Goal: Task Accomplishment & Management: Manage account settings

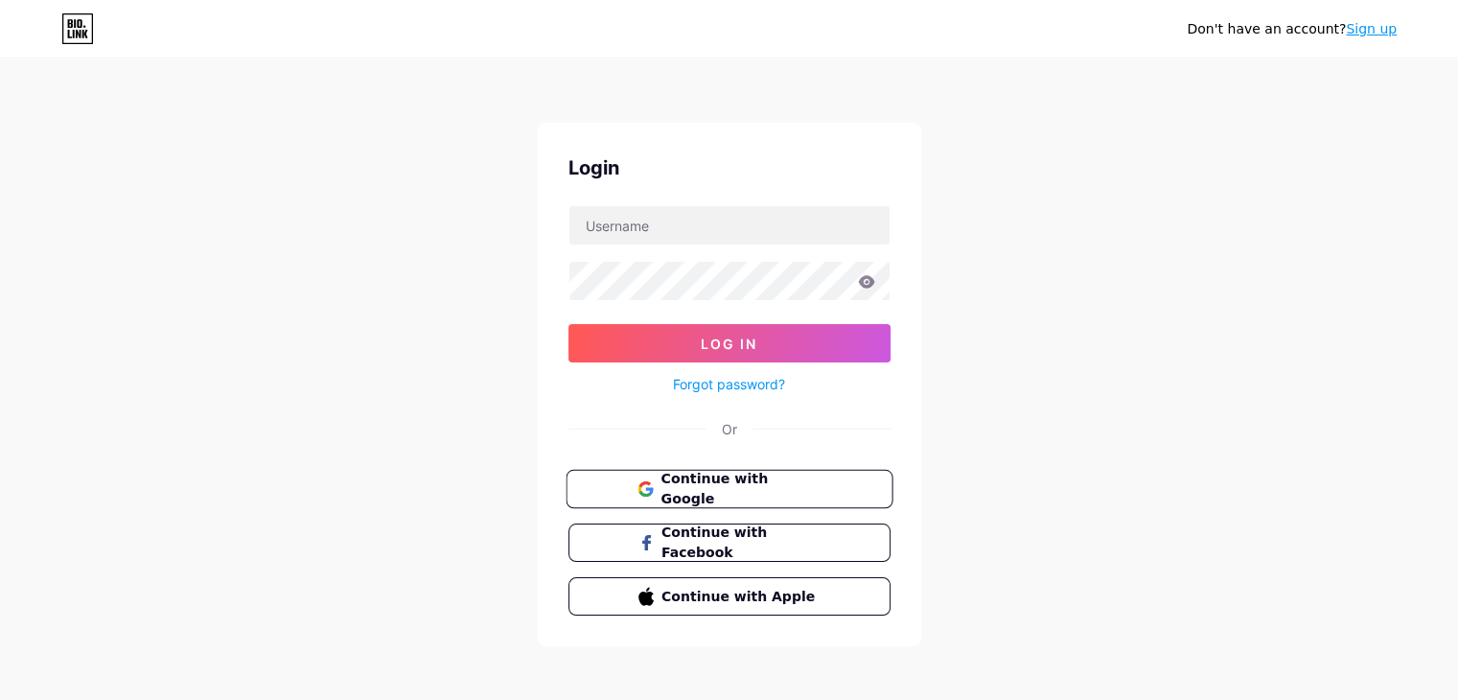
click at [824, 492] on button "Continue with Google" at bounding box center [728, 489] width 327 height 39
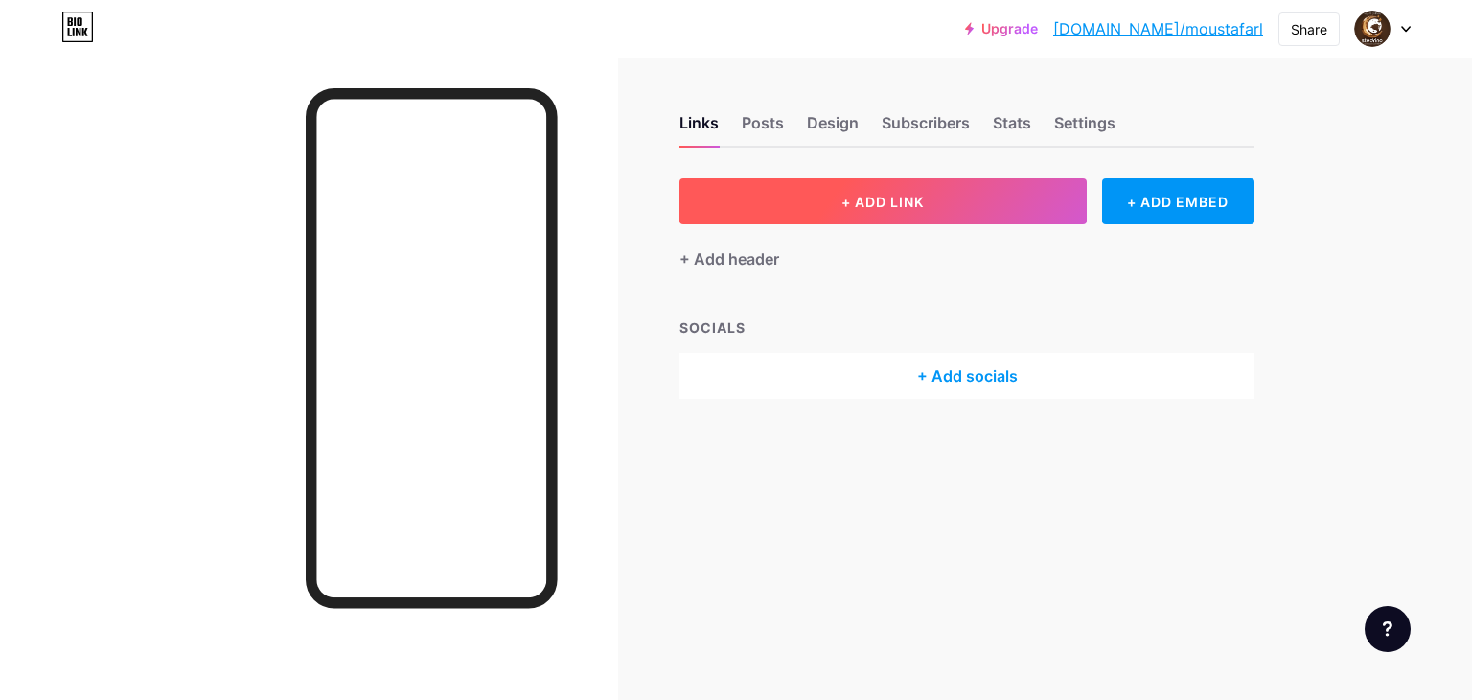
click at [882, 206] on span "+ ADD LINK" at bounding box center [883, 202] width 82 height 16
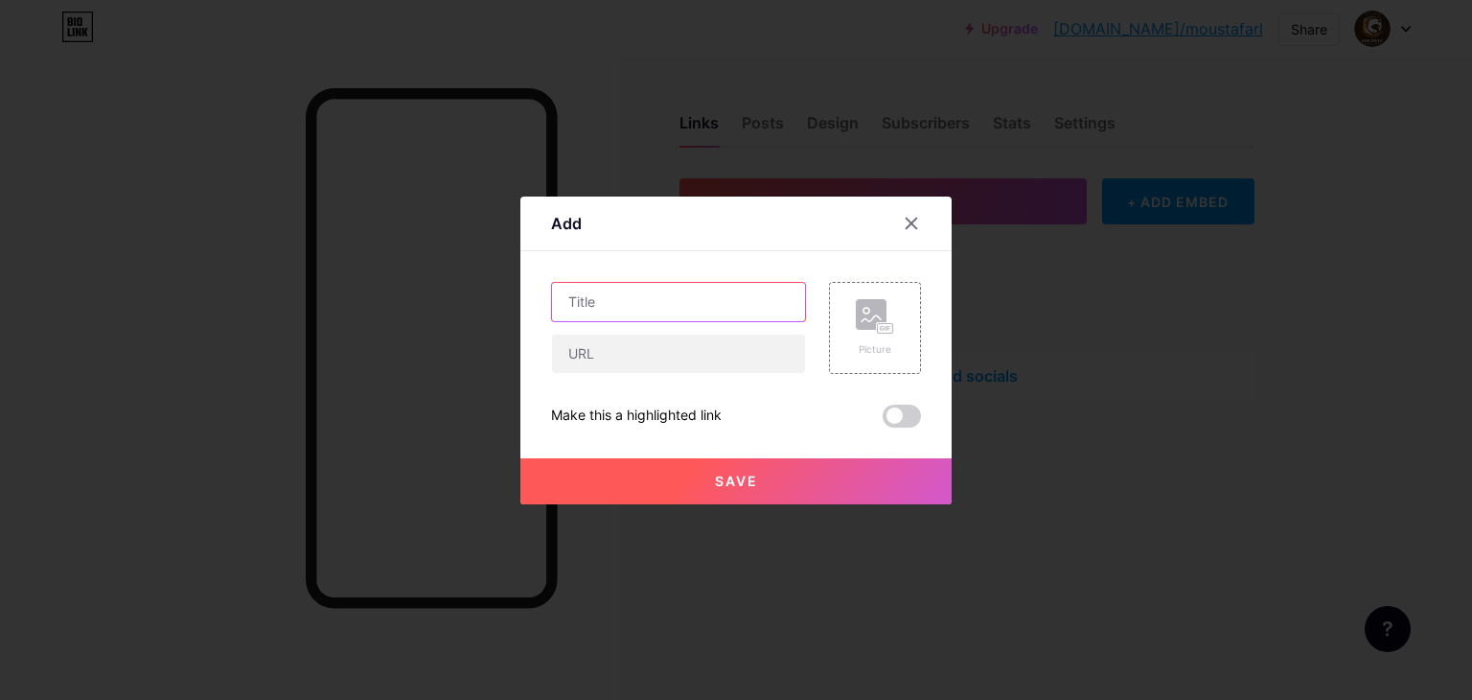
click at [677, 306] on input "text" at bounding box center [678, 302] width 253 height 38
click at [705, 299] on input "text" at bounding box center [678, 302] width 253 height 38
paste input "لوكيشن فرع الزقازيق (سيتي مول)"
type input "لوكيشن فرع الزقازيق (سيتي مول)"
click at [686, 338] on input "text" at bounding box center [678, 353] width 253 height 38
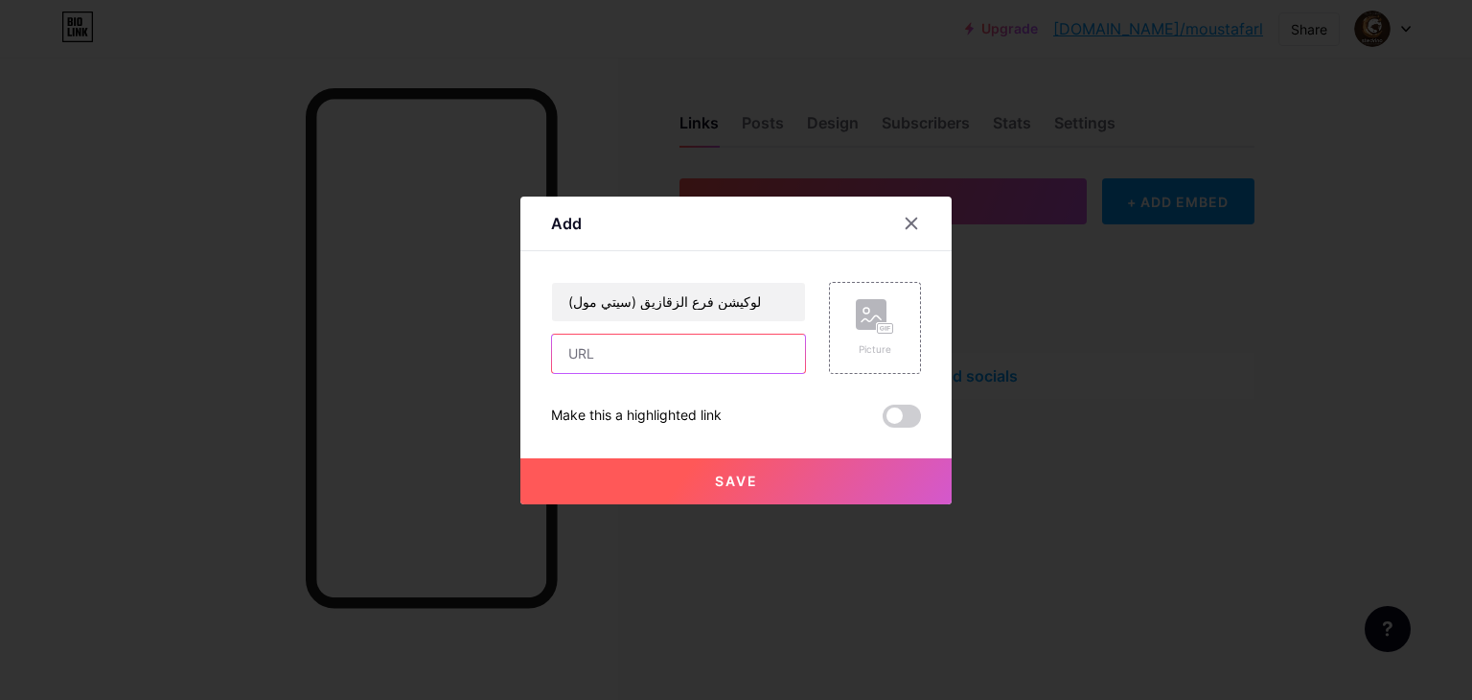
paste input "[URL][DOMAIN_NAME]"
type input "[URL][DOMAIN_NAME]"
click at [744, 480] on span "Save" at bounding box center [736, 481] width 43 height 16
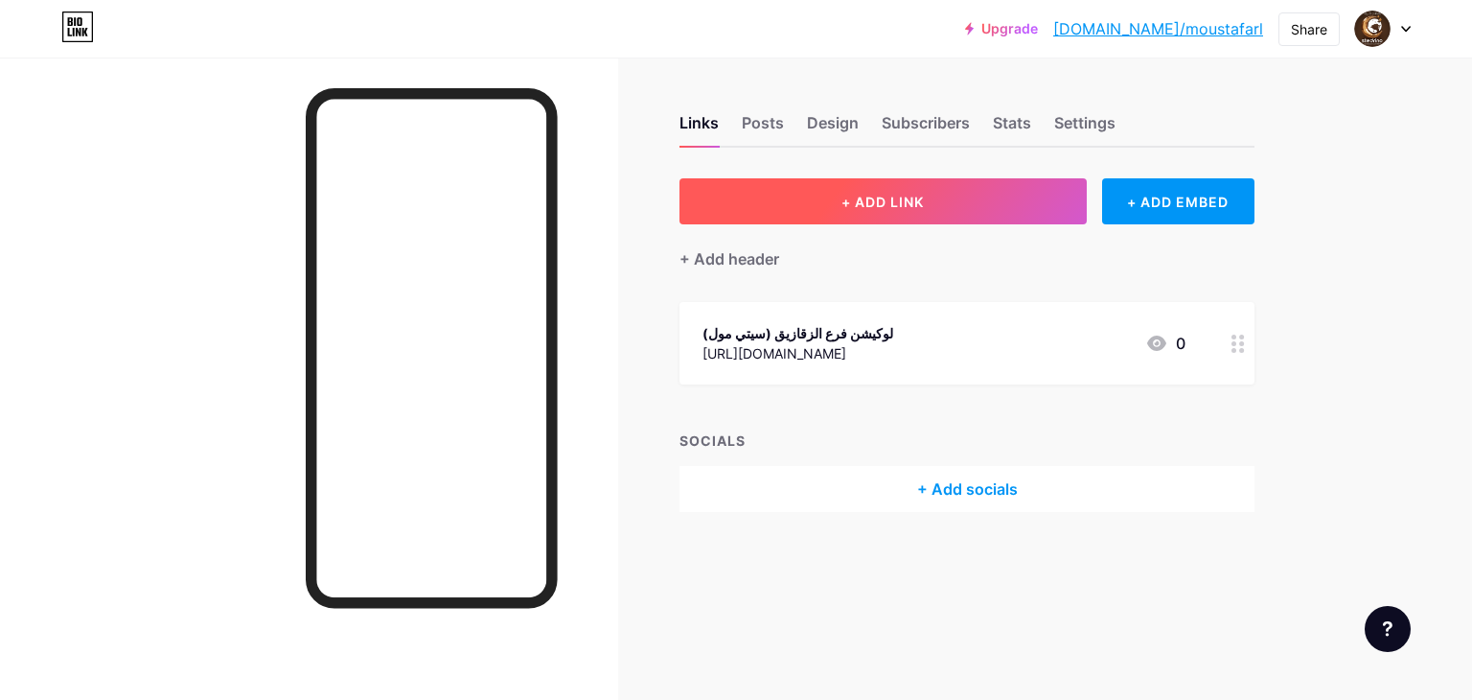
click at [927, 189] on button "+ ADD LINK" at bounding box center [883, 201] width 407 height 46
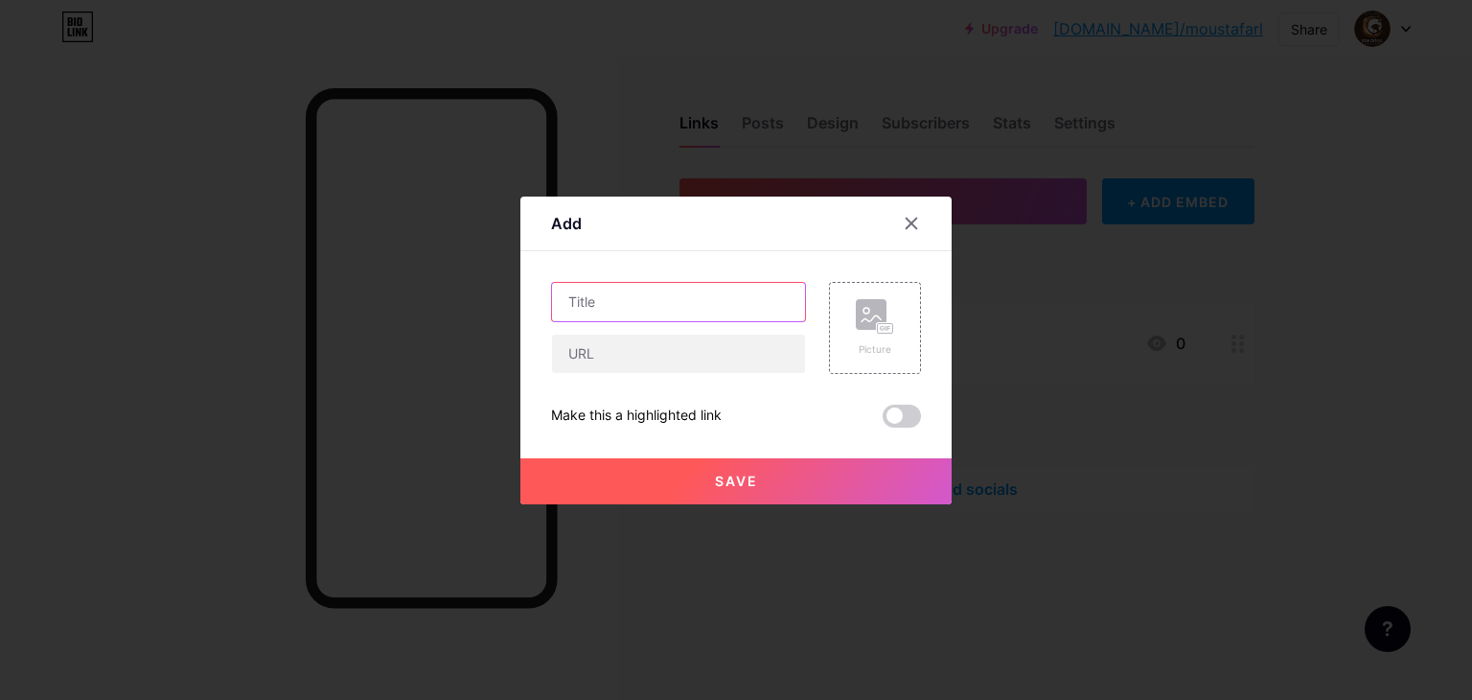
click at [708, 308] on input "text" at bounding box center [678, 302] width 253 height 38
paste input "لوكيشن فرع شبرا [GEOGRAPHIC_DATA]"
type input "لوكيشن فرع شبرا [GEOGRAPHIC_DATA]"
click at [639, 361] on input "text" at bounding box center [678, 353] width 253 height 38
paste input "[URL][DOMAIN_NAME]"
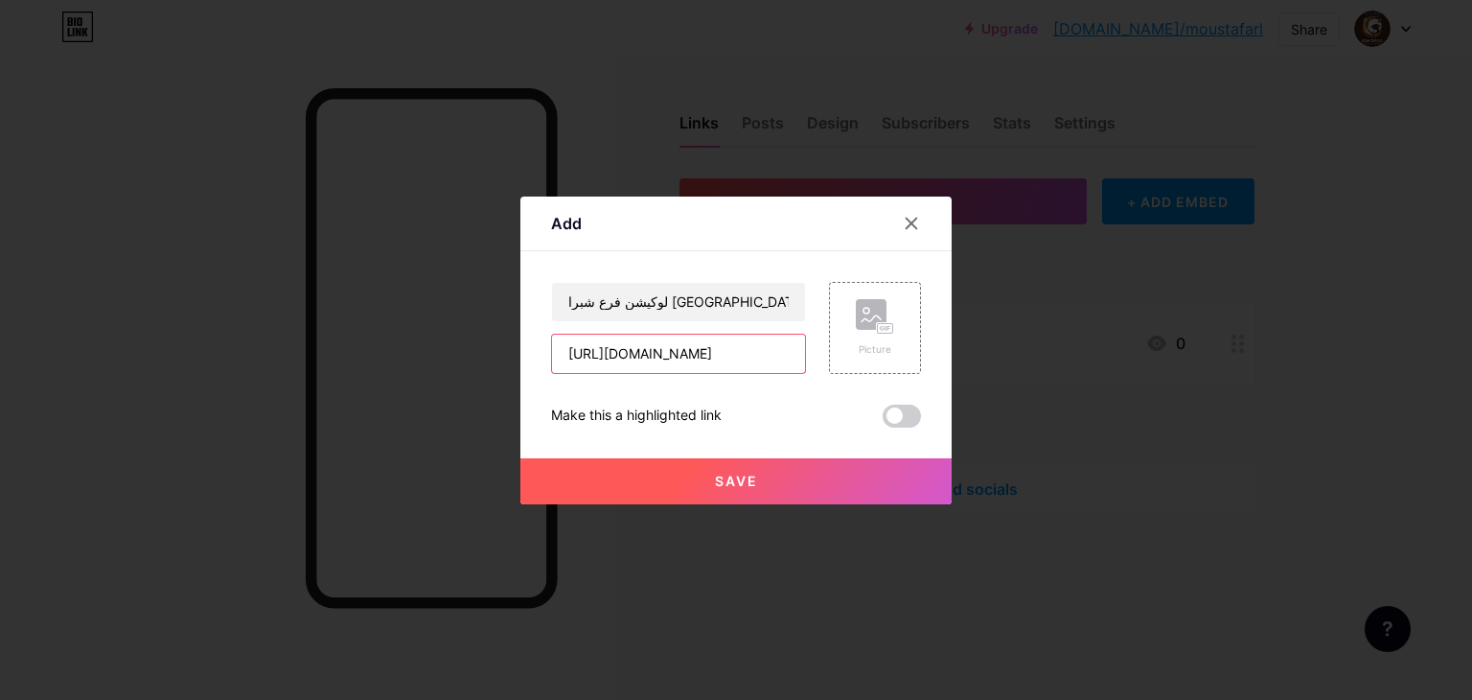
scroll to position [0, 1385]
type input "[URL][DOMAIN_NAME]"
click at [762, 488] on button "Save" at bounding box center [735, 481] width 431 height 46
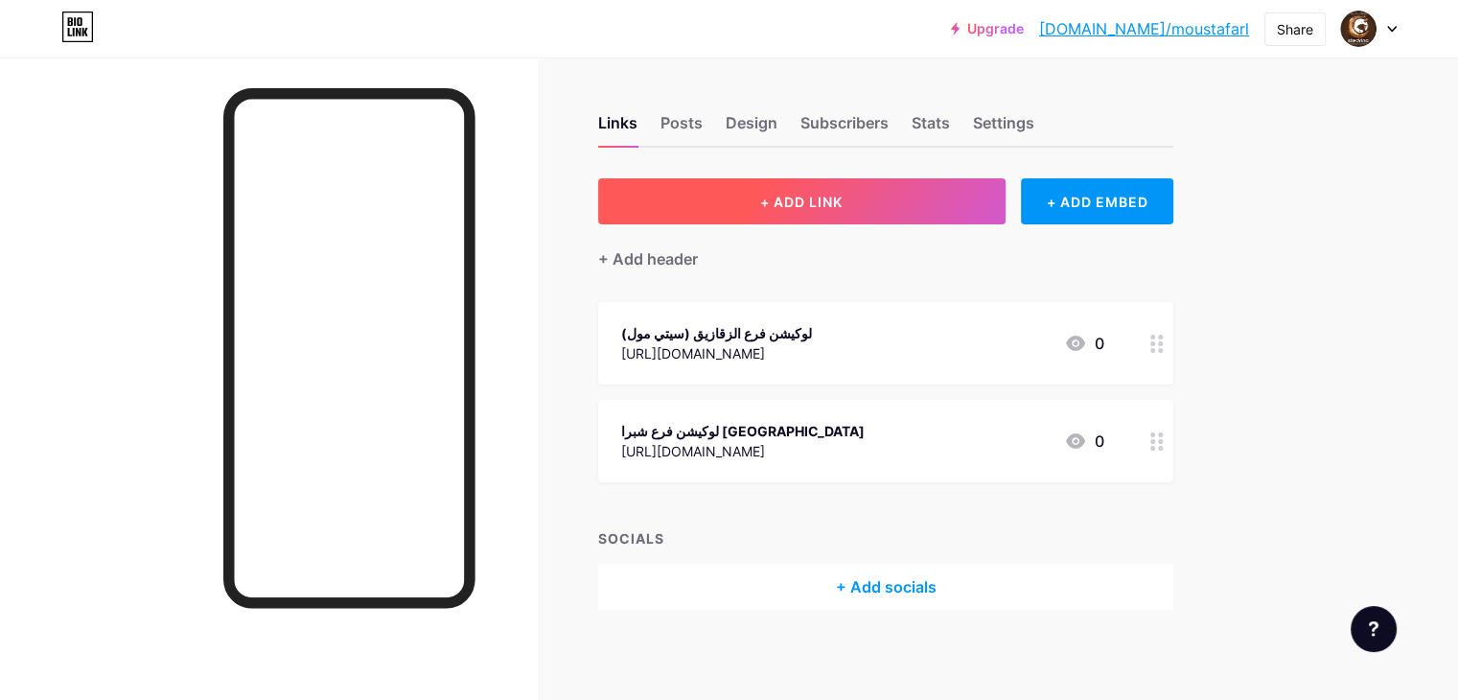
click at [842, 197] on span "+ ADD LINK" at bounding box center [801, 202] width 82 height 16
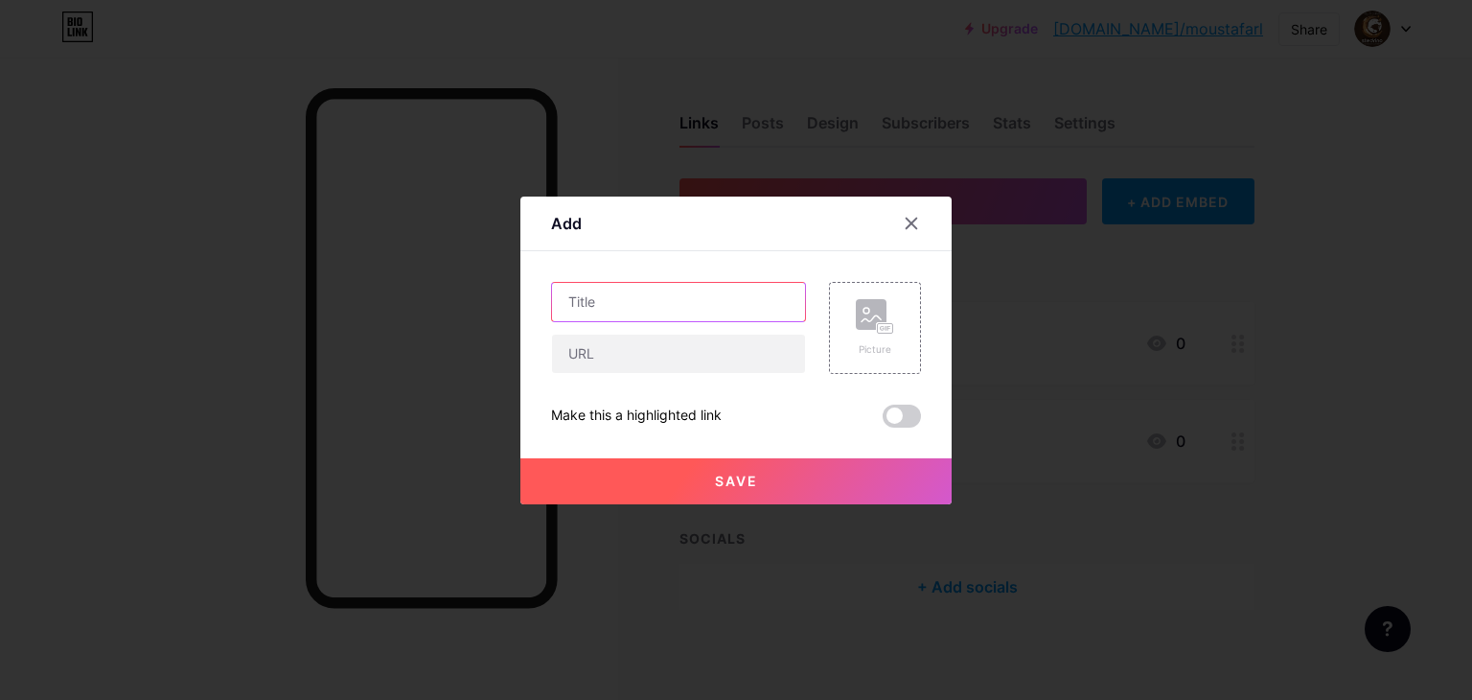
click at [753, 311] on input "text" at bounding box center [678, 302] width 253 height 38
paste input "لوكيشن فرع الهرم"
type input "لوكيشن فرع الهرم"
click at [683, 364] on input "text" at bounding box center [678, 353] width 253 height 38
paste input "[URL][DOMAIN_NAME][GEOGRAPHIC_DATA]"
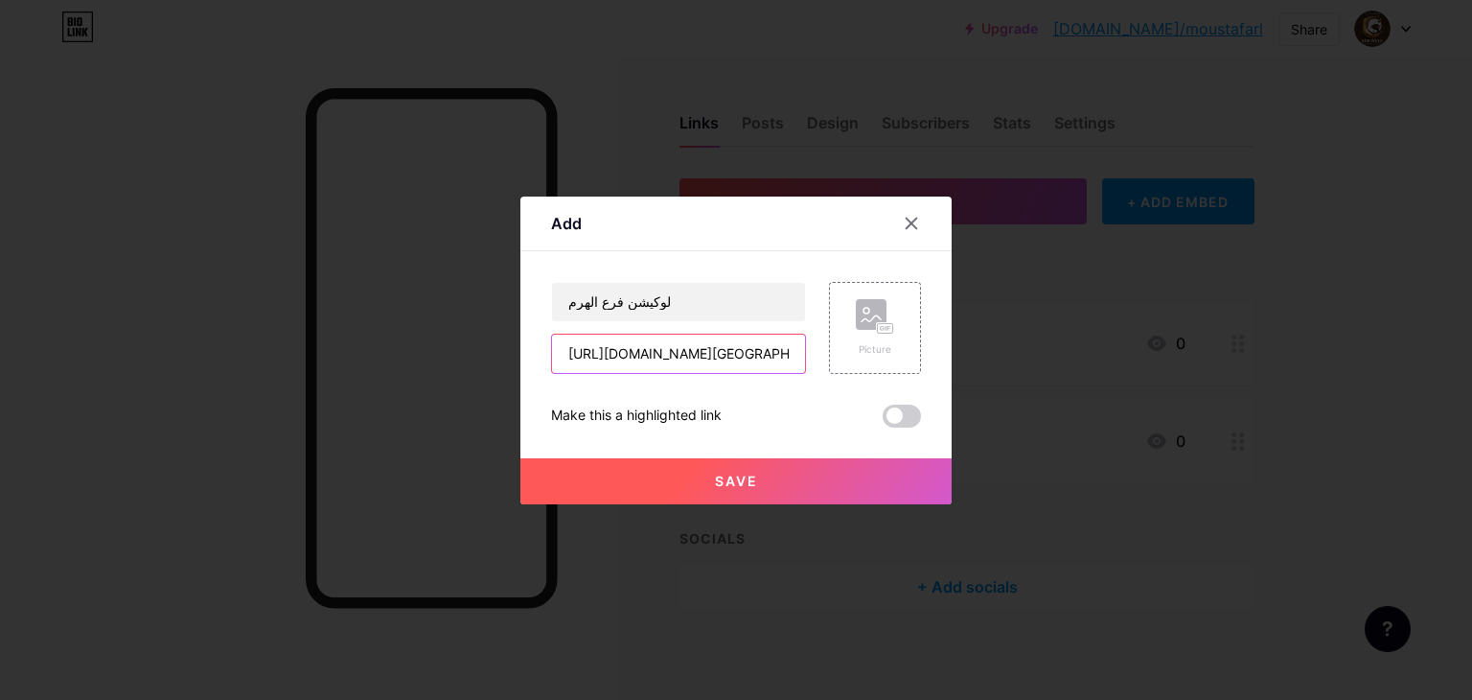
scroll to position [0, 2134]
type input "[URL][DOMAIN_NAME][GEOGRAPHIC_DATA]"
click at [764, 486] on button "Save" at bounding box center [735, 481] width 431 height 46
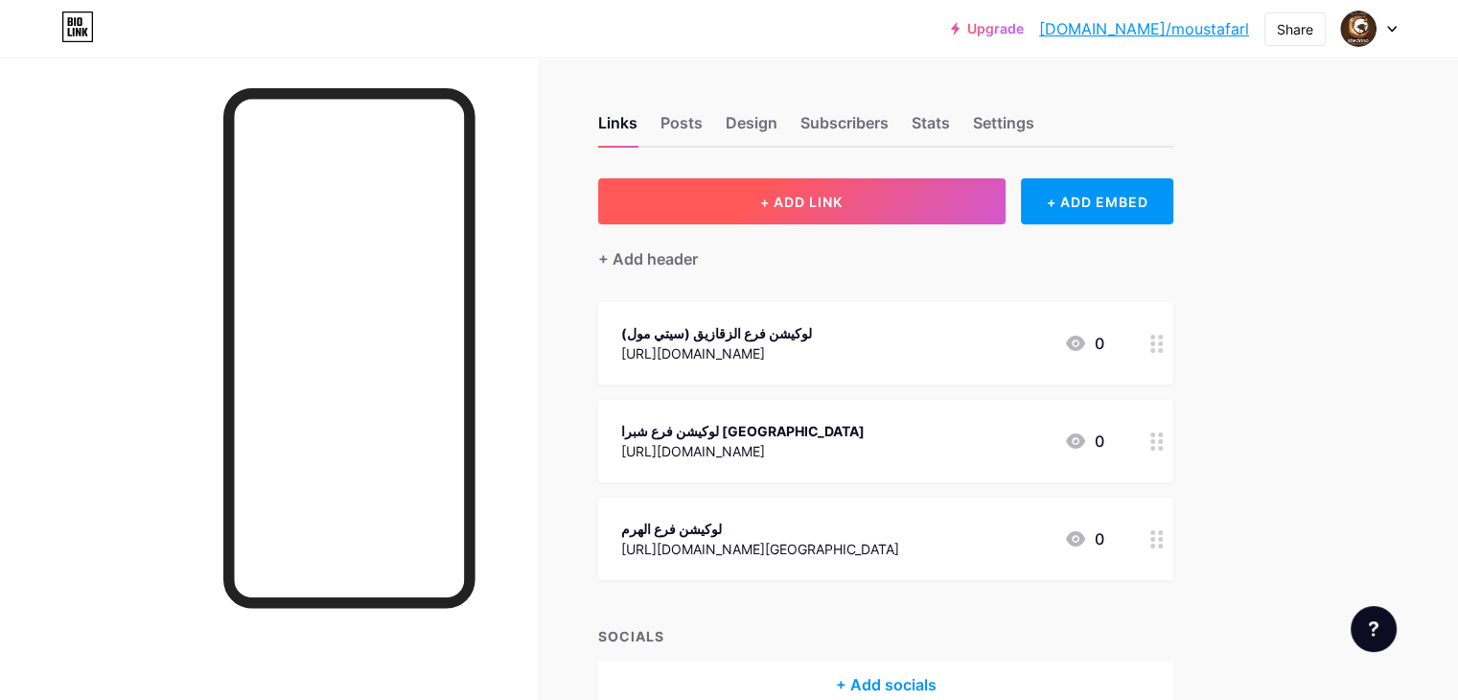
click at [891, 186] on button "+ ADD LINK" at bounding box center [801, 201] width 407 height 46
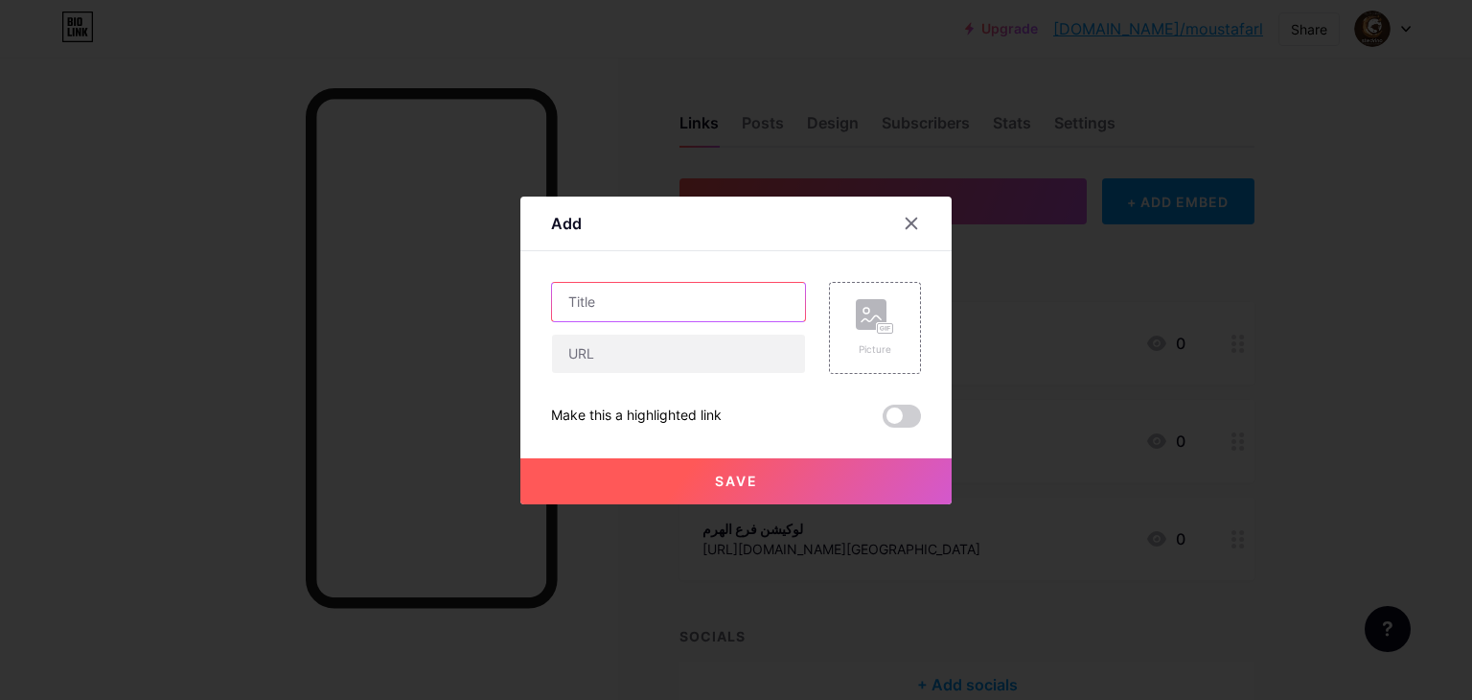
click at [722, 284] on input "text" at bounding box center [678, 302] width 253 height 38
paste input "لوكيشن فرع المقطم"
type input "لوكيشن فرع المقطم"
click at [652, 351] on input "text" at bounding box center [678, 353] width 253 height 38
paste input "[URL][DOMAIN_NAME]"
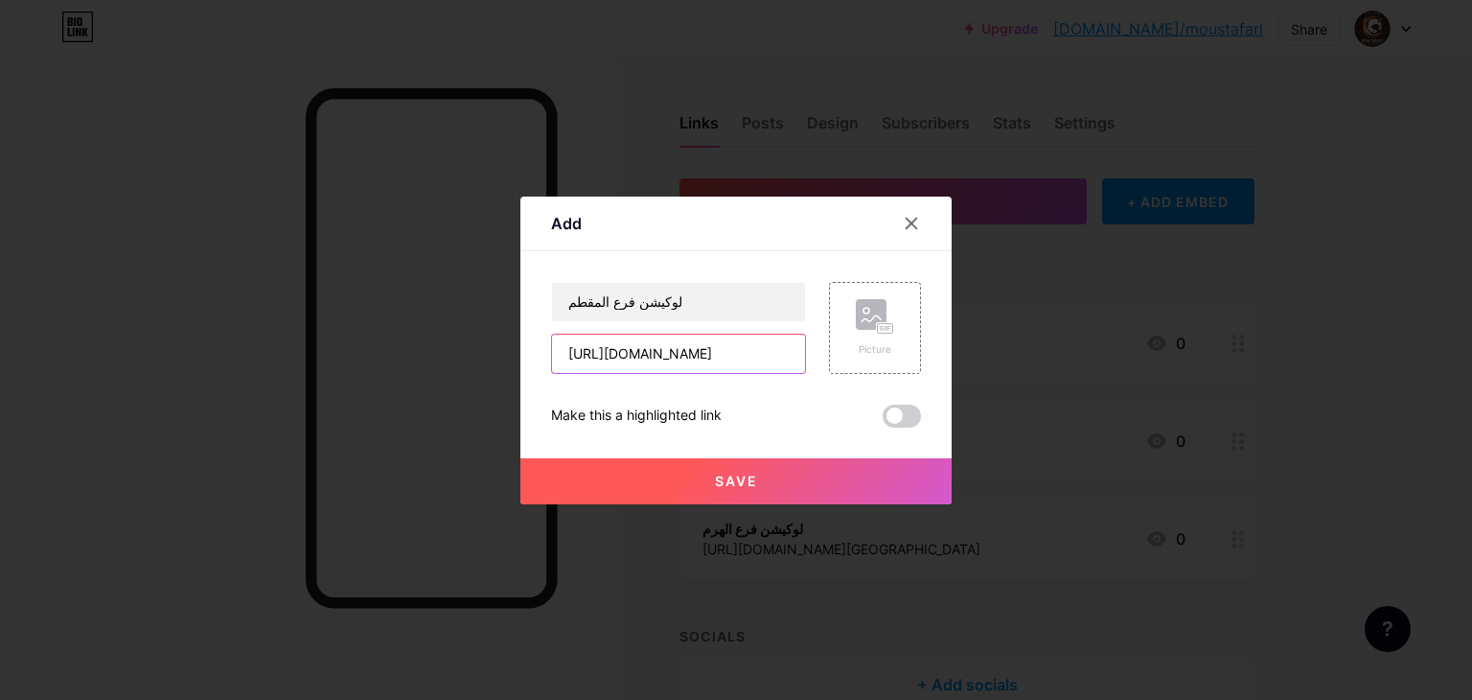
scroll to position [0, 2226]
type input "[URL][DOMAIN_NAME]"
click at [812, 489] on button "Save" at bounding box center [735, 481] width 431 height 46
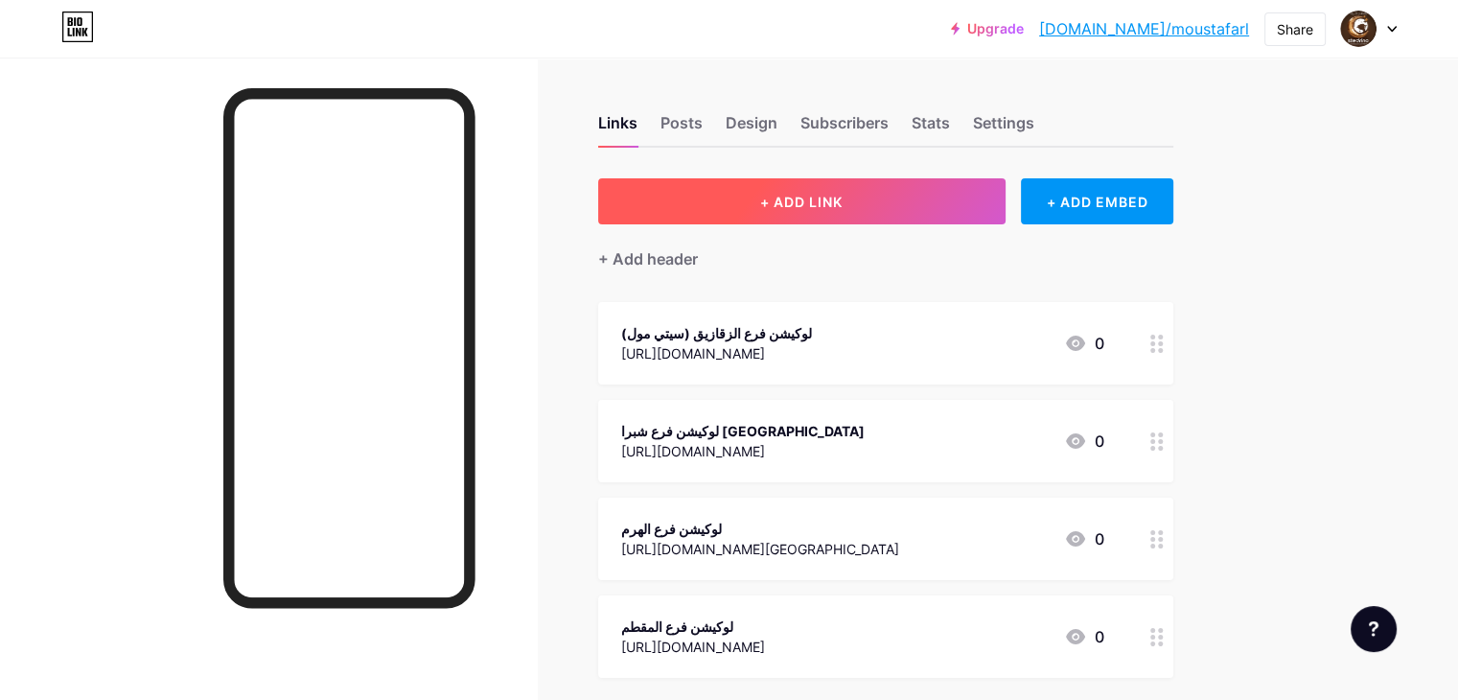
click at [998, 216] on button "+ ADD LINK" at bounding box center [801, 201] width 407 height 46
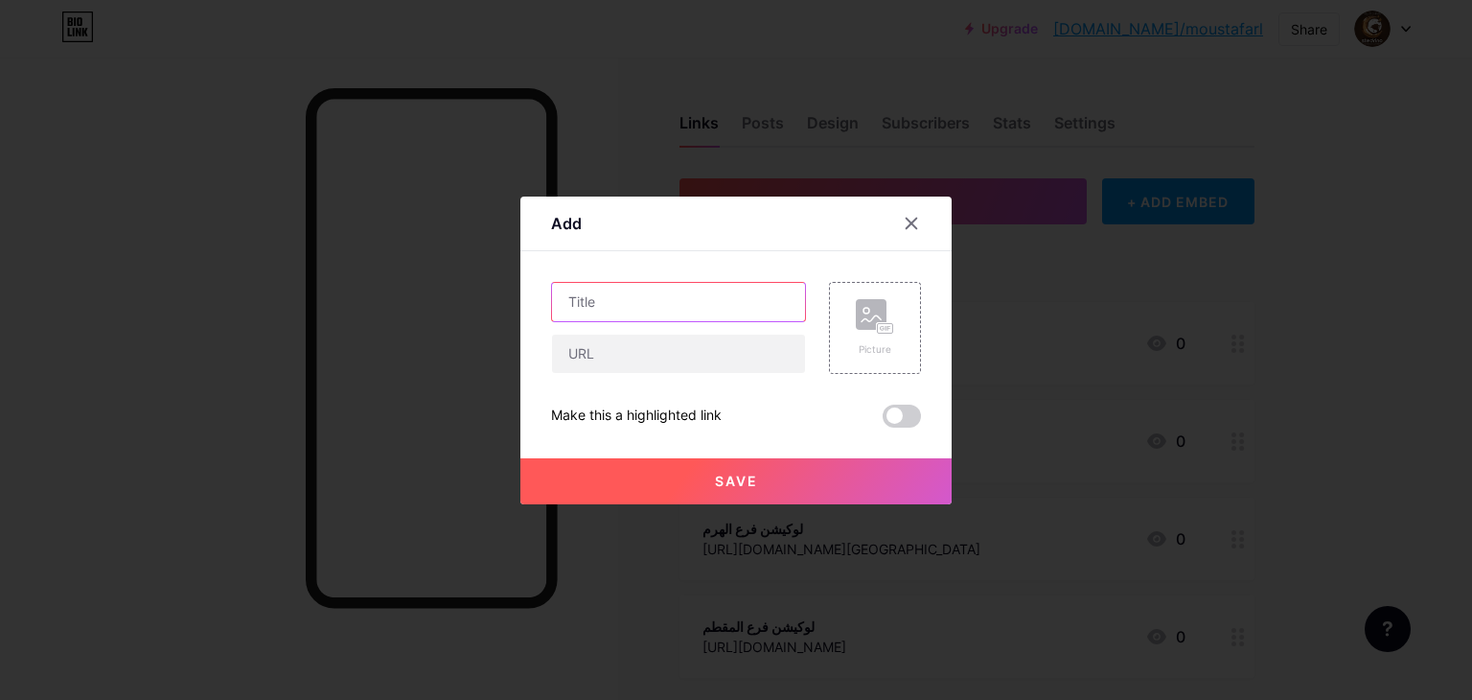
click at [693, 292] on input "text" at bounding box center [678, 302] width 253 height 38
paste input "لوكيشن فرع زهراء المعادي"
type input "لوكيشن فرع زهراء المعادي"
click at [706, 341] on input "text" at bounding box center [678, 353] width 253 height 38
paste input "[URL][DOMAIN_NAME][GEOGRAPHIC_DATA]"
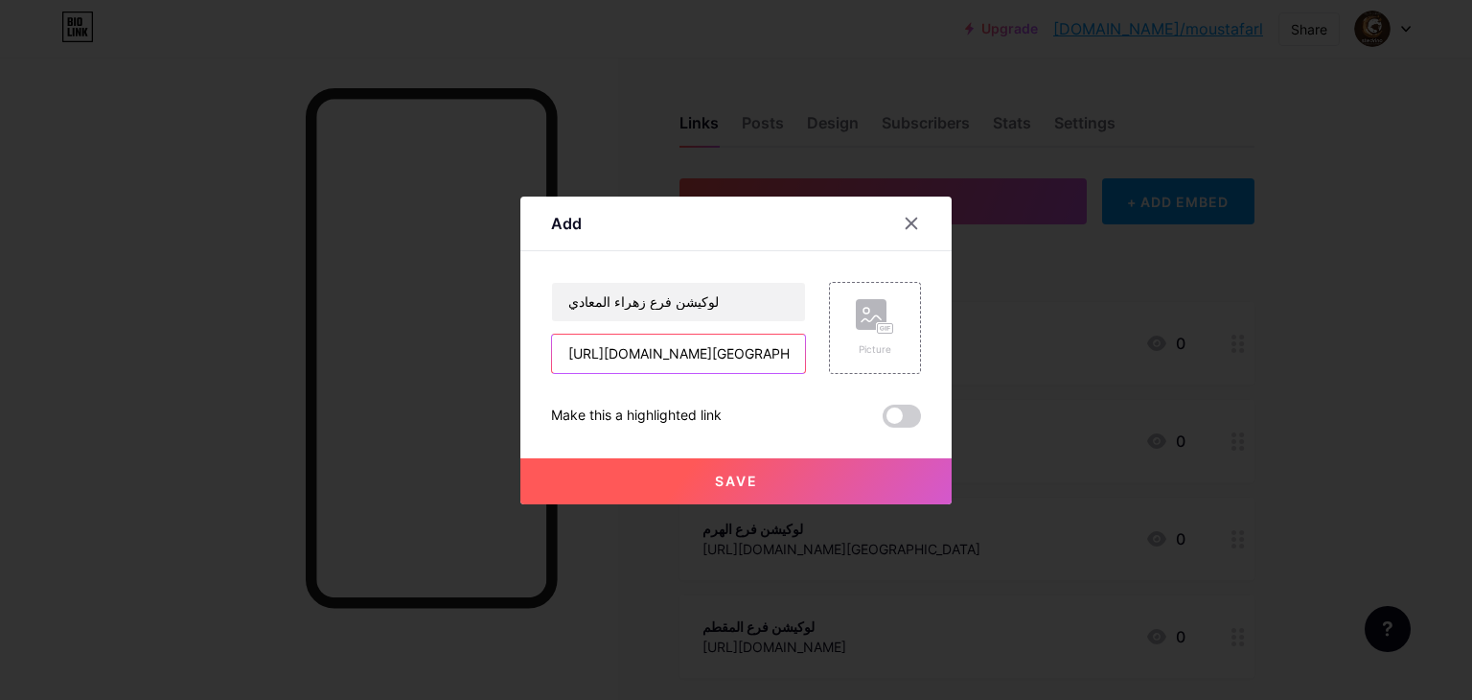
scroll to position [0, 2116]
type input "[URL][DOMAIN_NAME][GEOGRAPHIC_DATA]"
click at [844, 486] on button "Save" at bounding box center [735, 481] width 431 height 46
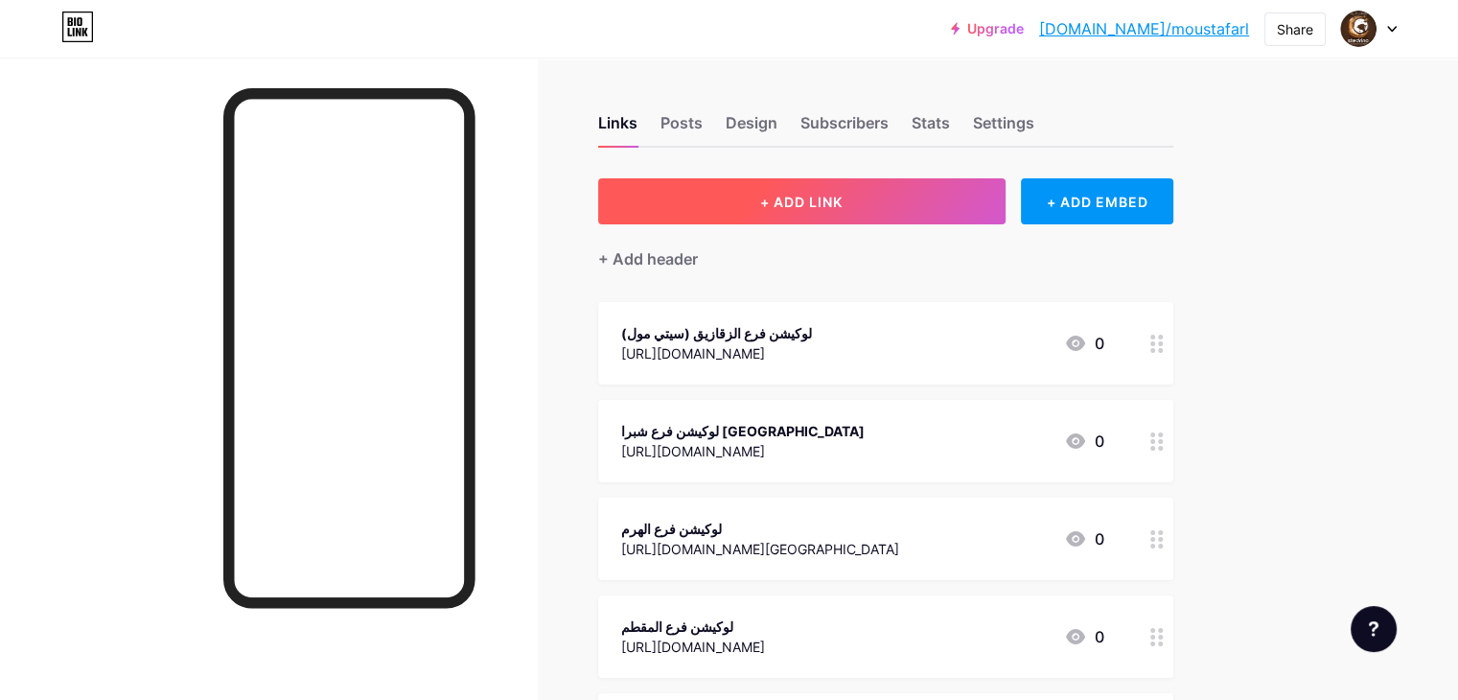
click at [810, 219] on button "+ ADD LINK" at bounding box center [801, 201] width 407 height 46
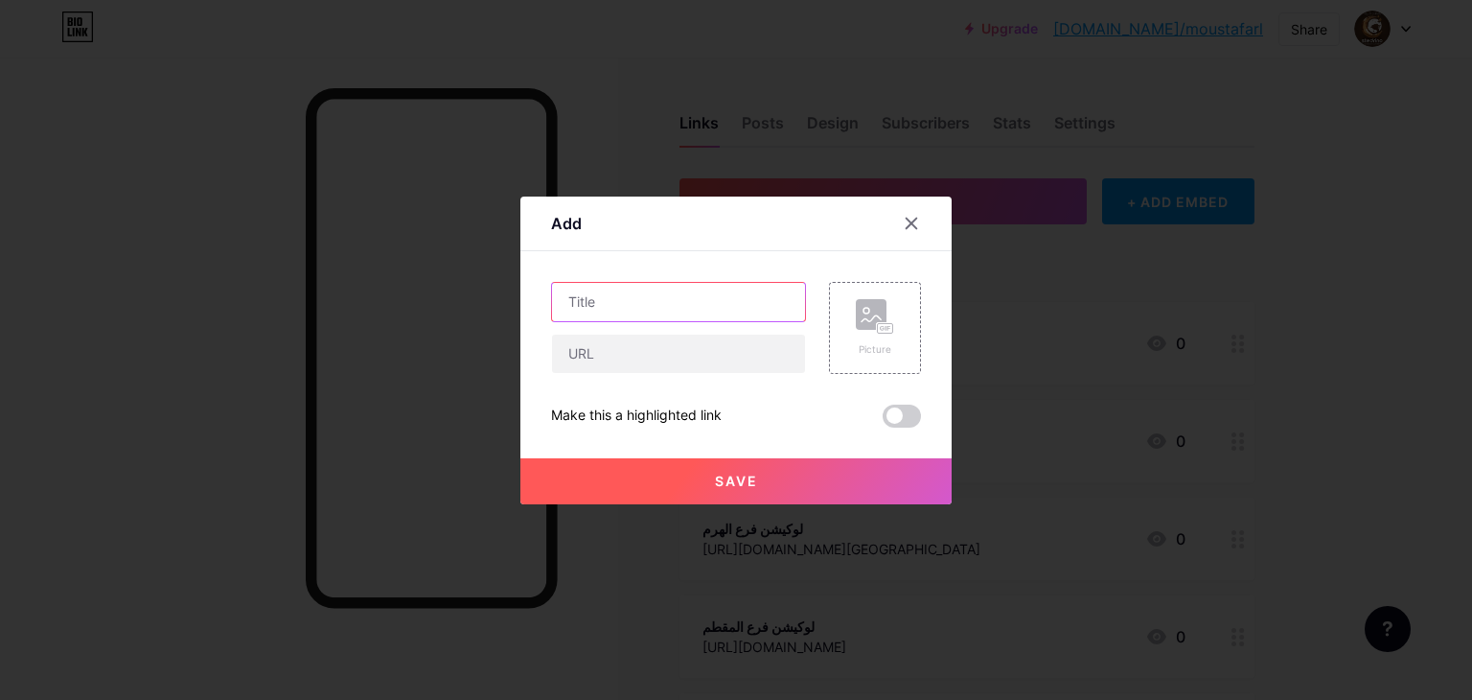
click at [732, 304] on input "text" at bounding box center [678, 302] width 253 height 38
paste input "لوكيشن فرع شيراتون"
type input "لوكيشن فرع شيراتون"
click at [709, 361] on input "text" at bounding box center [678, 353] width 253 height 38
paste input "[URL][DOMAIN_NAME]"
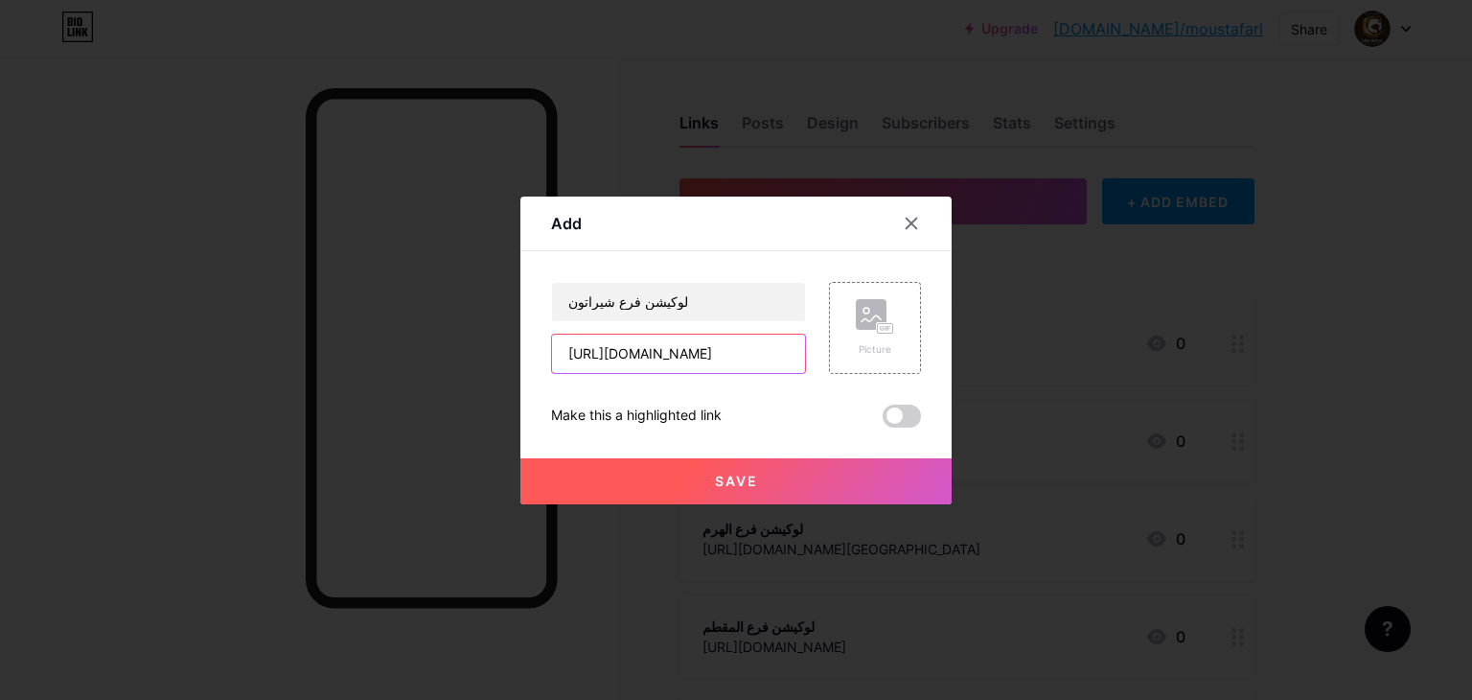
scroll to position [0, 3232]
type input "[URL][DOMAIN_NAME]"
click at [694, 492] on button "Save" at bounding box center [735, 481] width 431 height 46
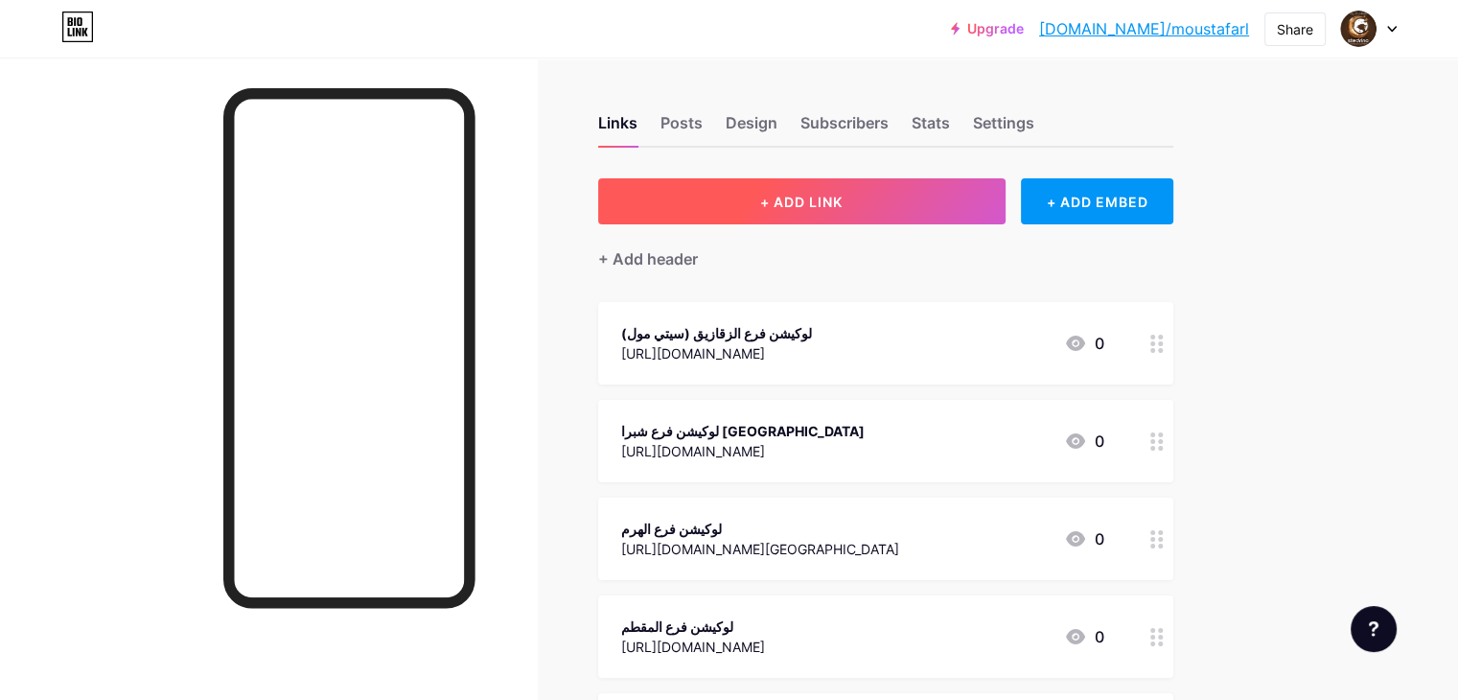
click at [842, 202] on span "+ ADD LINK" at bounding box center [801, 202] width 82 height 16
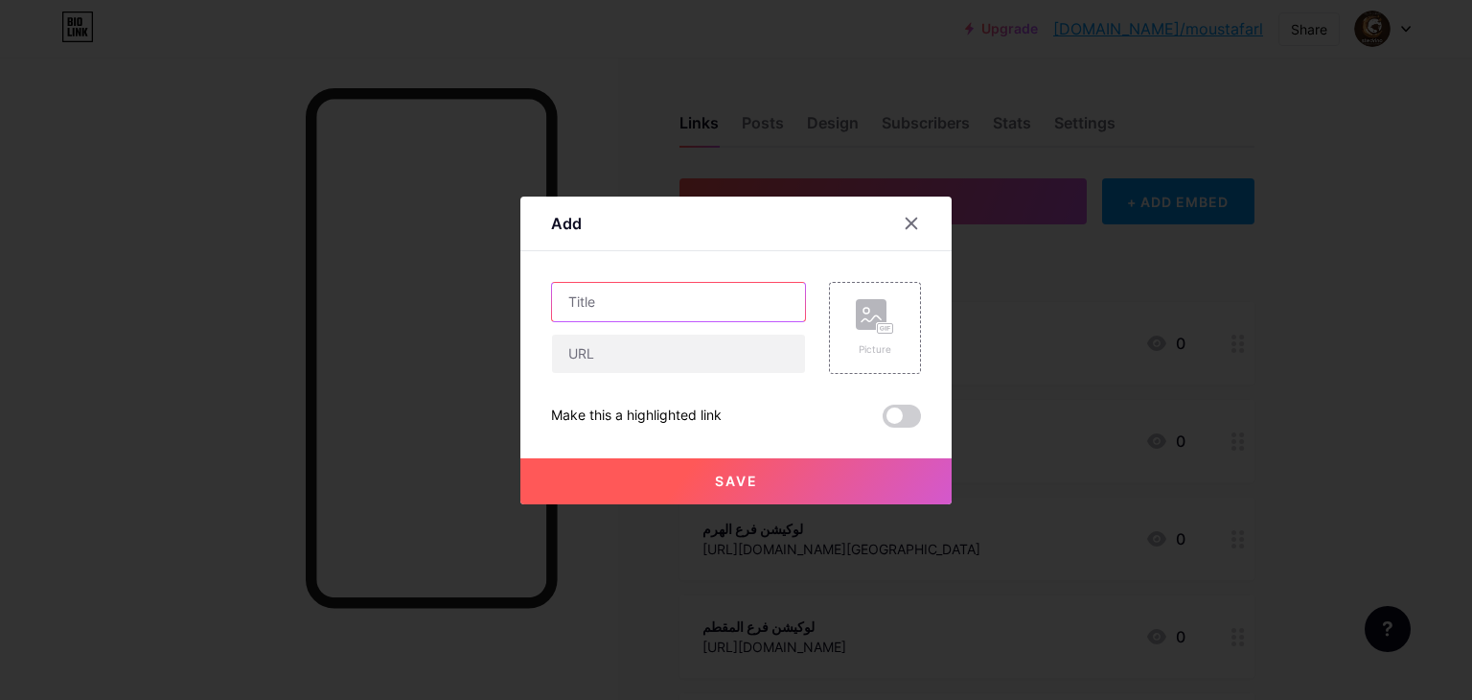
click at [717, 285] on input "text" at bounding box center [678, 302] width 253 height 38
paste input "لوكيشن فرع حلوان"
type input "لوكيشن فرع حلوان"
drag, startPoint x: 659, startPoint y: 350, endPoint x: 664, endPoint y: 362, distance: 13.3
click at [659, 350] on input "text" at bounding box center [678, 353] width 253 height 38
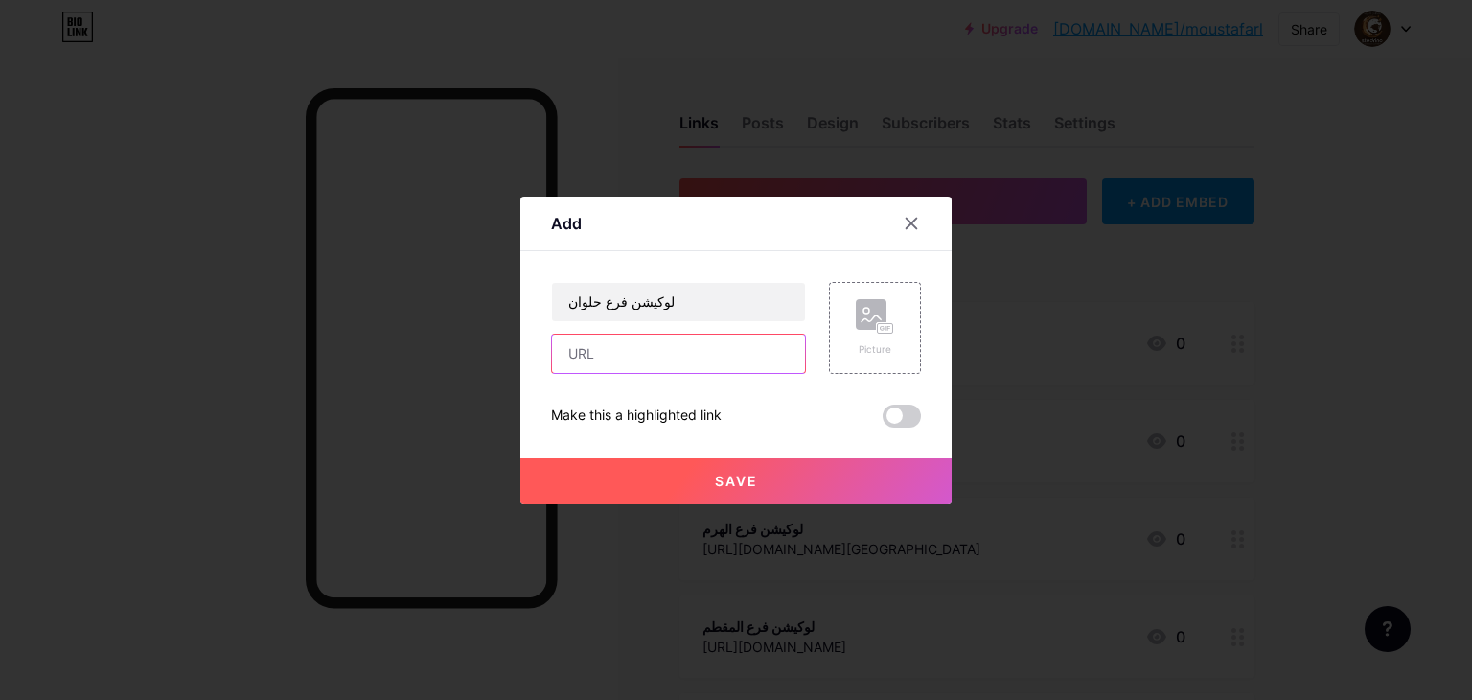
paste input "[URL][DOMAIN_NAME]"
type input "[URL][DOMAIN_NAME]"
click at [849, 487] on button "Save" at bounding box center [735, 481] width 431 height 46
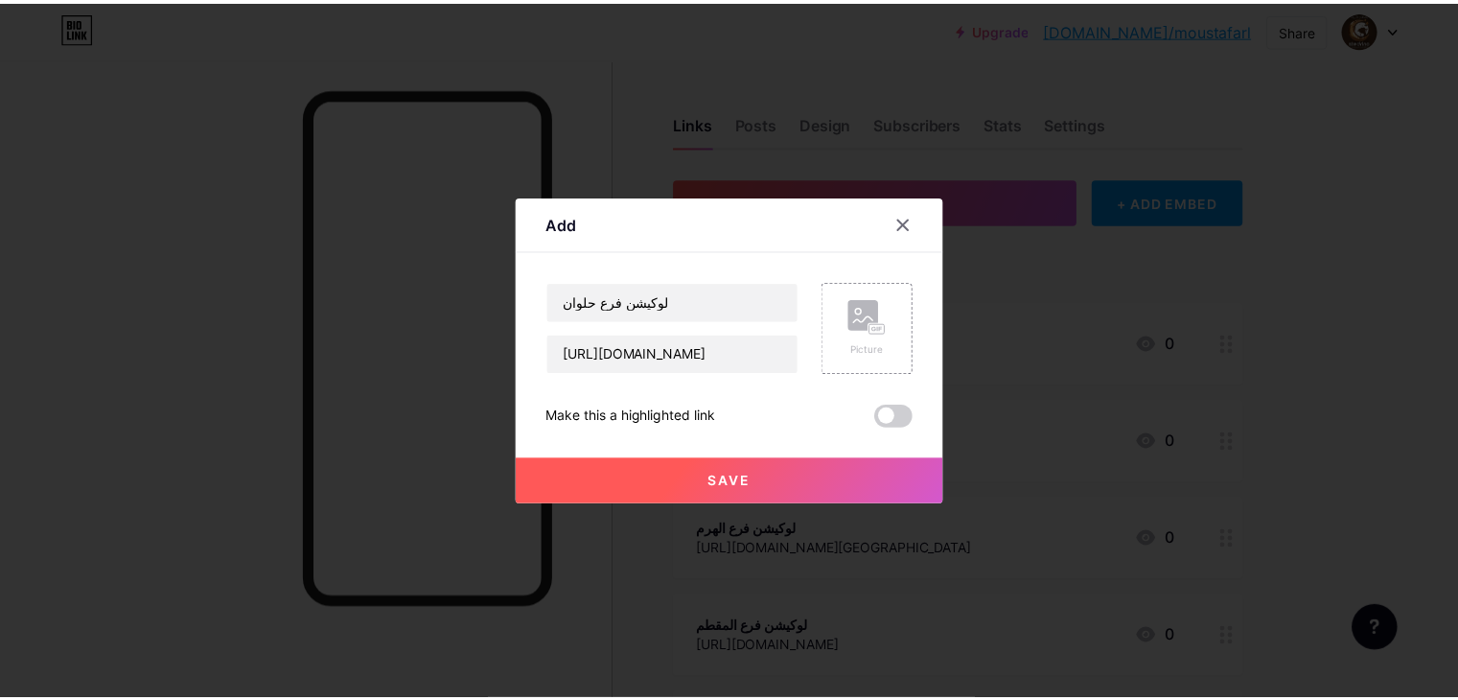
scroll to position [0, 0]
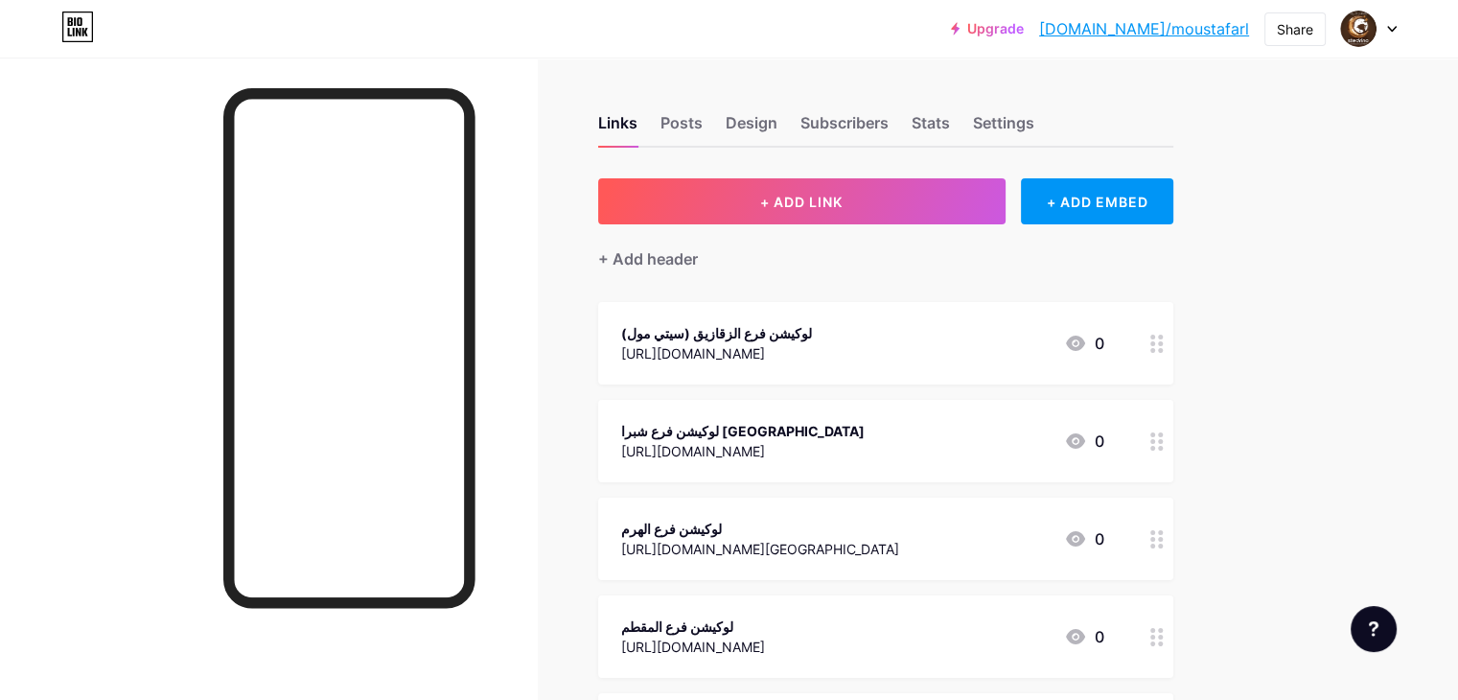
click at [1336, 171] on div "Upgrade [DOMAIN_NAME]/mousta... [DOMAIN_NAME]/moustafarl Share Switch accounts …" at bounding box center [729, 597] width 1458 height 1194
drag, startPoint x: 752, startPoint y: 127, endPoint x: 787, endPoint y: 146, distance: 39.0
click at [703, 127] on div "Posts" at bounding box center [681, 128] width 42 height 35
click at [777, 112] on div "Design" at bounding box center [752, 128] width 52 height 35
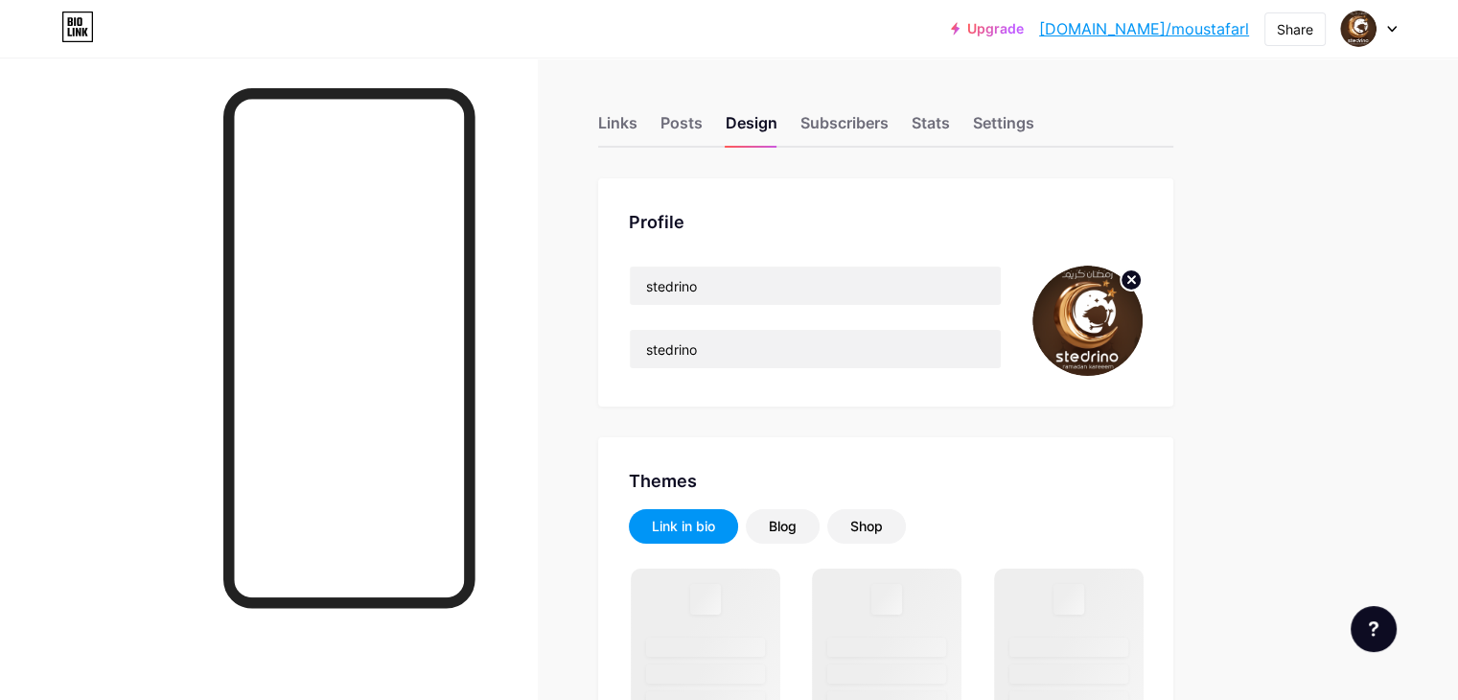
click at [1142, 322] on img at bounding box center [1087, 320] width 110 height 110
click at [1142, 277] on icon at bounding box center [1130, 279] width 23 height 23
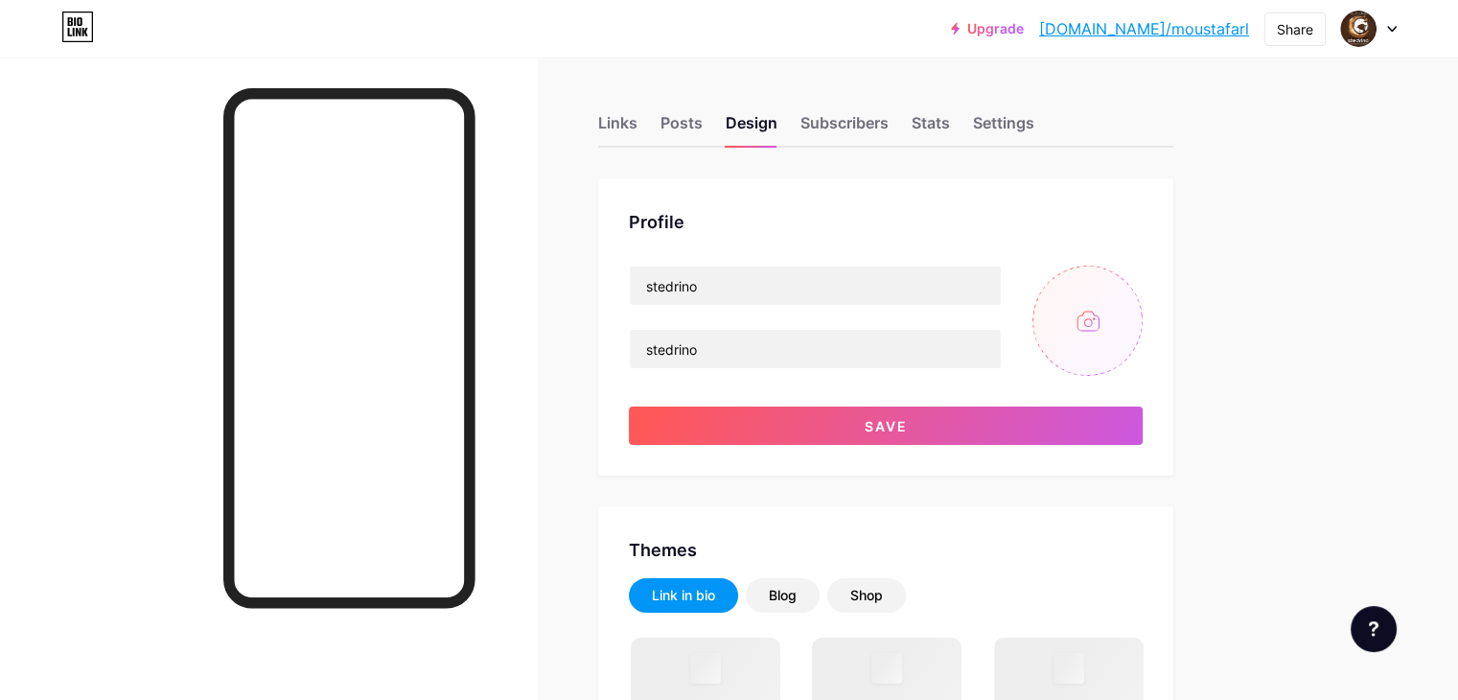
click at [1142, 334] on input "file" at bounding box center [1087, 320] width 110 height 110
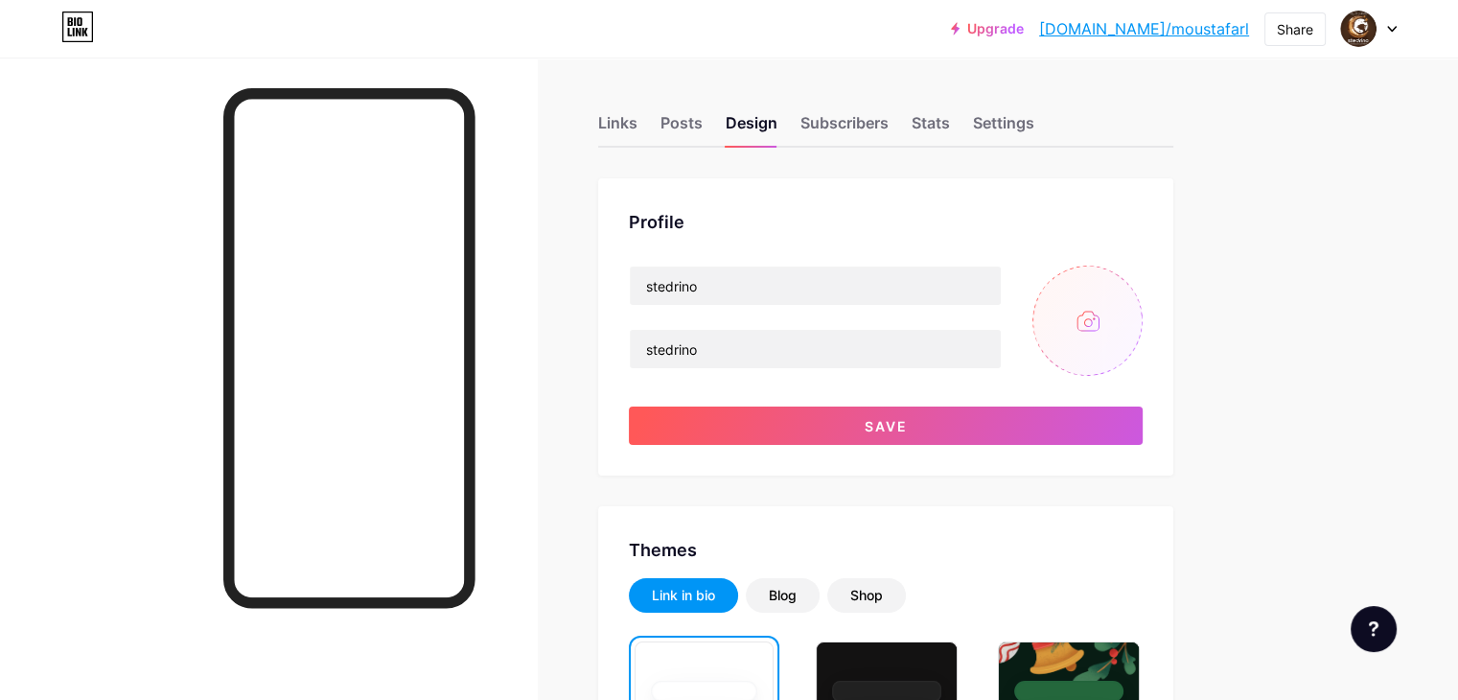
type input "C:\fakepath\شيسشيسشي.jpg"
click at [780, 273] on input "stedrino" at bounding box center [815, 285] width 371 height 38
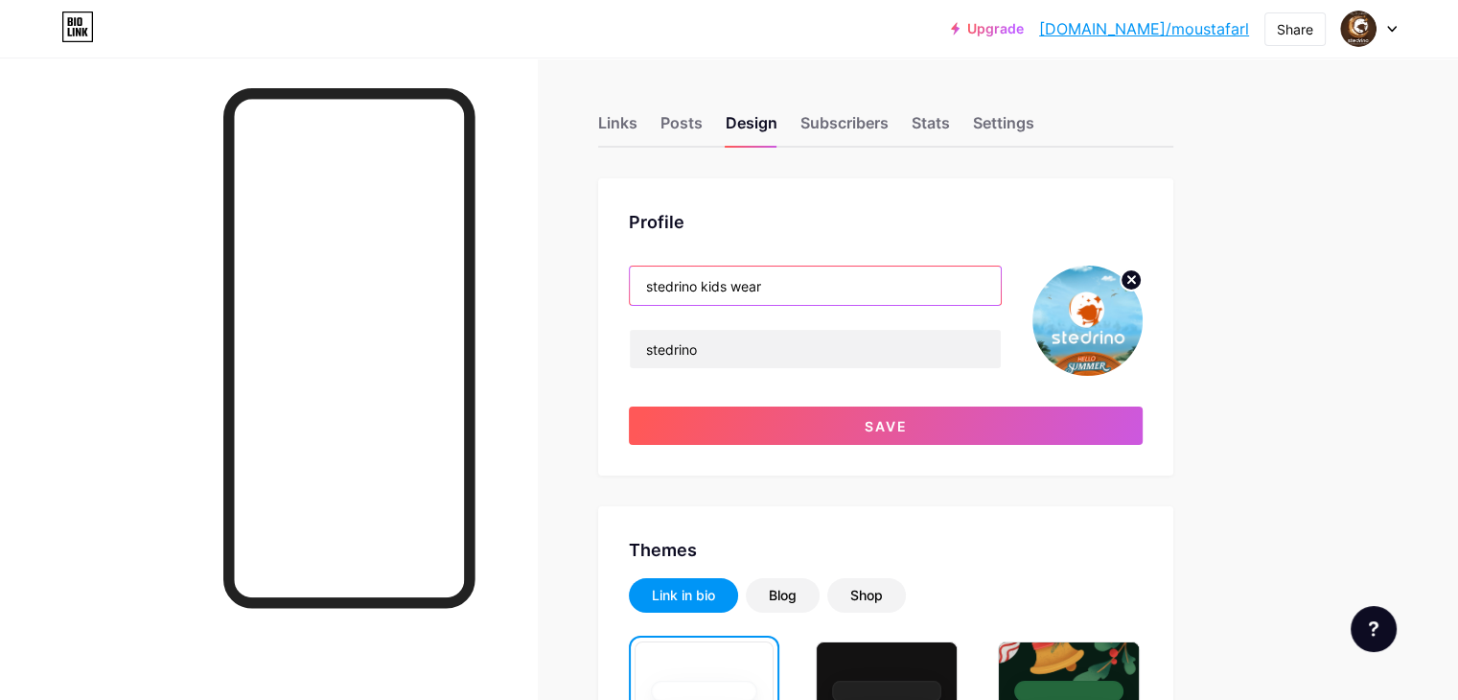
drag, startPoint x: 736, startPoint y: 285, endPoint x: 713, endPoint y: 285, distance: 23.0
click at [713, 285] on input "stedrino kids wear" at bounding box center [815, 285] width 371 height 38
type input "Stedrino kids wear"
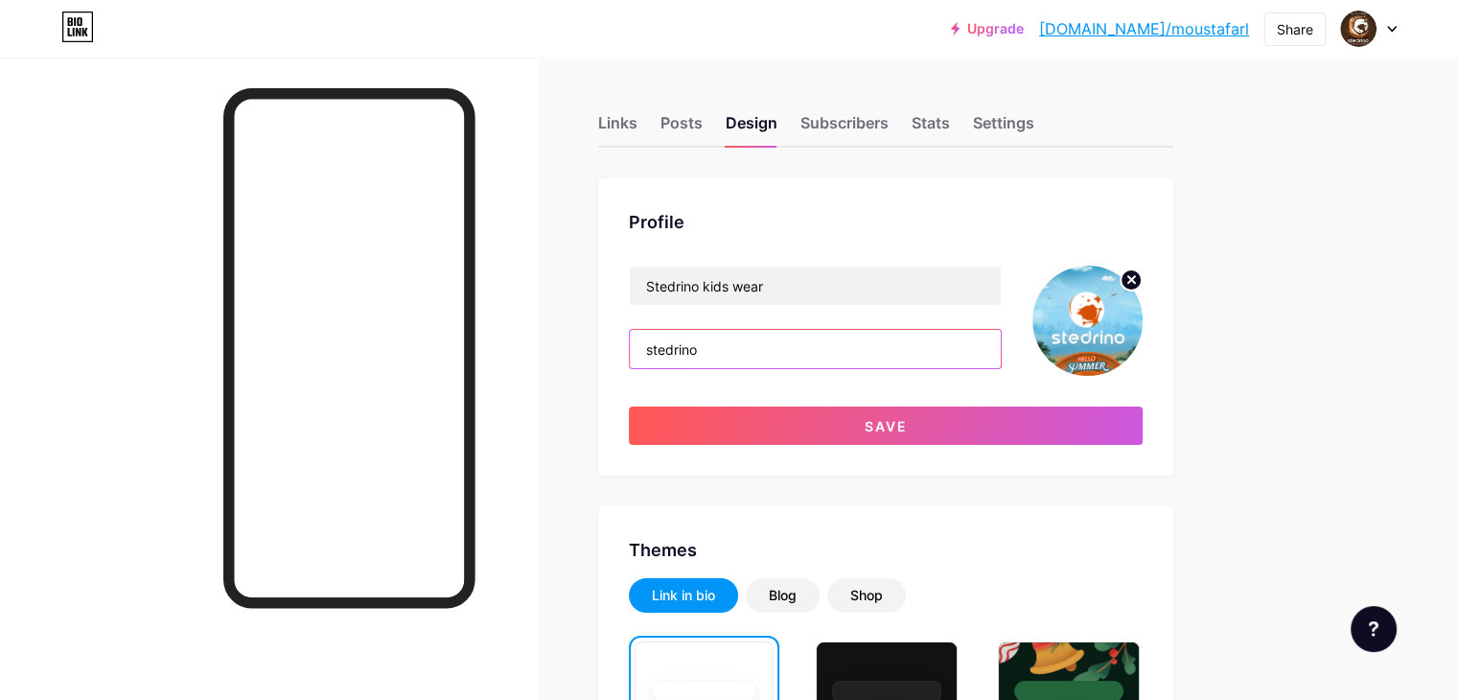
click at [801, 342] on input "stedrino" at bounding box center [815, 349] width 371 height 38
type input "L"
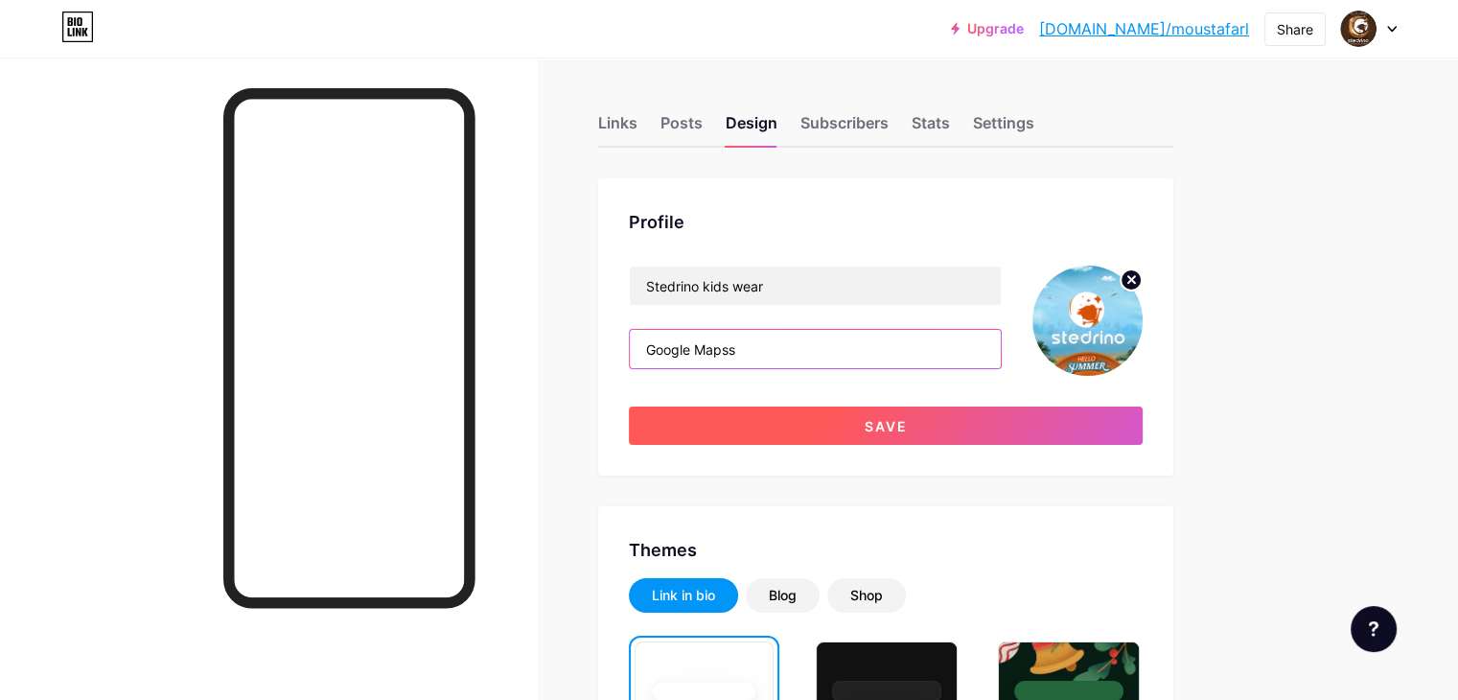
type input "Google Mapss"
click at [913, 427] on button "Save" at bounding box center [886, 425] width 514 height 38
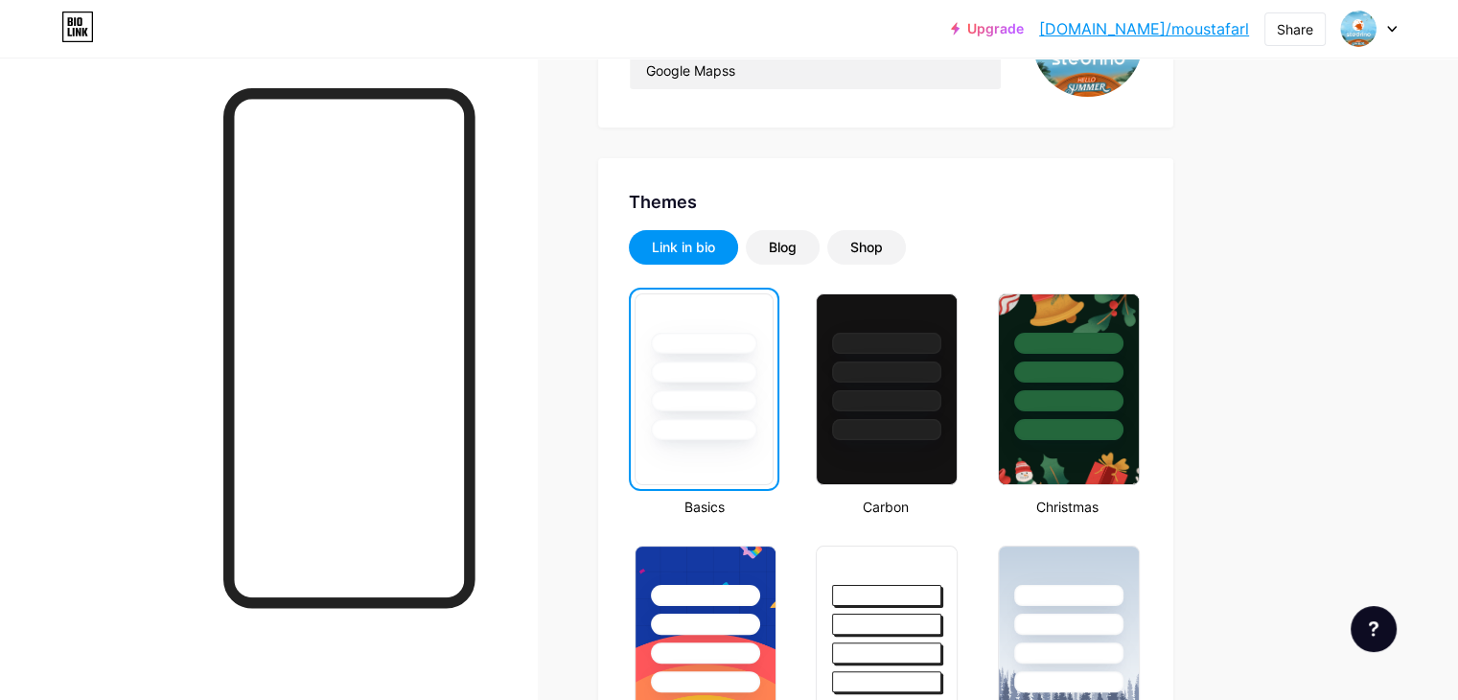
scroll to position [96, 0]
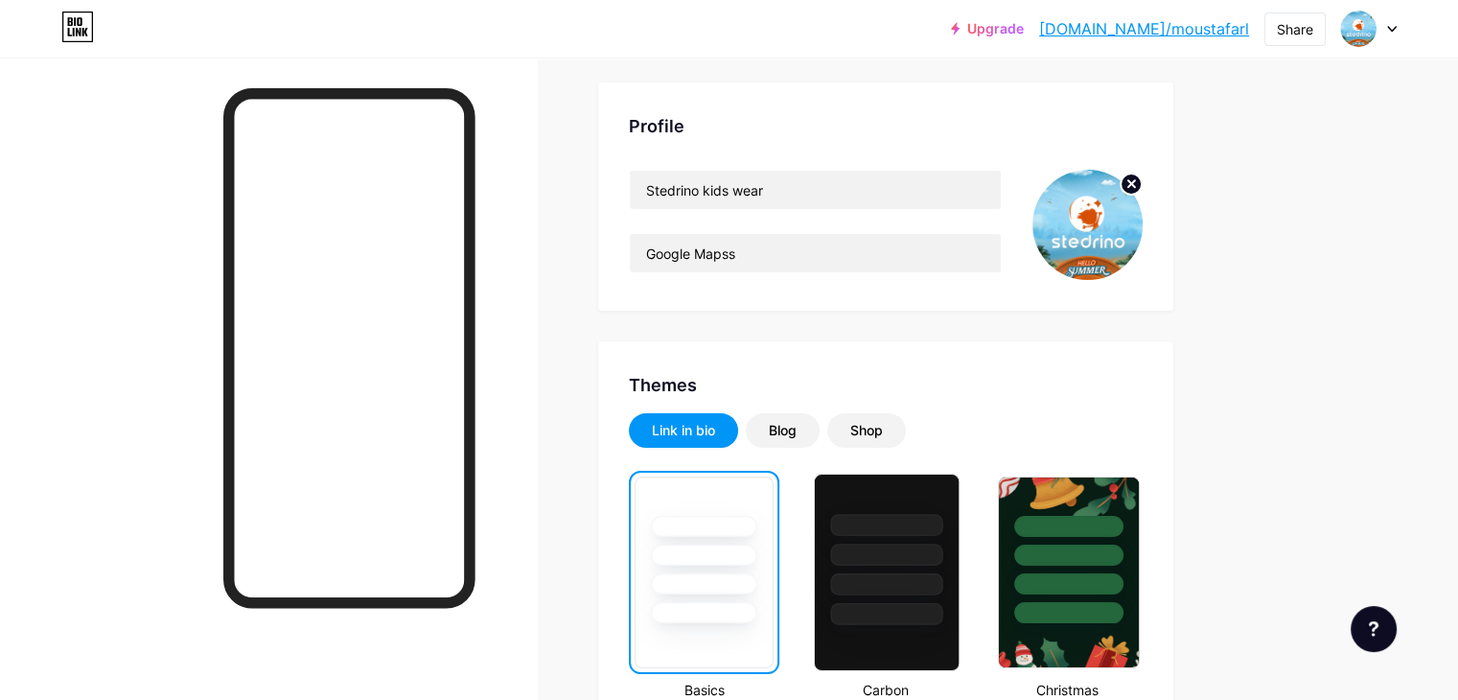
click at [943, 560] on div at bounding box center [887, 554] width 112 height 22
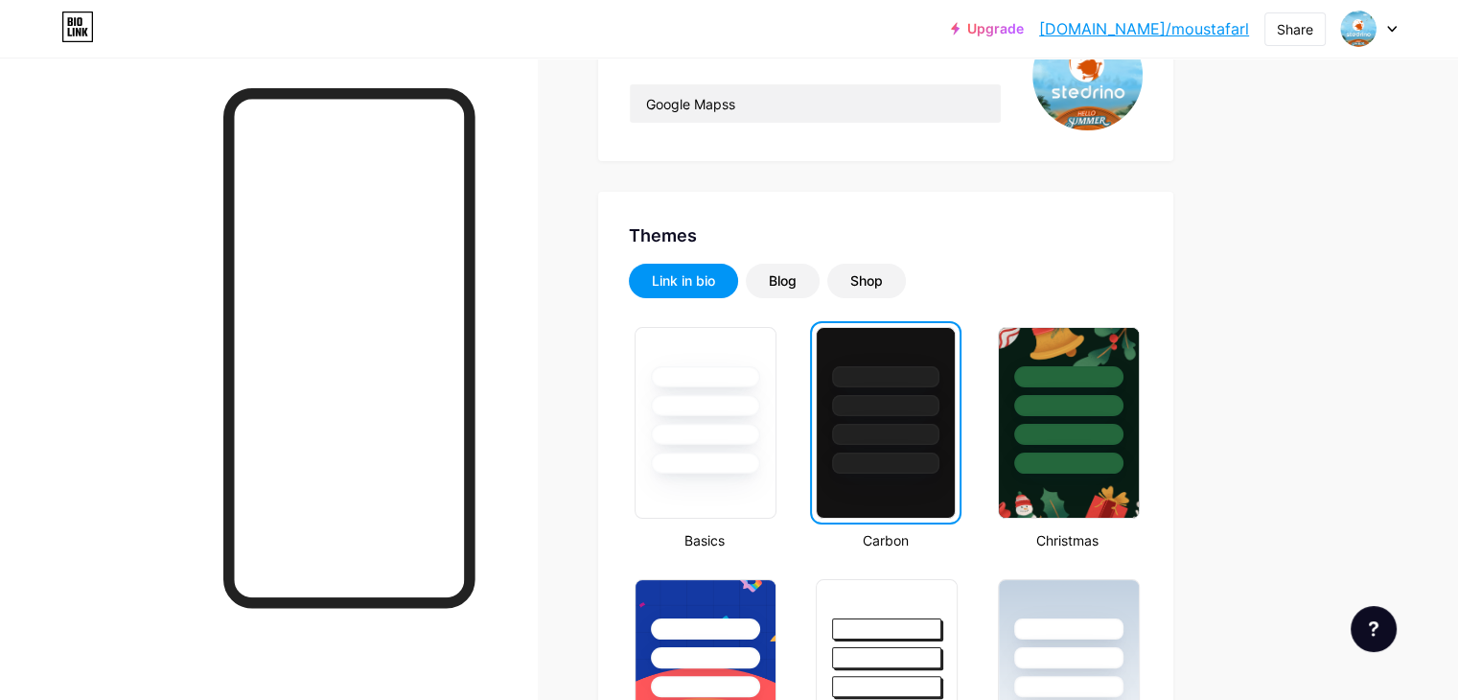
scroll to position [0, 0]
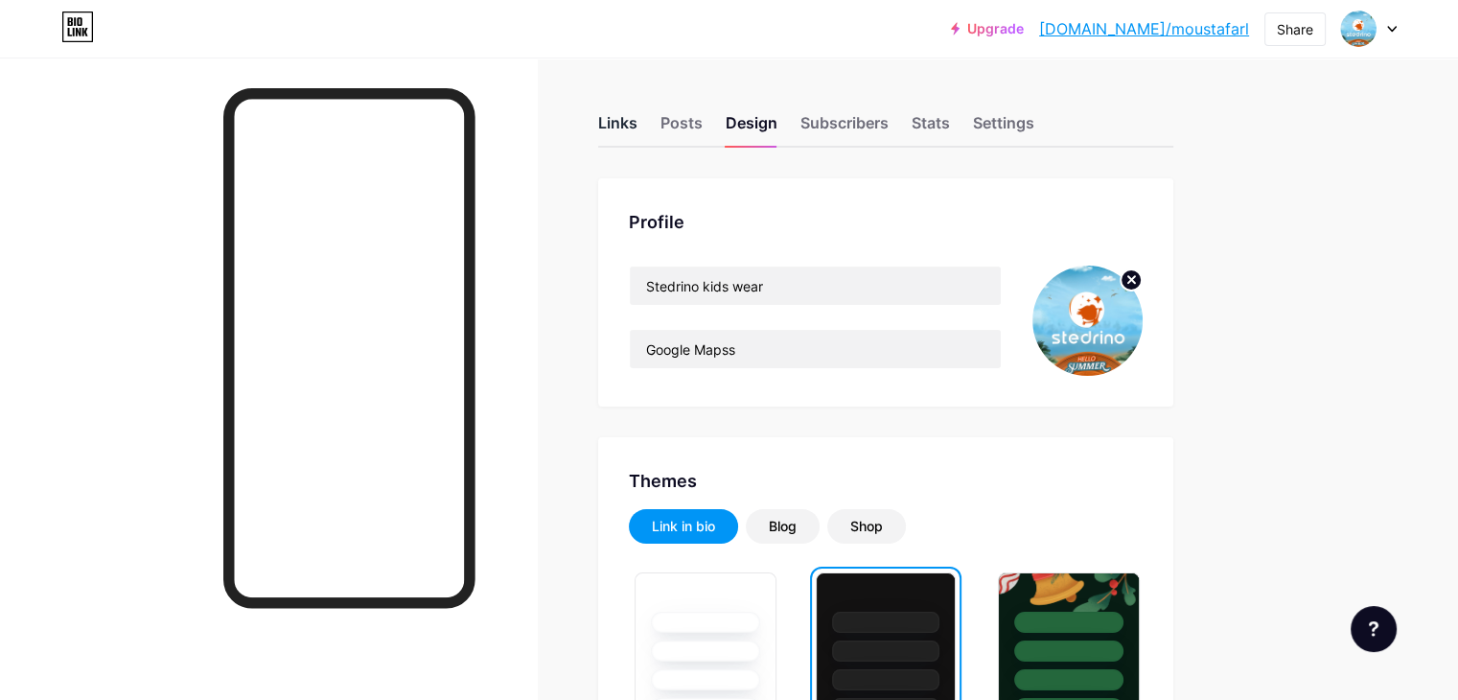
click at [637, 124] on div "Links" at bounding box center [617, 128] width 39 height 35
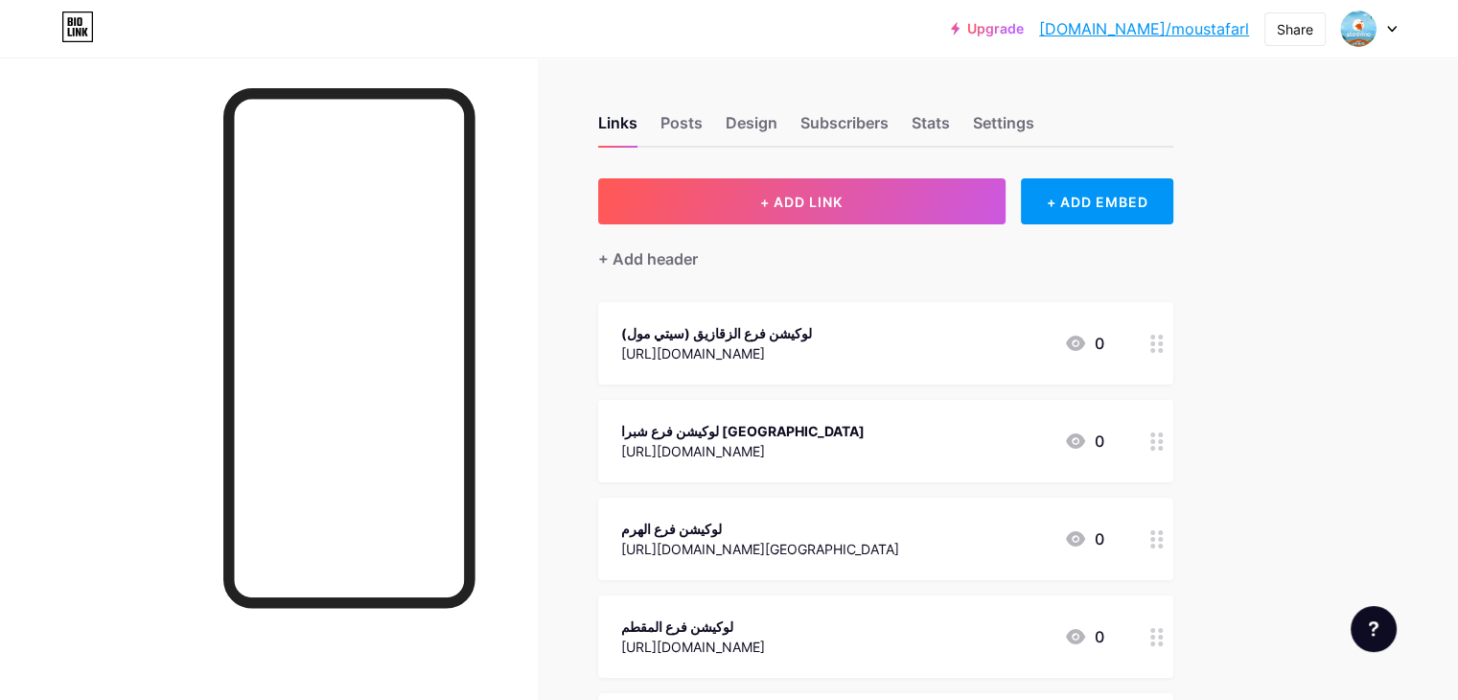
click at [865, 421] on div "لوكيشن فرع شبرا [GEOGRAPHIC_DATA]" at bounding box center [742, 431] width 243 height 20
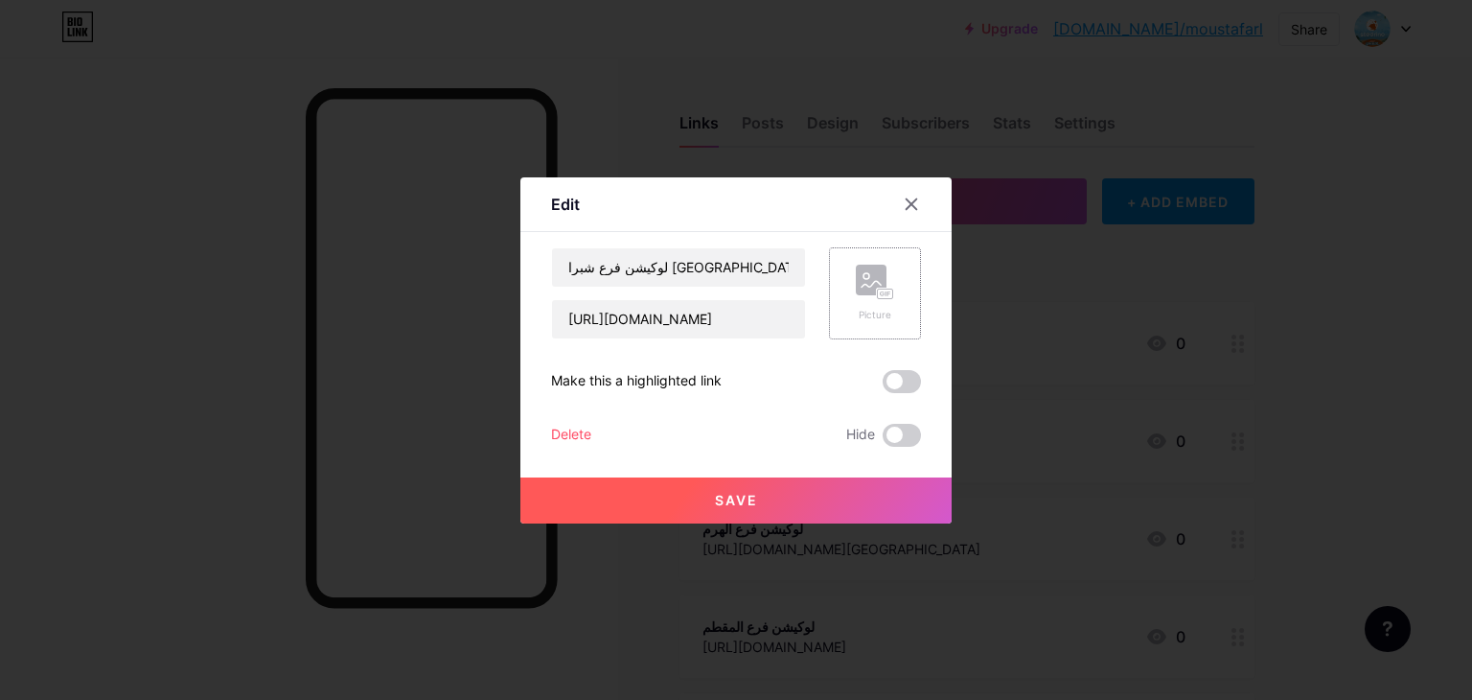
click at [869, 279] on rect at bounding box center [871, 280] width 31 height 31
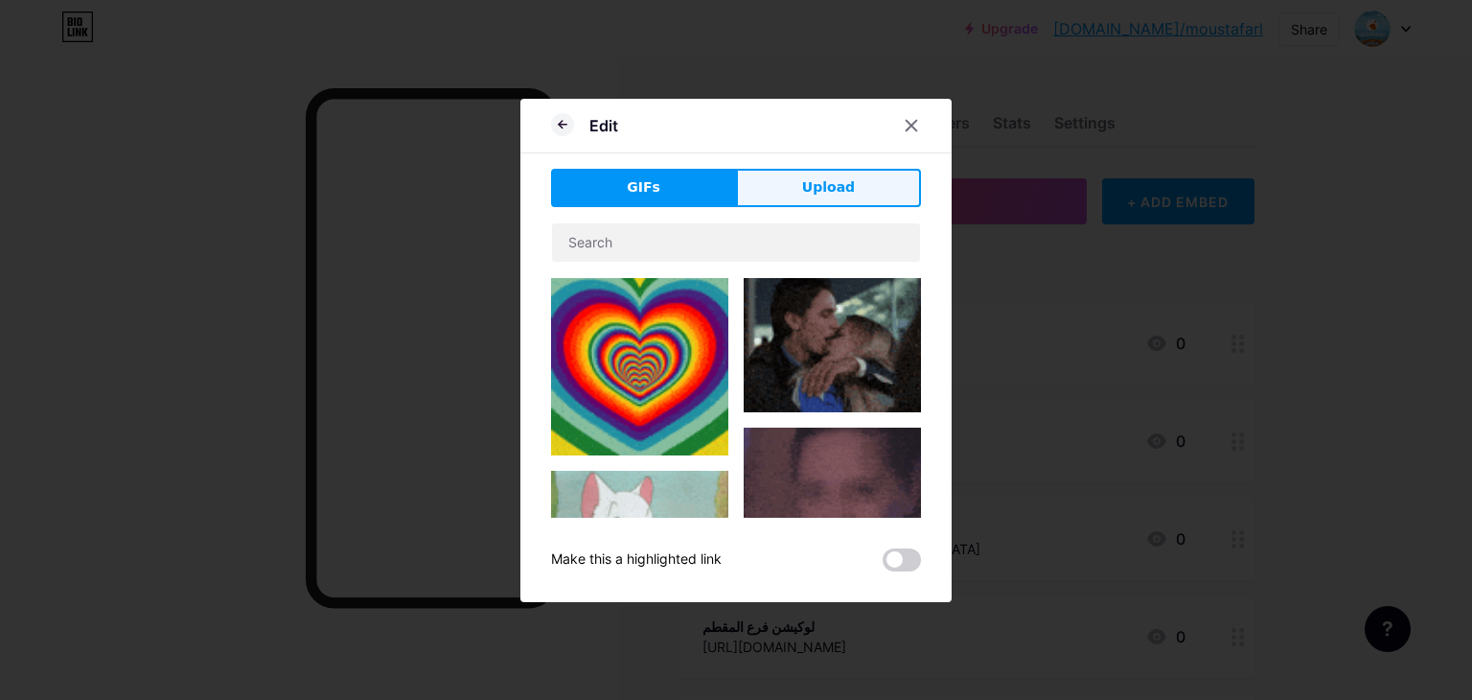
click at [843, 203] on button "Upload" at bounding box center [828, 188] width 185 height 38
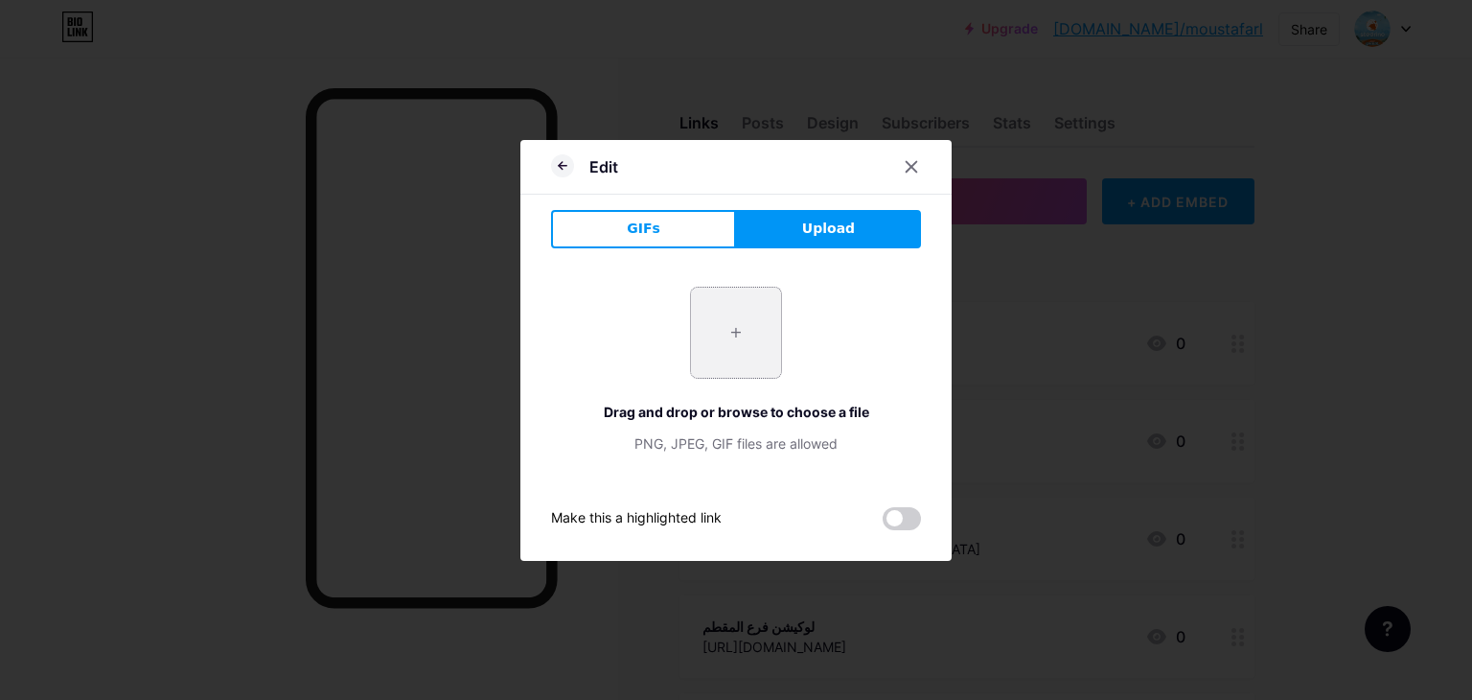
click at [744, 311] on input "file" at bounding box center [736, 333] width 90 height 90
type input "C:\fakepath\fdgdfgdfgdfg.avif"
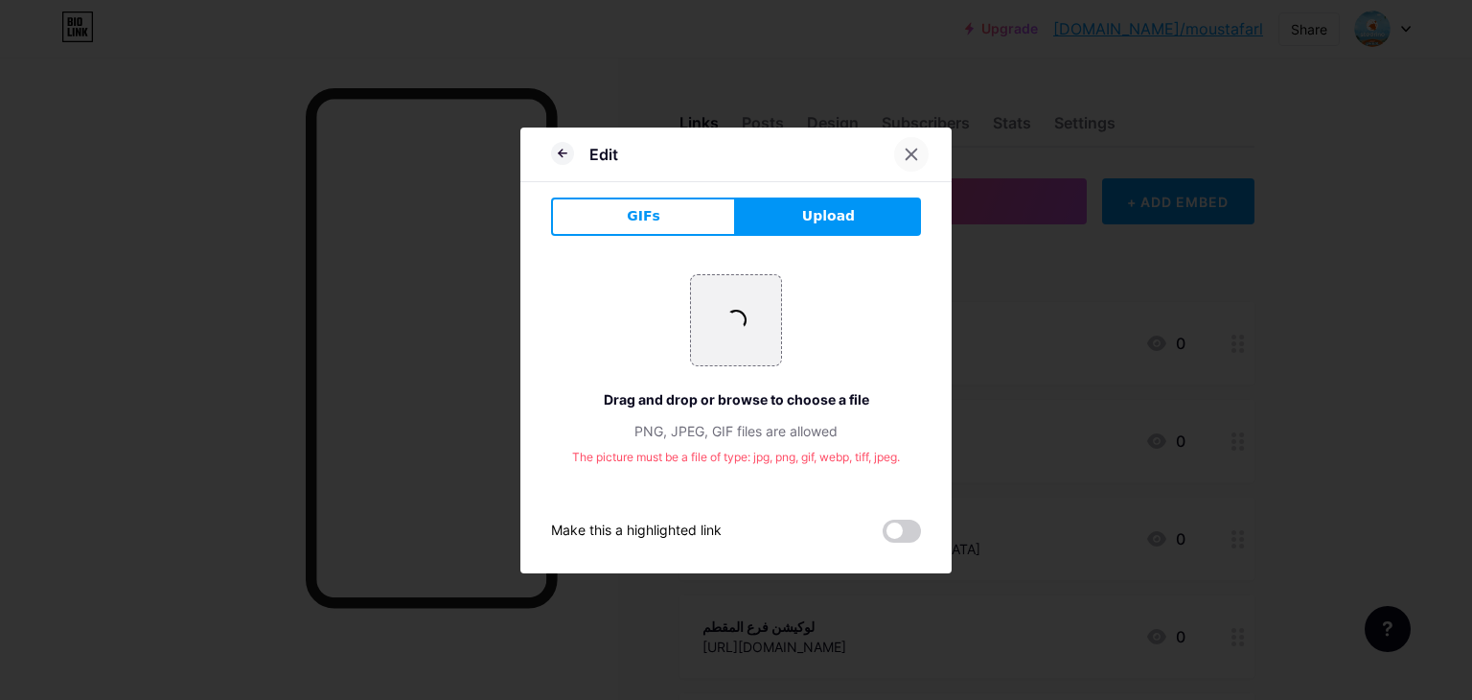
click at [905, 154] on icon at bounding box center [911, 154] width 15 height 15
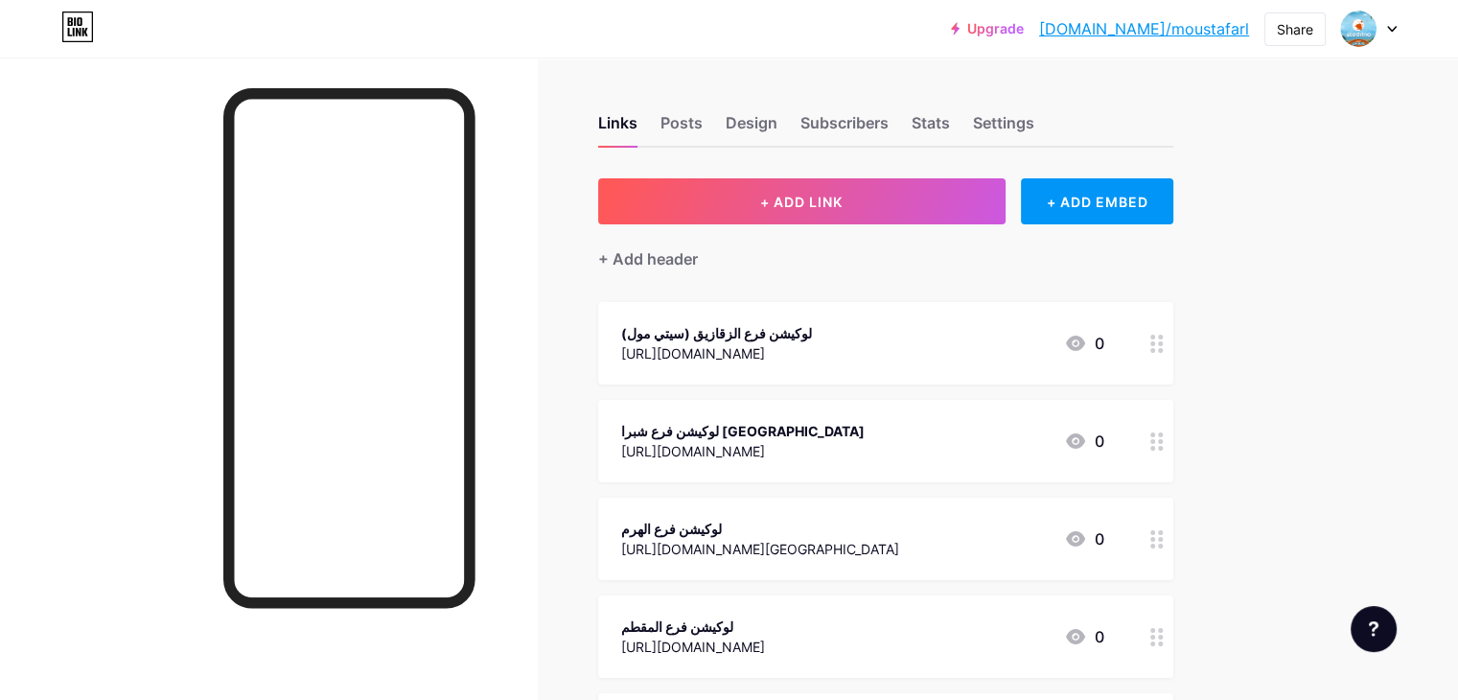
click at [812, 358] on div "[URL][DOMAIN_NAME]" at bounding box center [716, 353] width 191 height 20
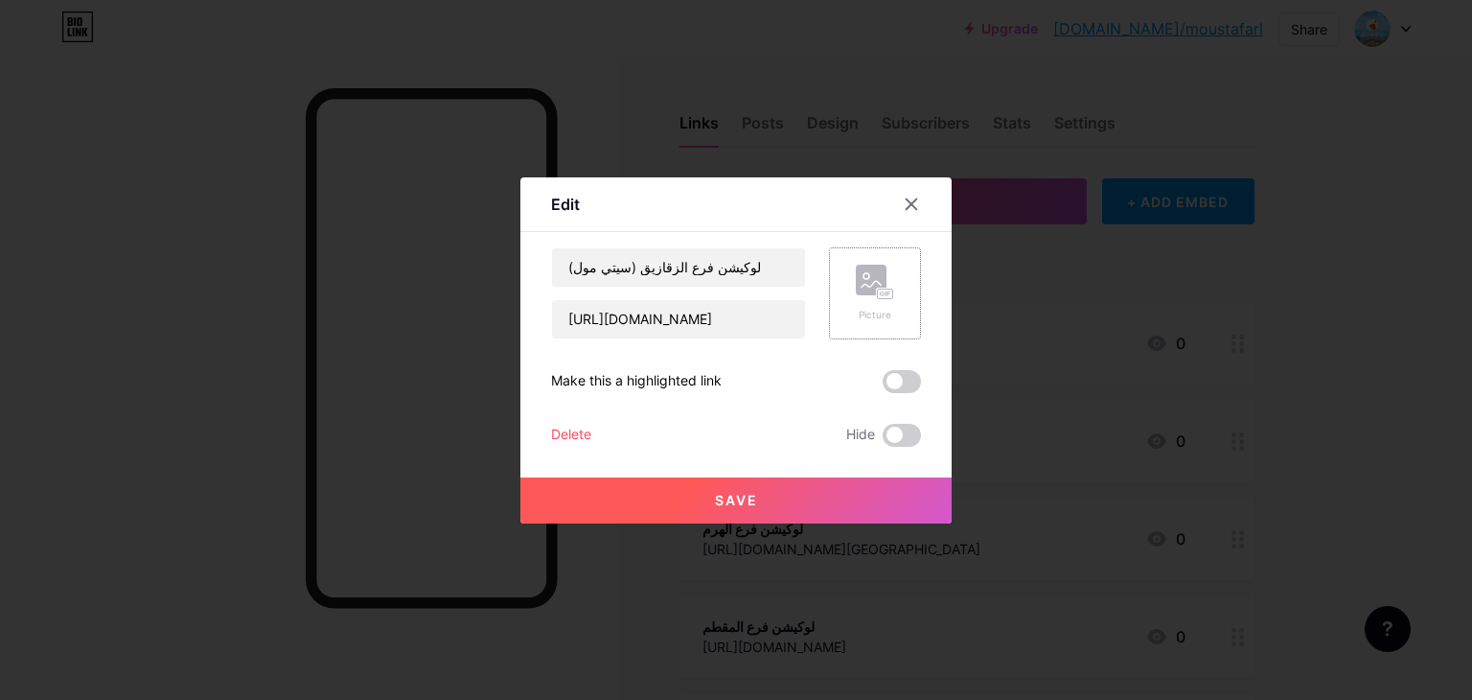
click at [847, 316] on div "Picture" at bounding box center [875, 293] width 92 height 92
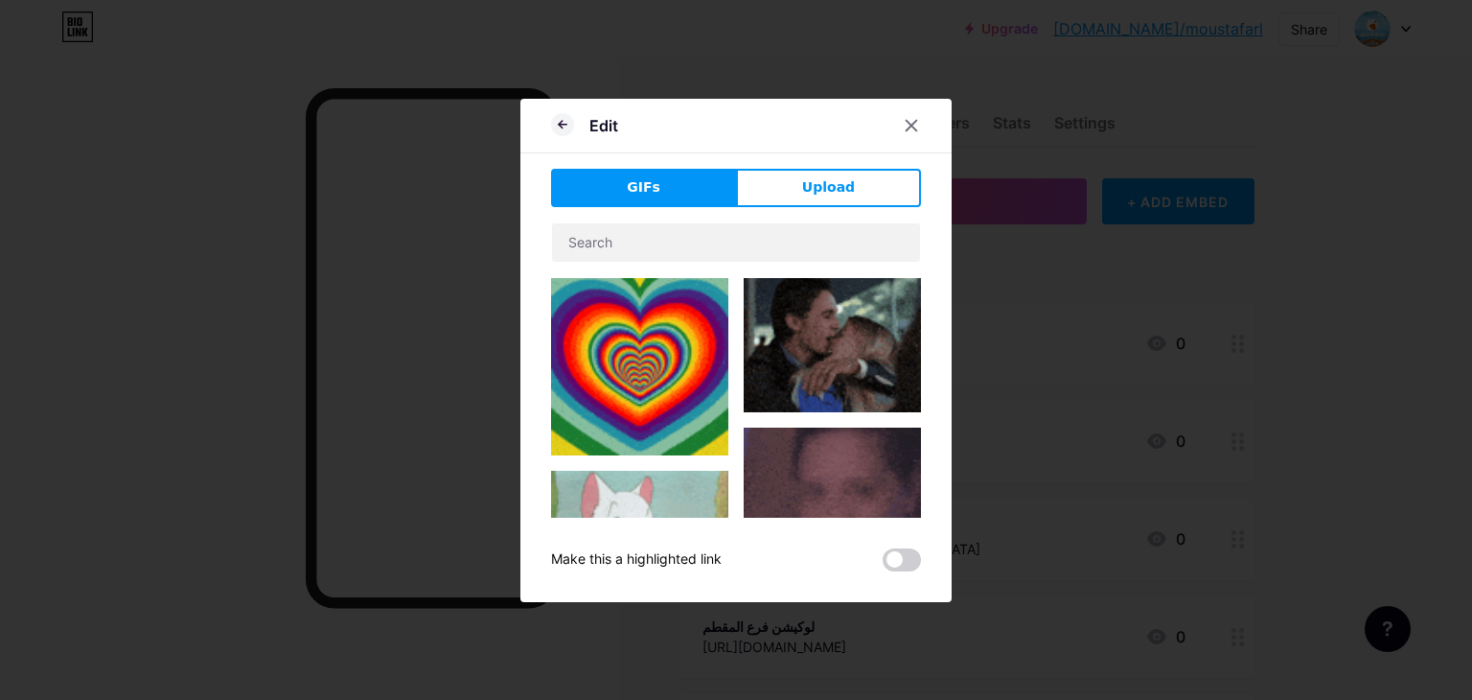
click at [831, 163] on div "Edit GIFs Upload Content YouTube Play YouTube video without leaving your page. …" at bounding box center [735, 350] width 431 height 503
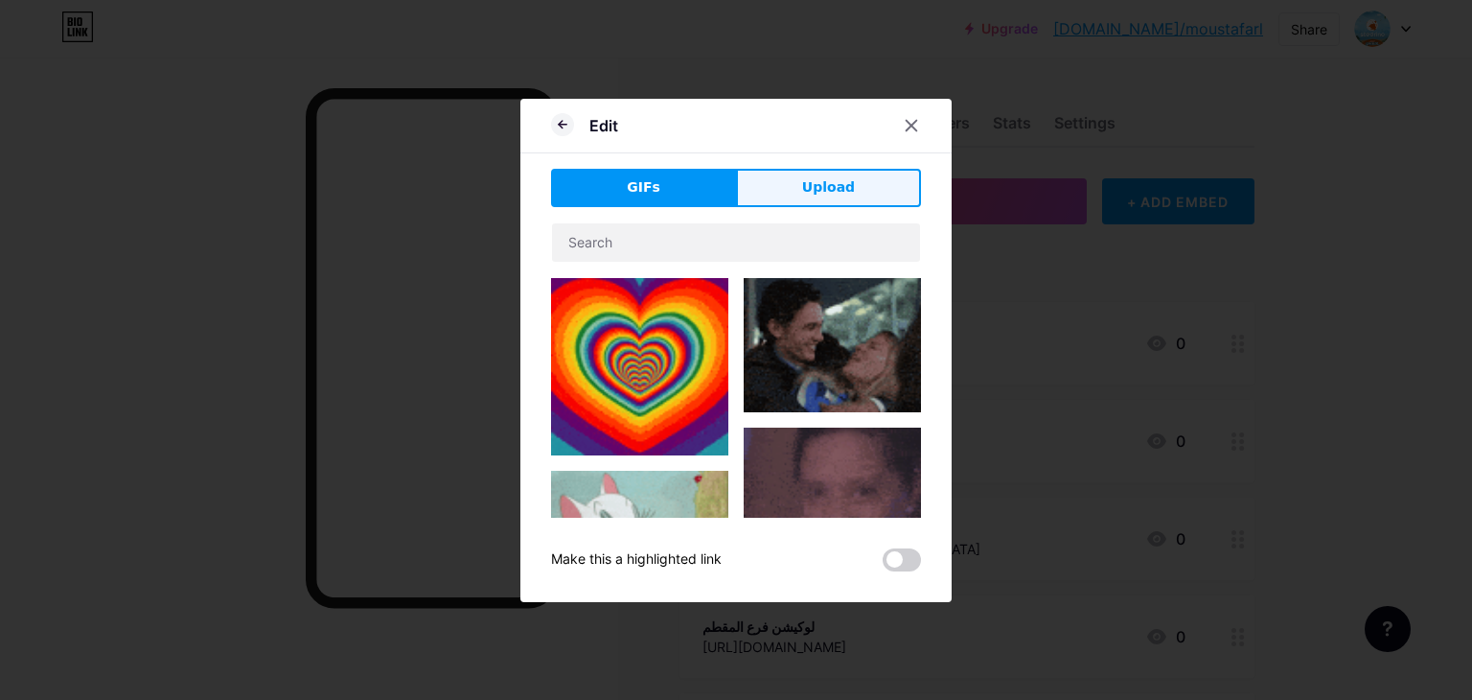
click at [836, 191] on span "Upload" at bounding box center [828, 187] width 53 height 20
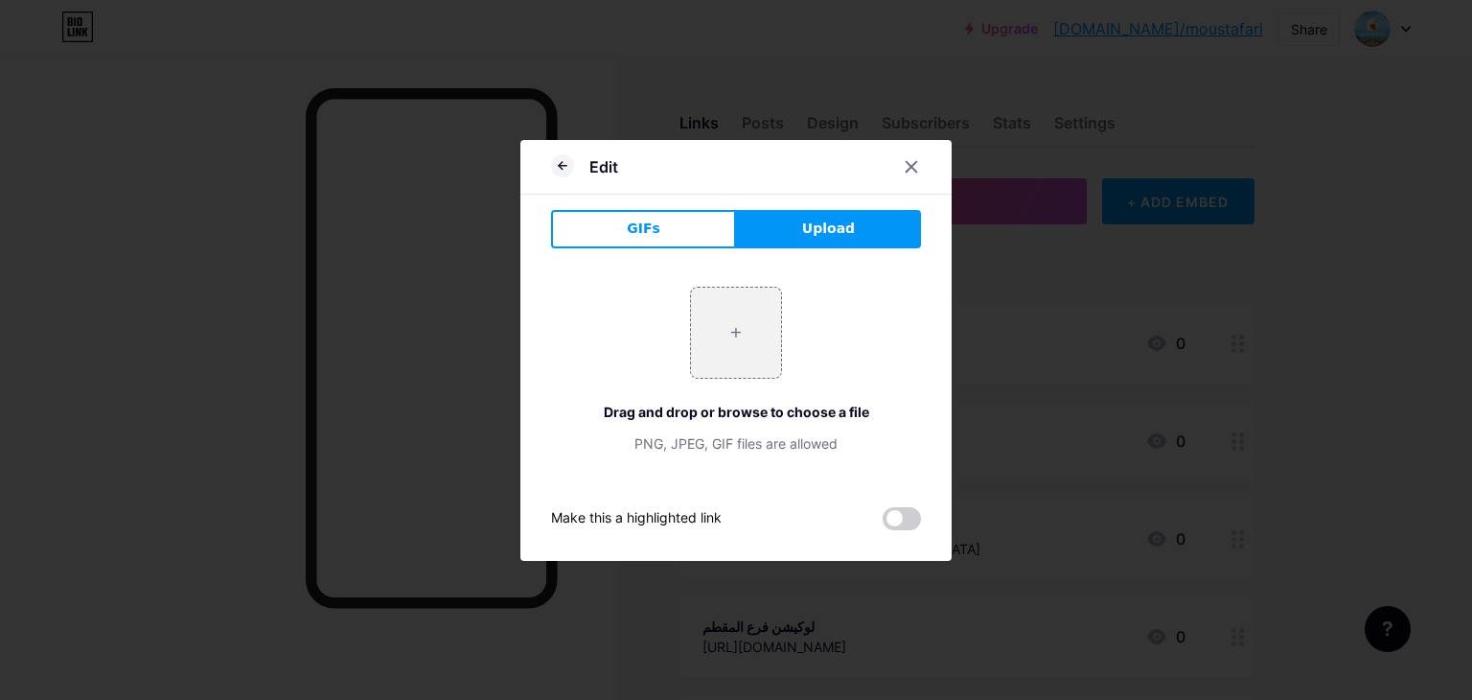
click at [797, 302] on div "+ Drag and drop or browse to choose a file PNG, JPEG, GIF files are allowed" at bounding box center [736, 370] width 370 height 167
click at [750, 313] on input "file" at bounding box center [736, 333] width 90 height 90
type input "C:\fakepath\red-pin-pointing-right-map.jpg"
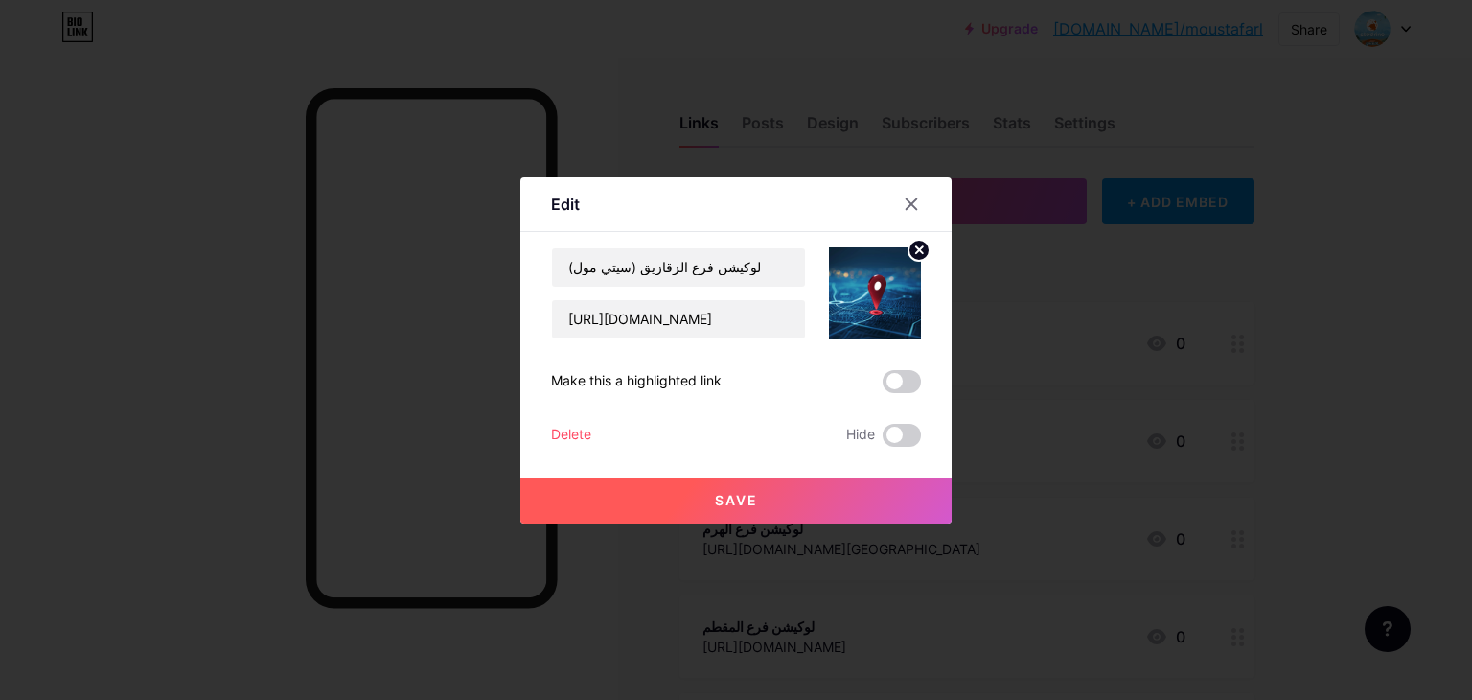
click at [771, 507] on button "Save" at bounding box center [735, 500] width 431 height 46
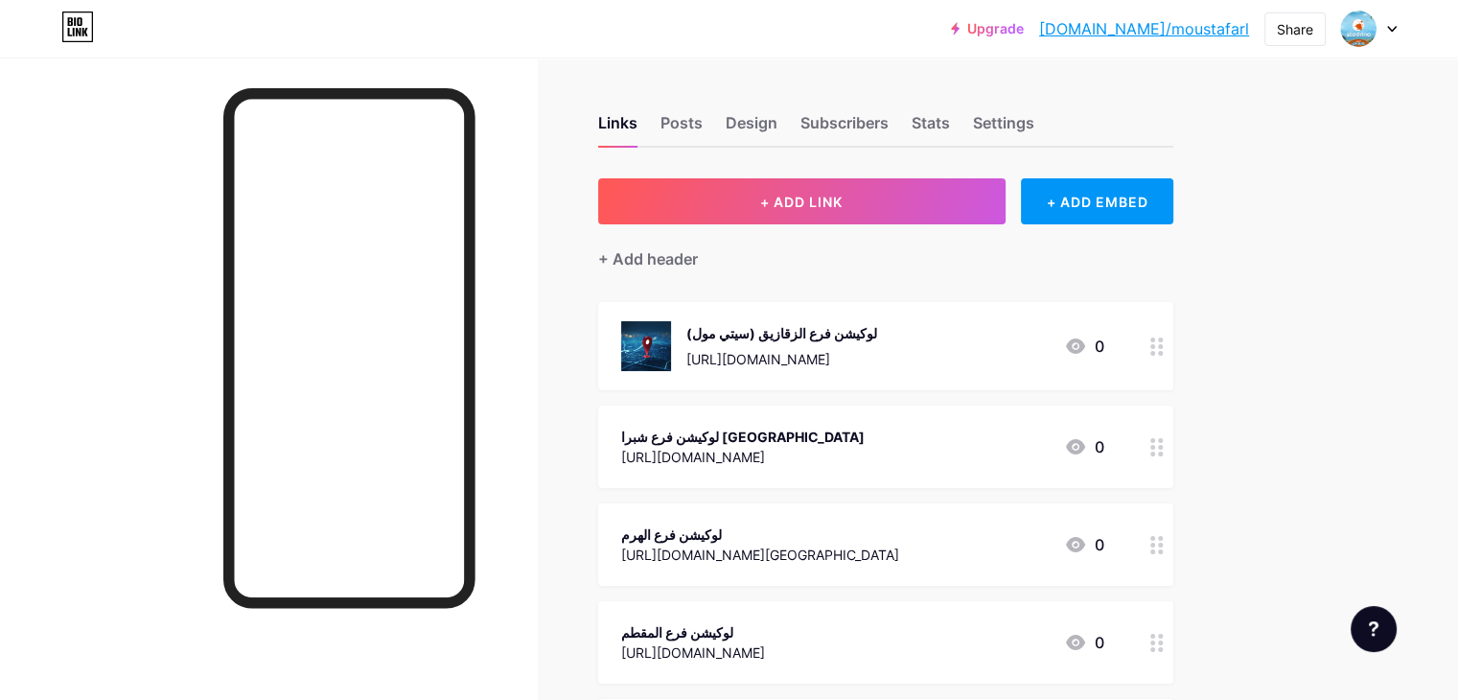
click at [876, 513] on div "لوكيشن فرع الهرم [URL][DOMAIN_NAME][GEOGRAPHIC_DATA] 0" at bounding box center [885, 544] width 575 height 82
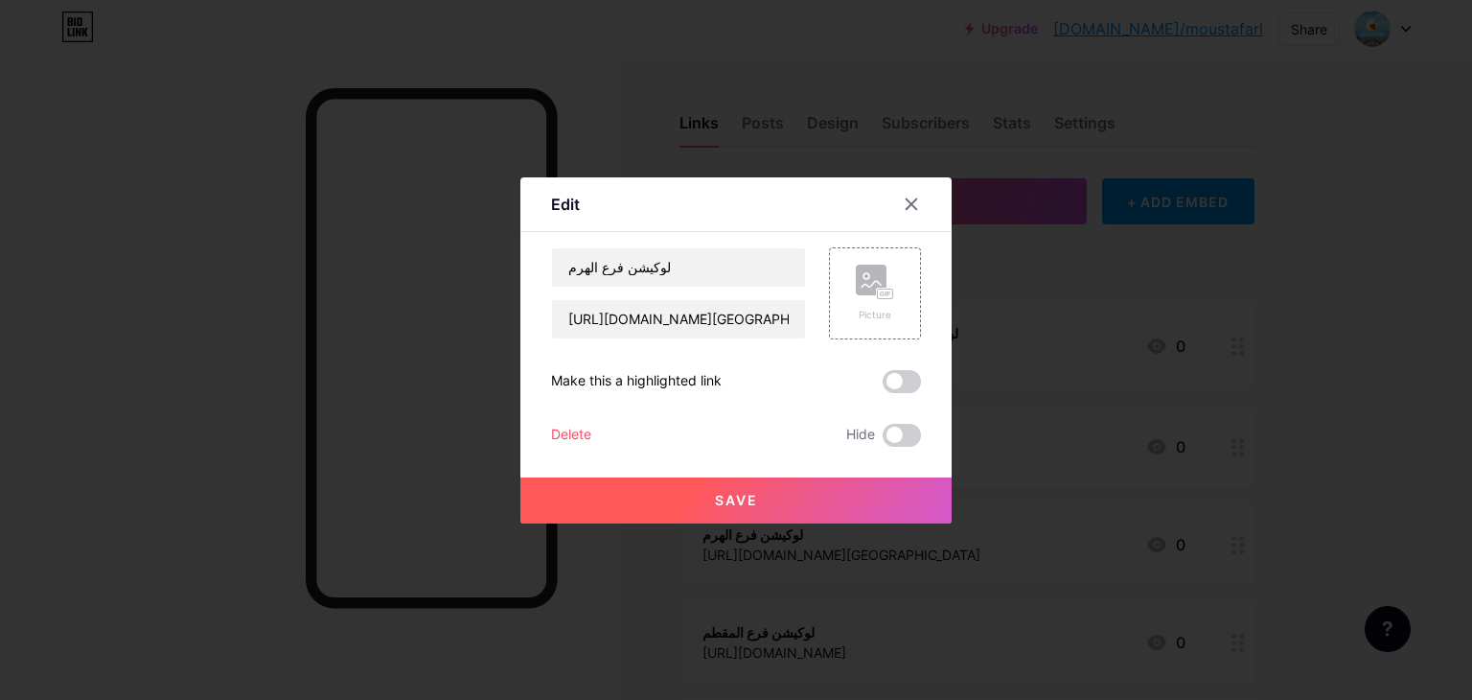
click at [878, 473] on div "Save" at bounding box center [735, 485] width 431 height 77
drag, startPoint x: 916, startPoint y: 204, endPoint x: 917, endPoint y: 216, distance: 11.5
click at [916, 205] on icon at bounding box center [911, 203] width 15 height 15
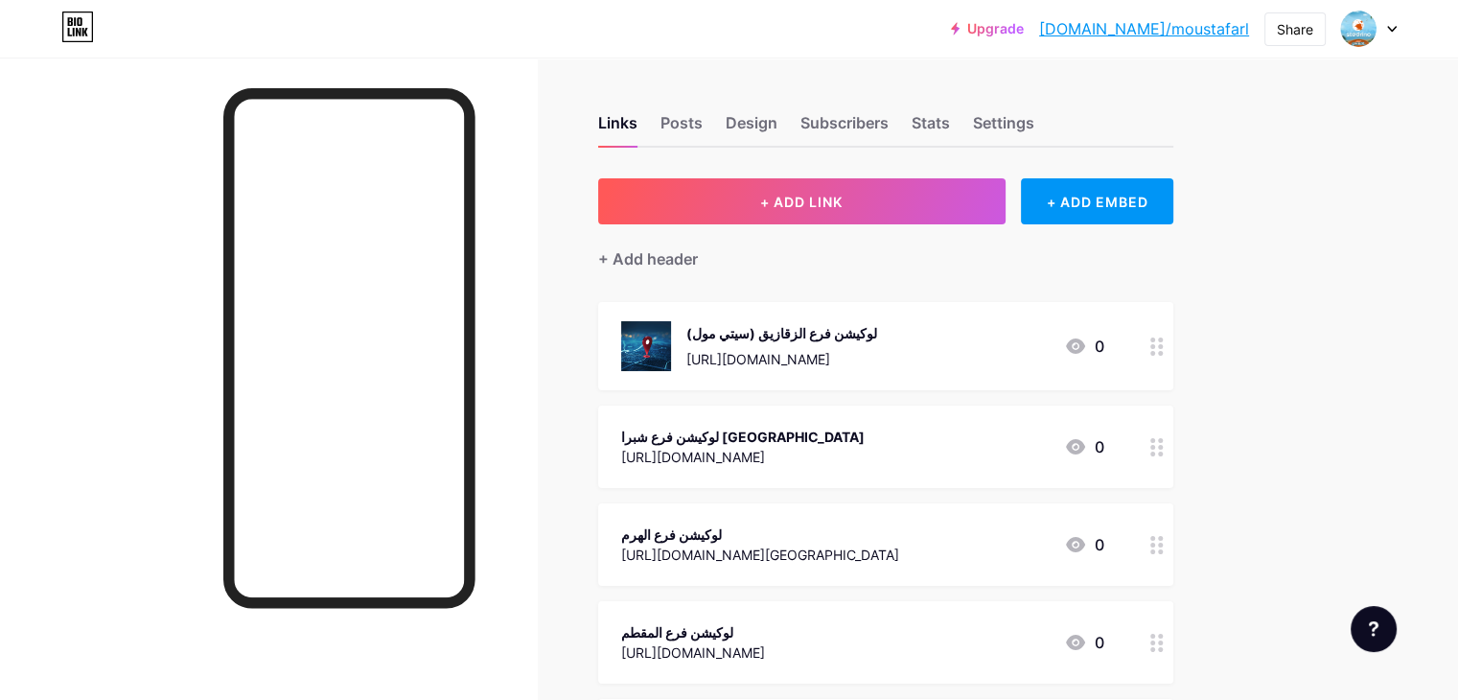
click at [824, 368] on div "لوكيشن فرع الزقازيق (سيتي مول) [URL][DOMAIN_NAME]" at bounding box center [781, 346] width 191 height 50
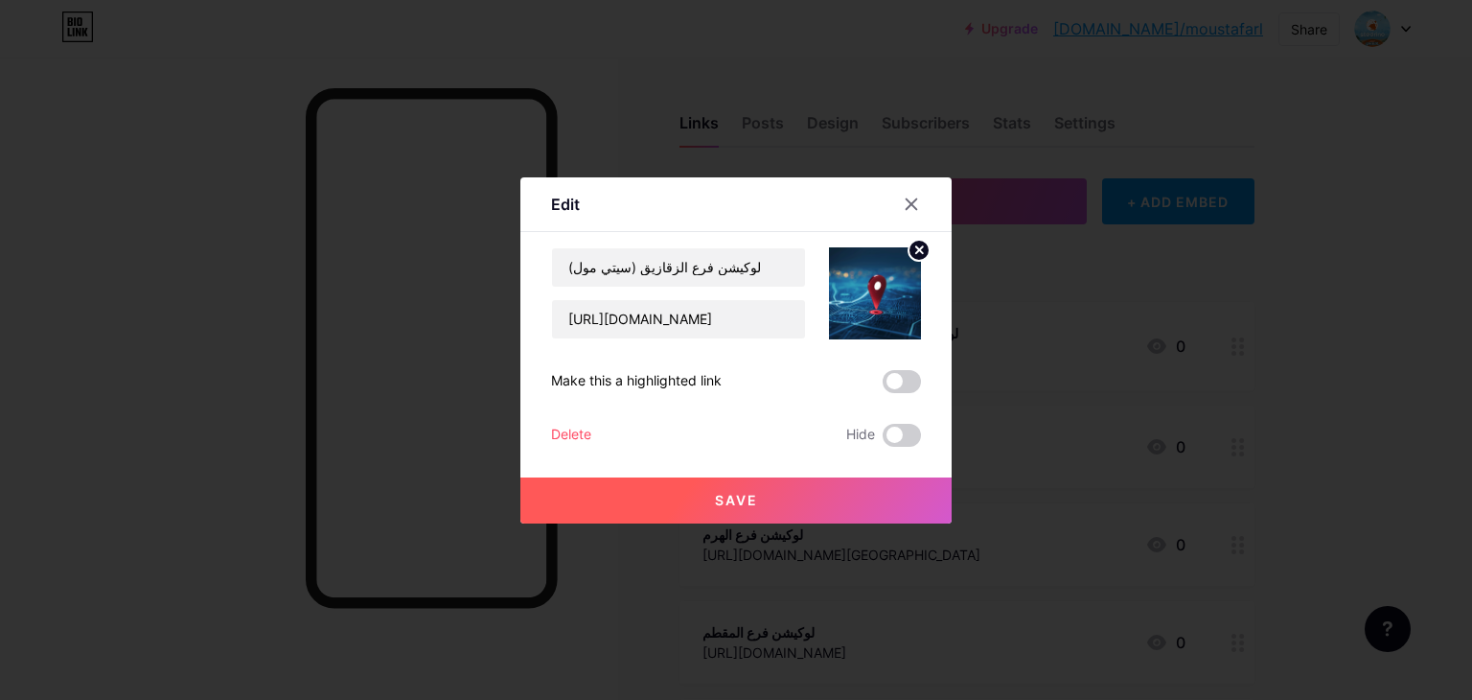
click at [923, 250] on circle at bounding box center [919, 250] width 21 height 21
click at [893, 283] on icon at bounding box center [875, 282] width 38 height 35
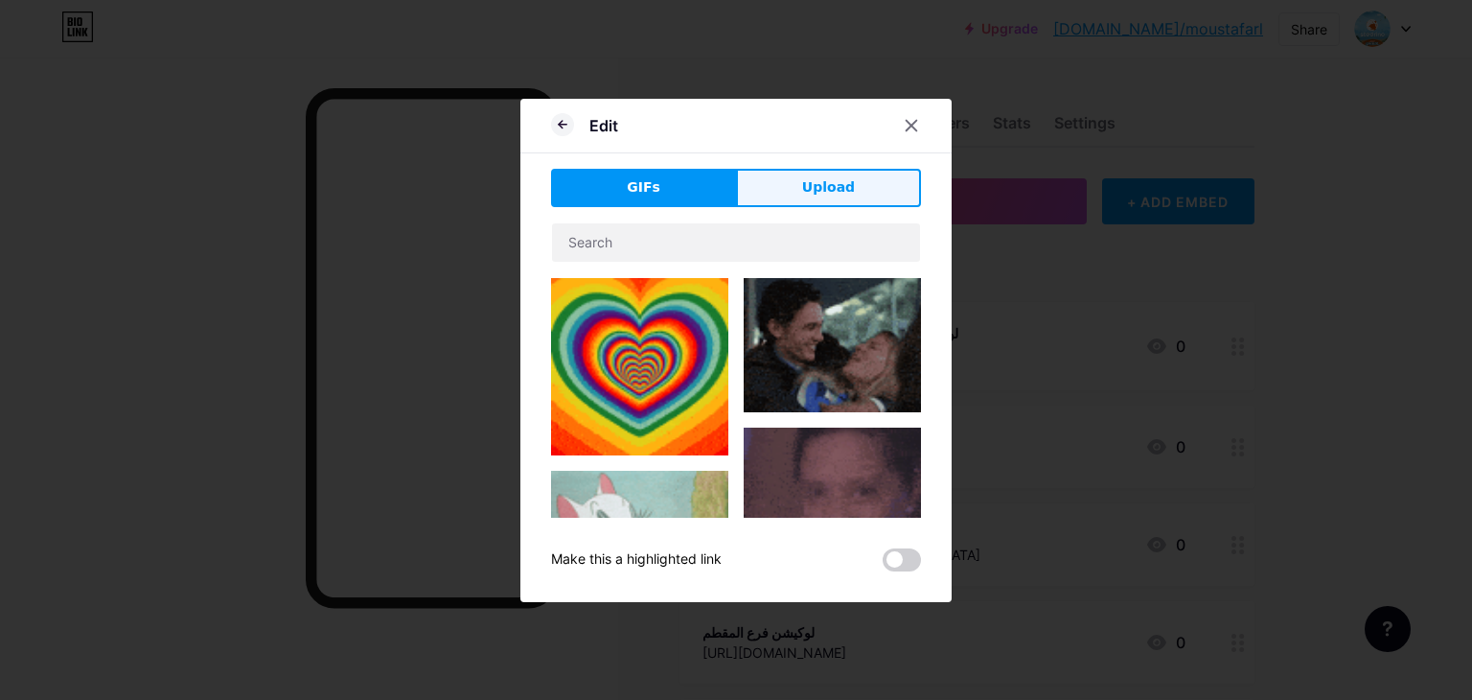
click at [867, 195] on button "Upload" at bounding box center [828, 188] width 185 height 38
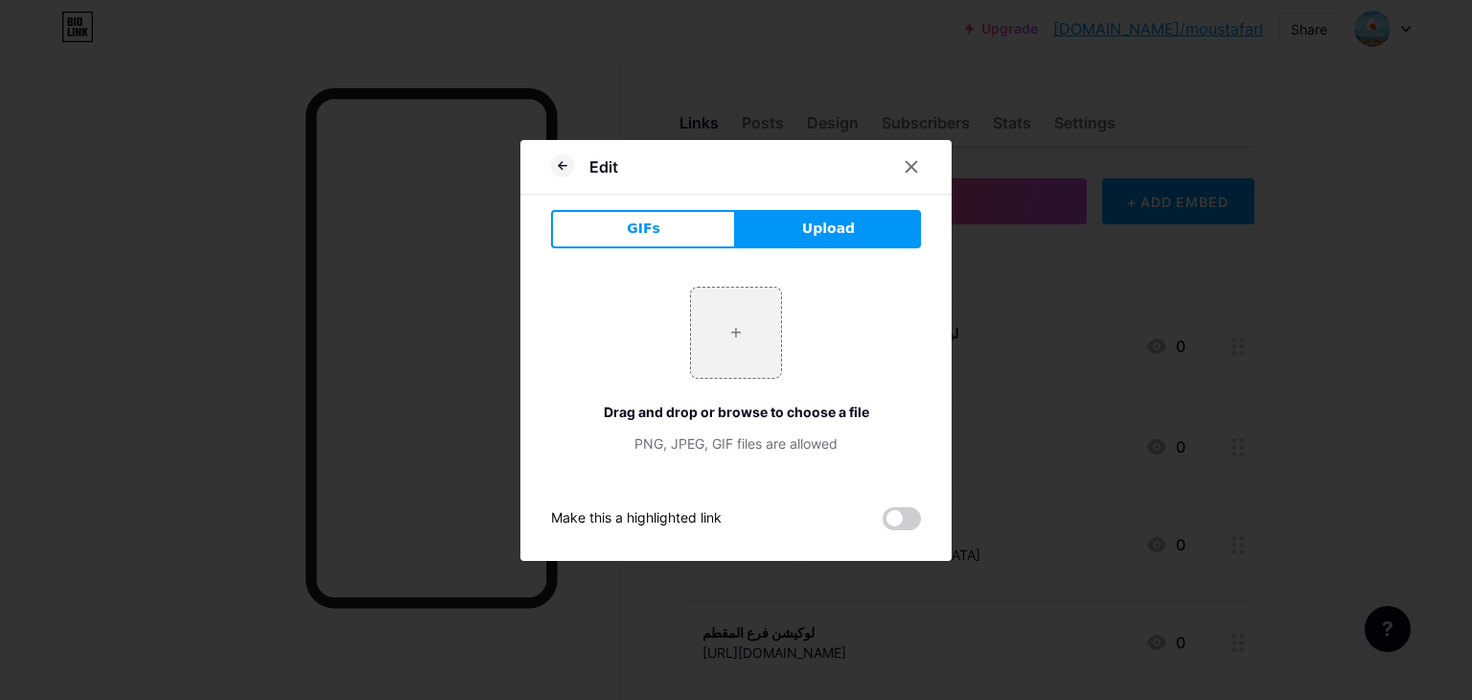
click at [713, 281] on div "+ Drag and drop or browse to choose a file PNG, JPEG, GIF files are allowed" at bounding box center [736, 370] width 370 height 213
click at [728, 332] on input "file" at bounding box center [736, 333] width 90 height 90
type input "C:\fakepath\red-location-pin-icon-mapping-apps.jpg"
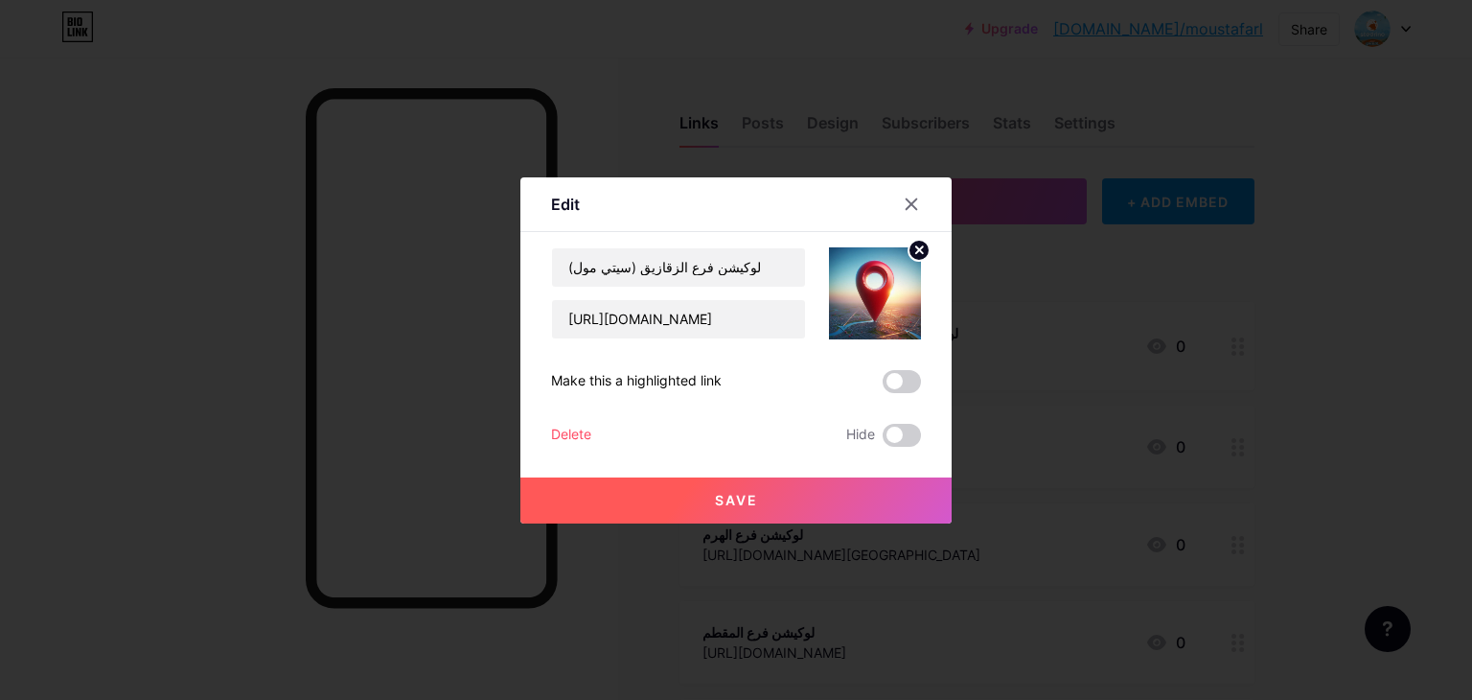
click at [821, 492] on button "Save" at bounding box center [735, 500] width 431 height 46
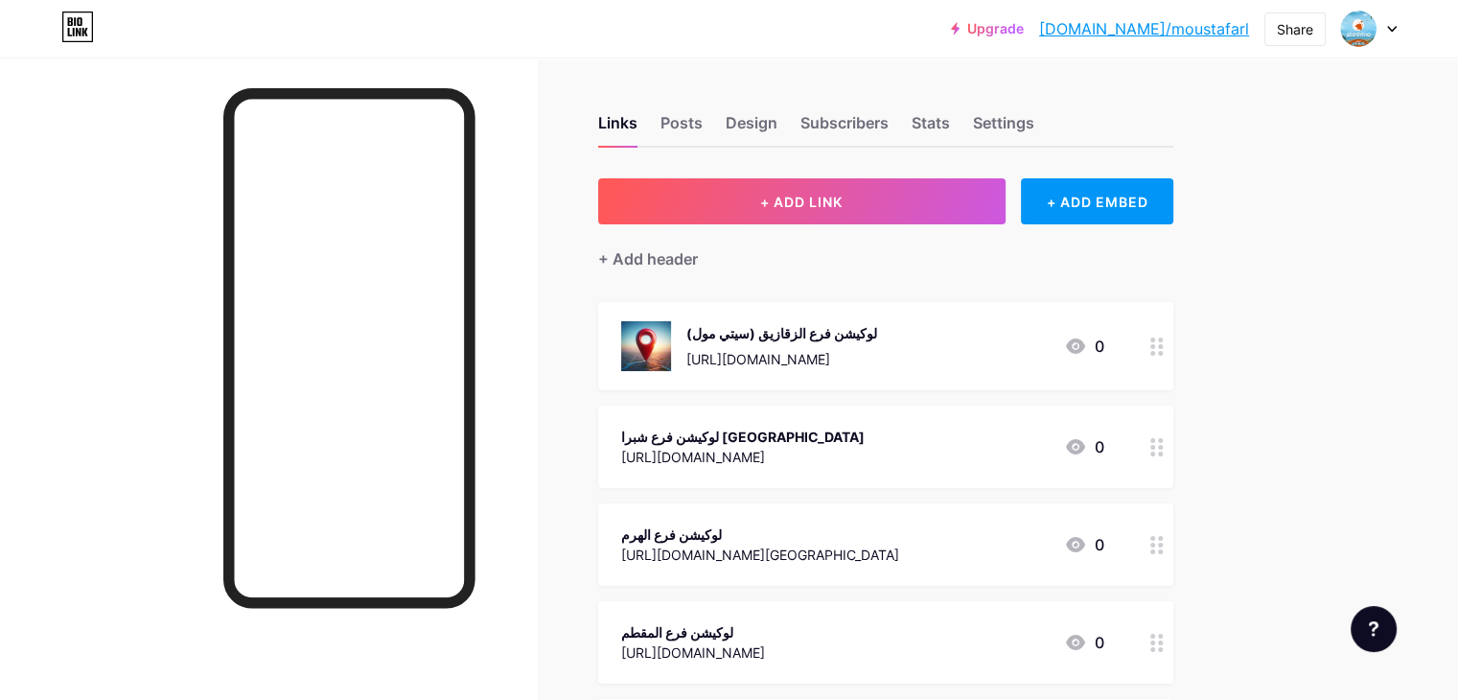
click at [854, 438] on div "لوكيشن فرع شبرا [GEOGRAPHIC_DATA]" at bounding box center [742, 437] width 243 height 20
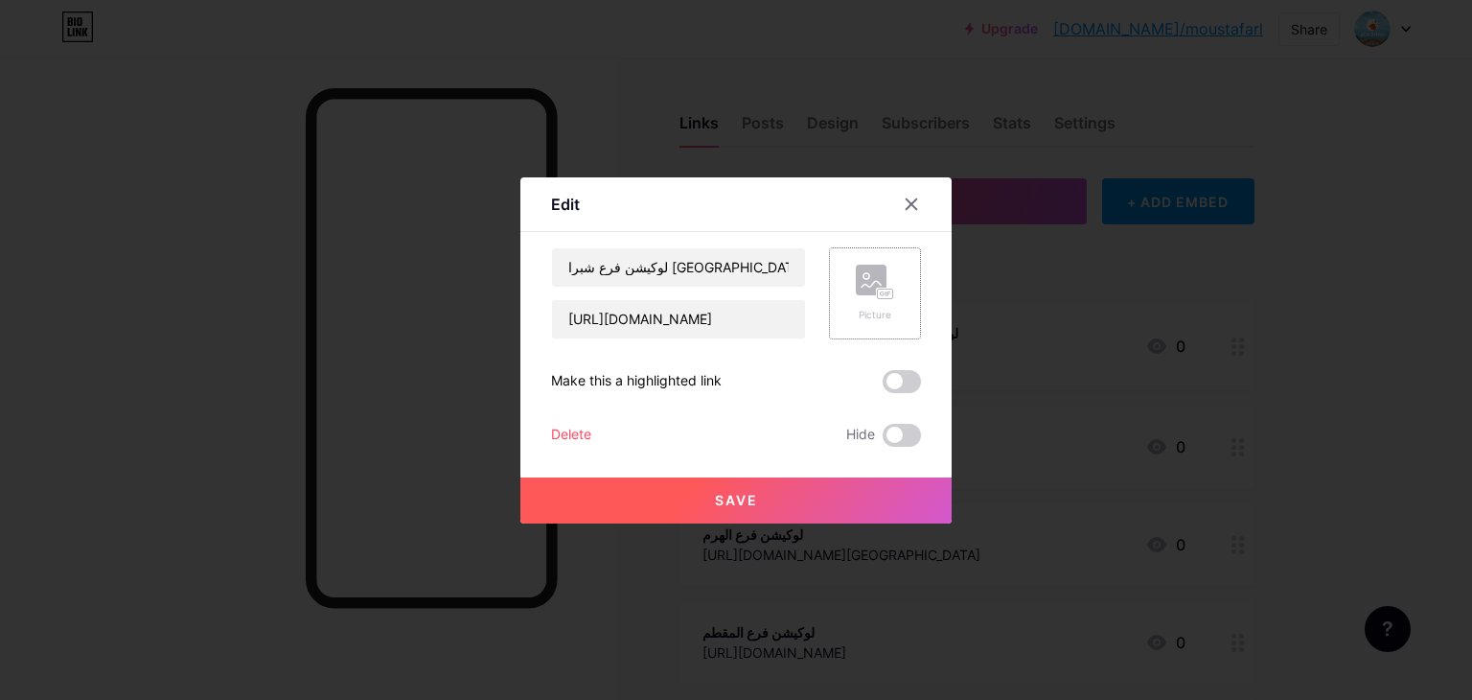
click at [888, 285] on icon at bounding box center [875, 282] width 38 height 35
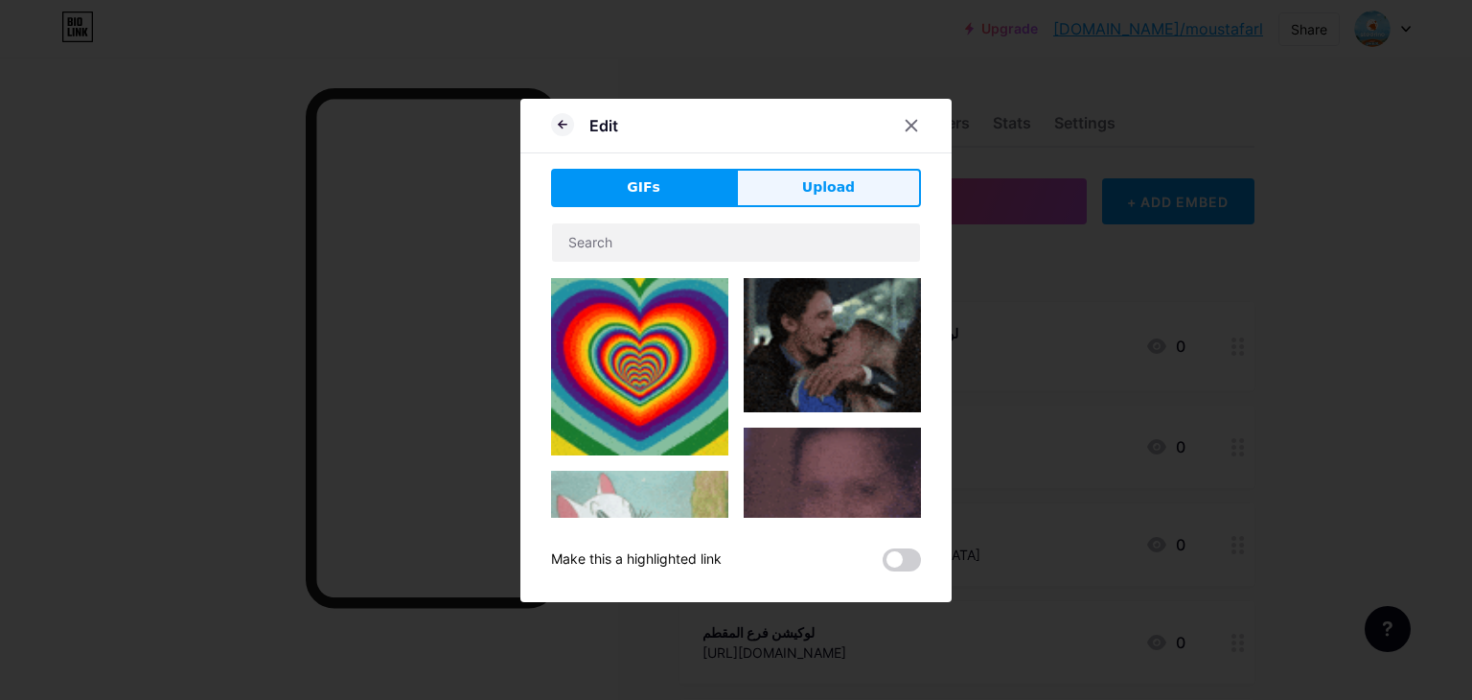
click at [838, 186] on span "Upload" at bounding box center [828, 187] width 53 height 20
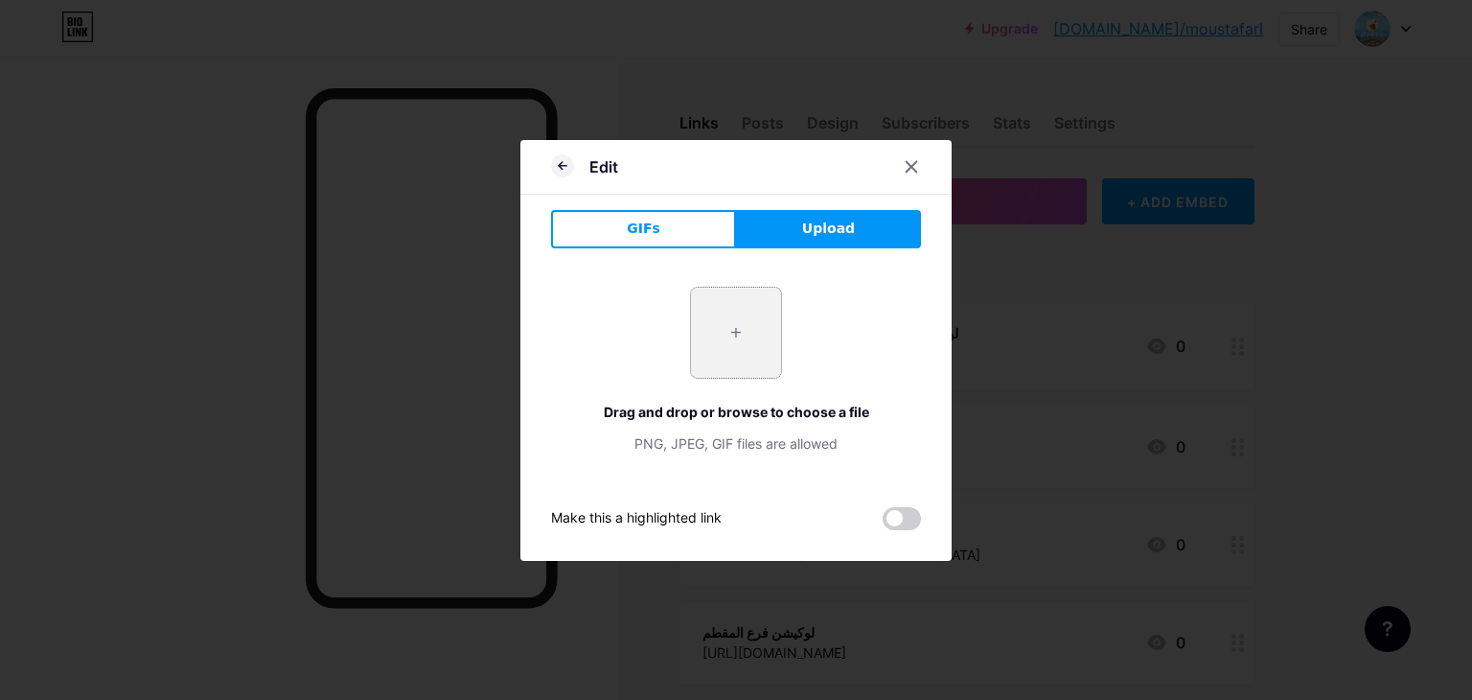
click at [770, 339] on input "file" at bounding box center [736, 333] width 90 height 90
type input "C:\fakepath\red-location-pin-icon-mapping-apps.jpg"
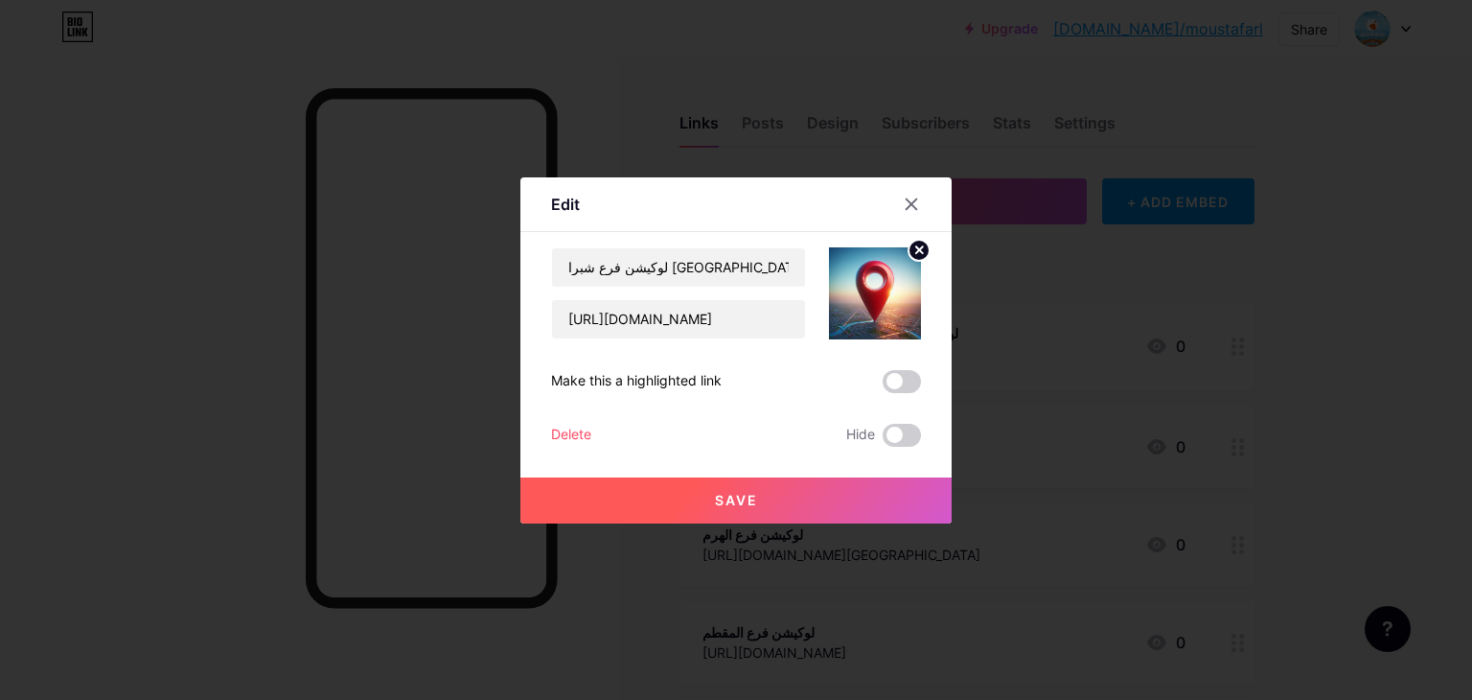
click at [820, 515] on button "Save" at bounding box center [735, 500] width 431 height 46
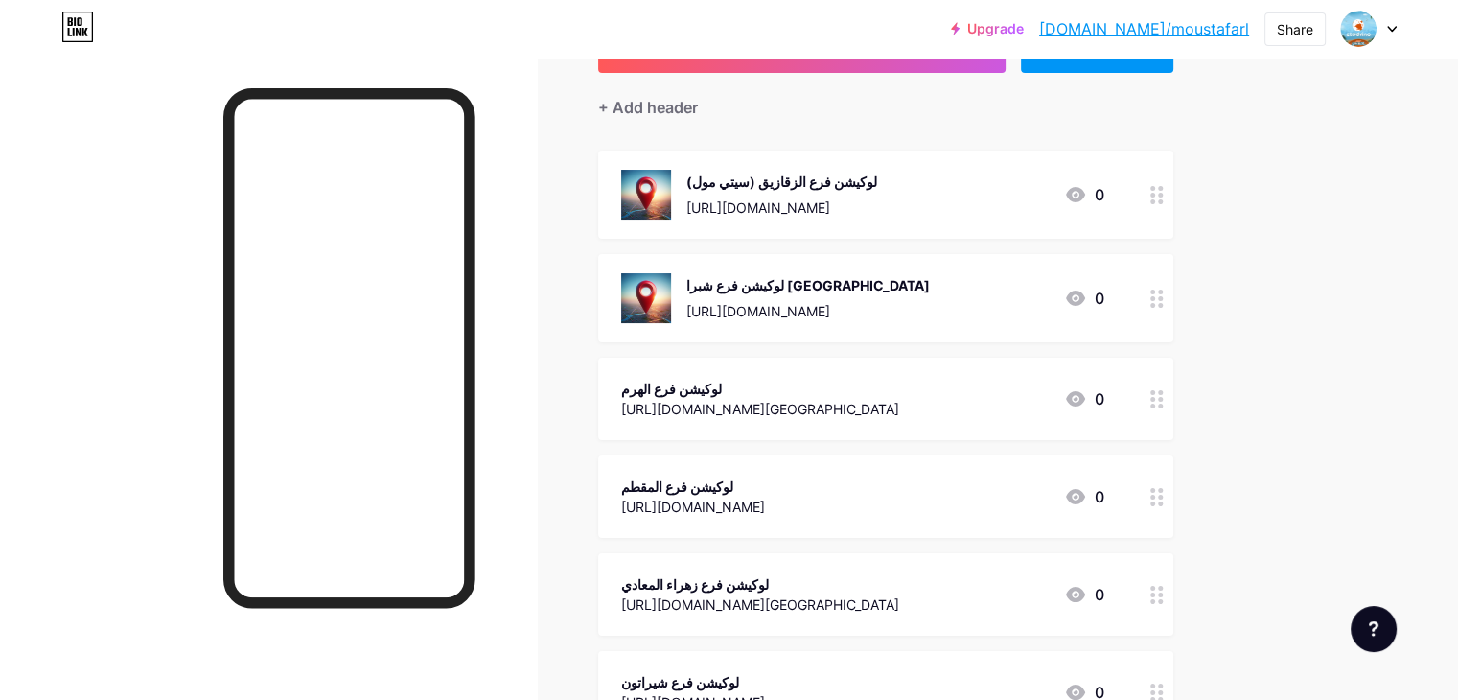
scroll to position [192, 0]
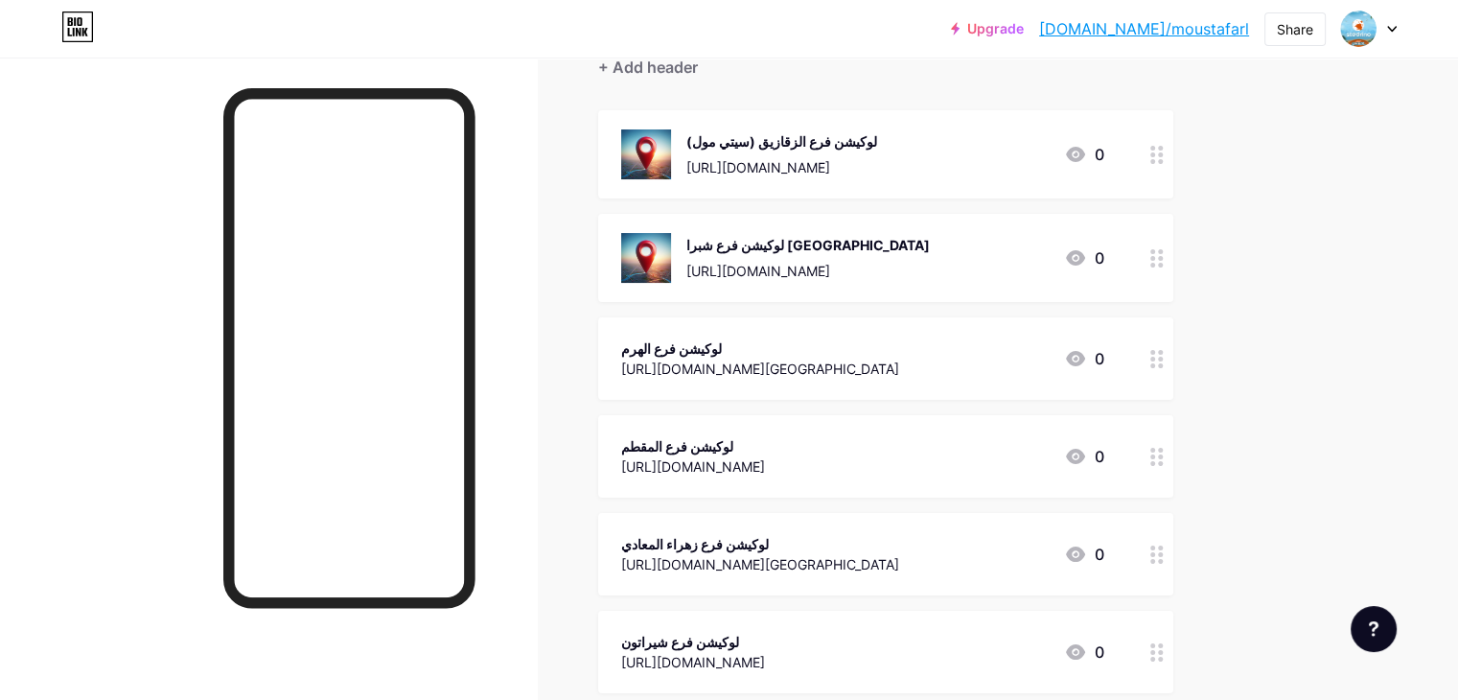
click at [899, 368] on div "[URL][DOMAIN_NAME][GEOGRAPHIC_DATA]" at bounding box center [760, 368] width 278 height 20
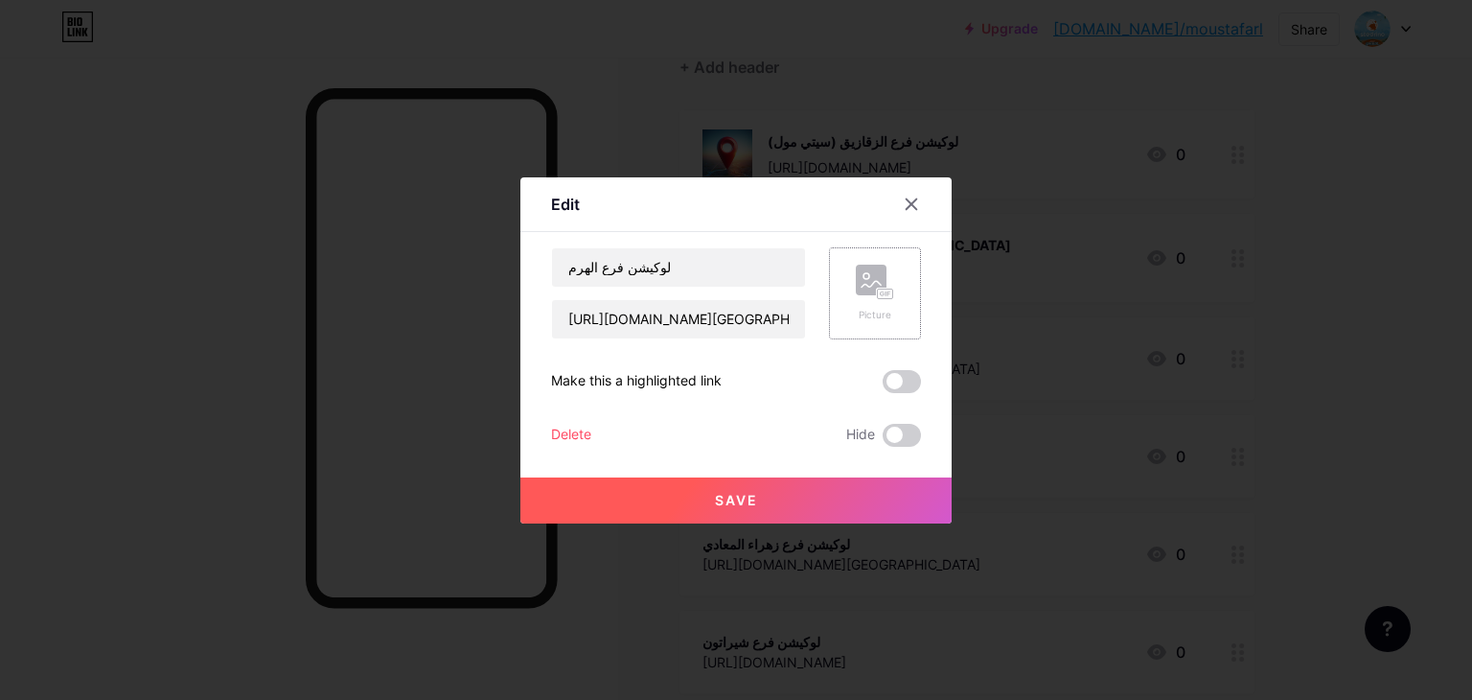
click at [888, 286] on icon at bounding box center [875, 282] width 38 height 35
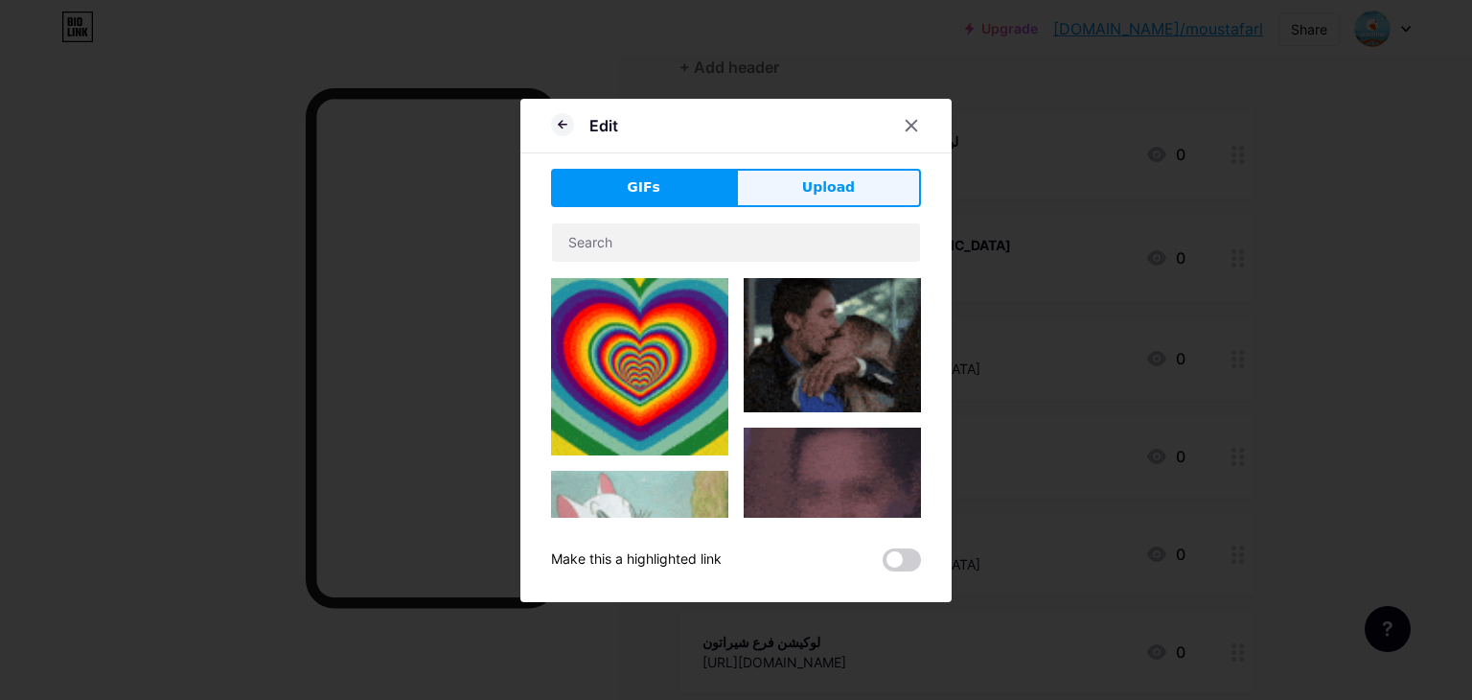
click at [844, 177] on span "Upload" at bounding box center [828, 187] width 53 height 20
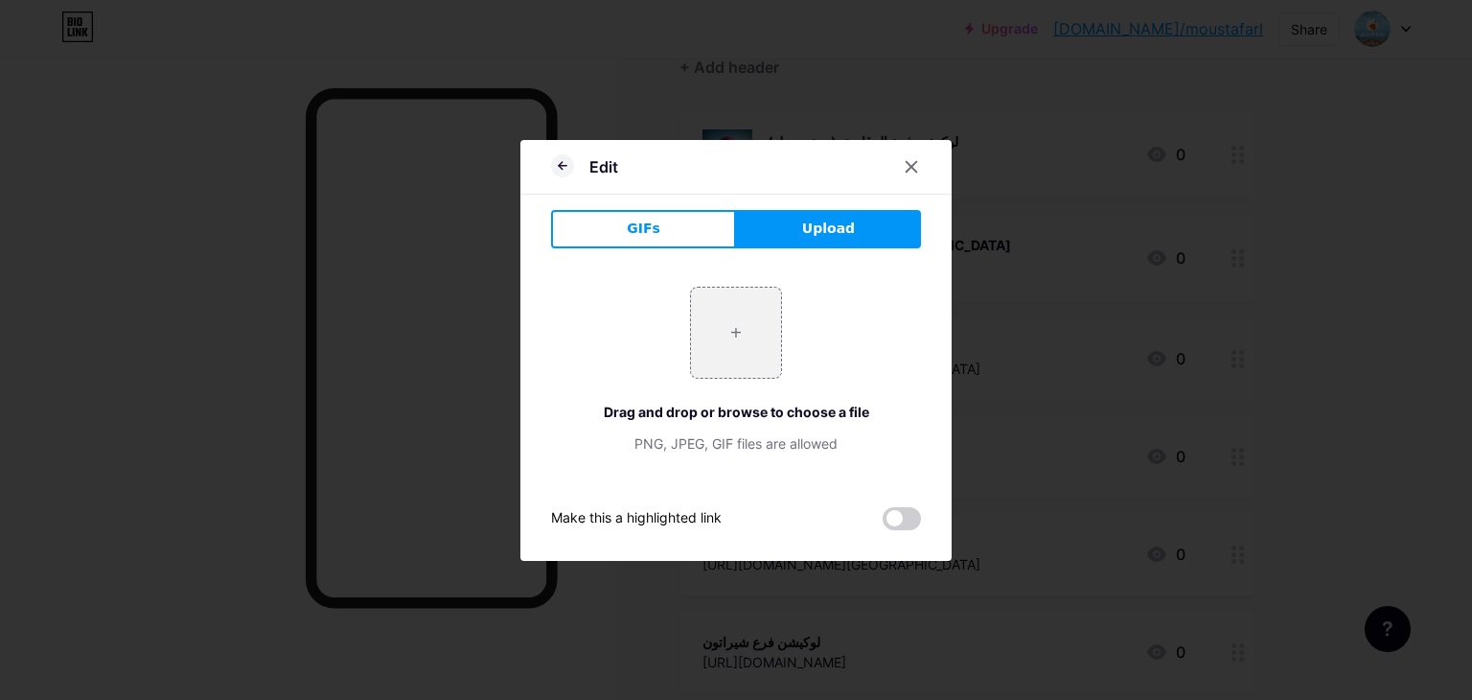
click at [668, 287] on div "+ Drag and drop or browse to choose a file PNG, JPEG, GIF files are allowed" at bounding box center [736, 370] width 370 height 167
click at [711, 312] on input "file" at bounding box center [736, 333] width 90 height 90
type input "C:\fakepath\red-location-pin-icon-mapping-apps.jpg"
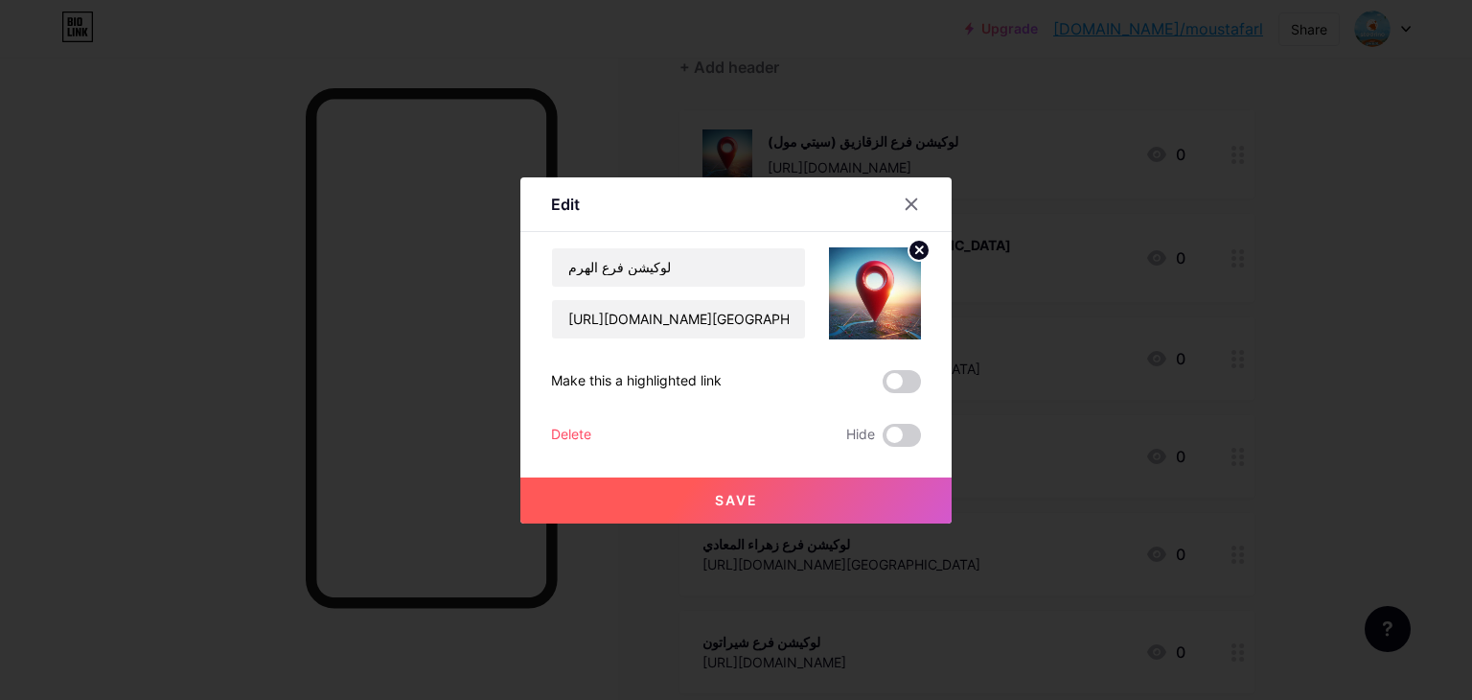
click at [809, 505] on button "Save" at bounding box center [735, 500] width 431 height 46
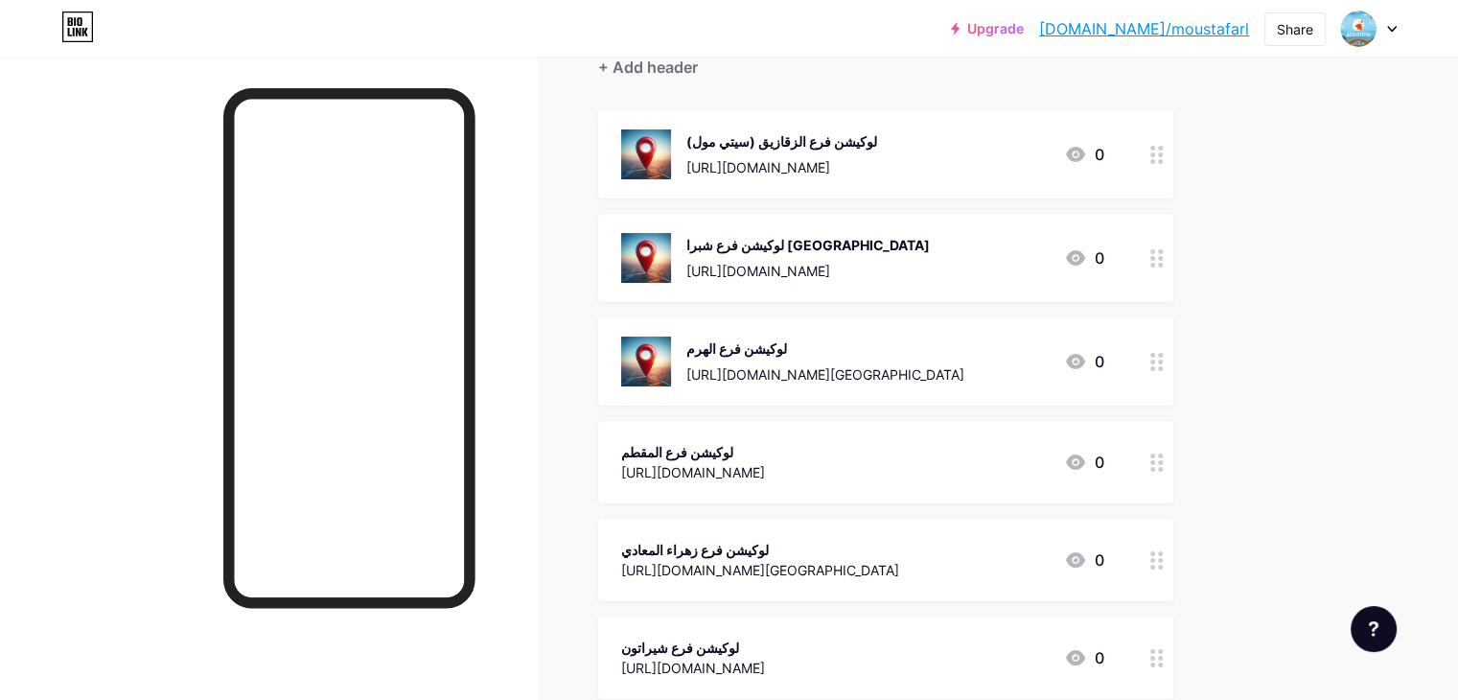
click at [765, 453] on div "لوكيشن فرع المقطم" at bounding box center [693, 452] width 144 height 20
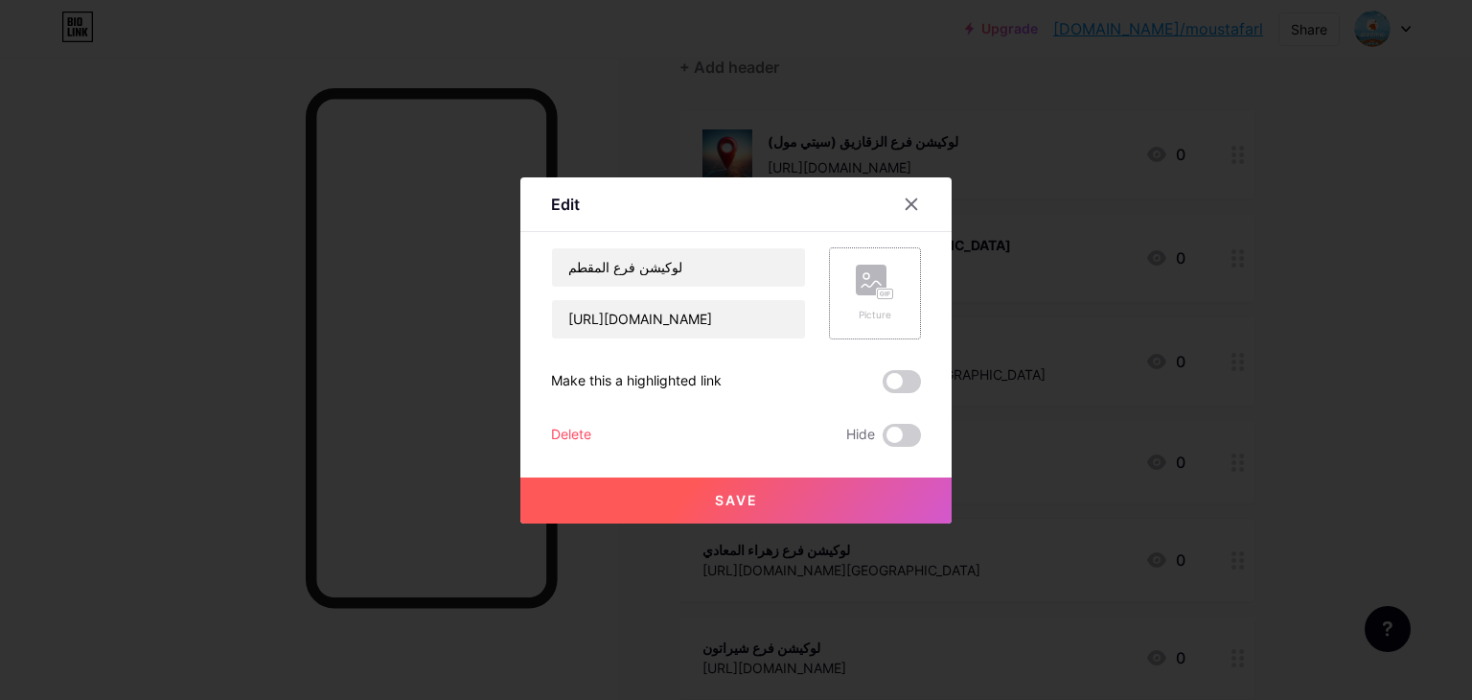
click at [833, 288] on div "Picture" at bounding box center [875, 293] width 92 height 92
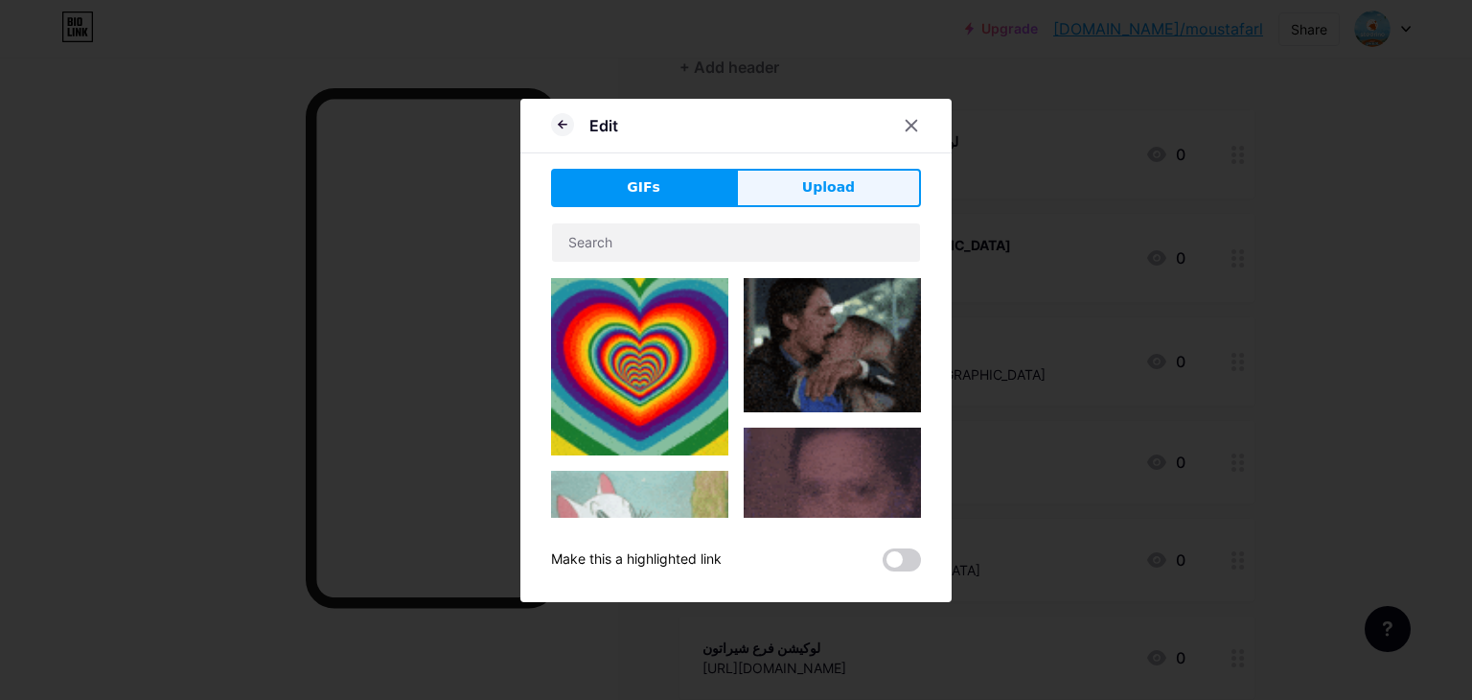
click at [797, 177] on button "Upload" at bounding box center [828, 188] width 185 height 38
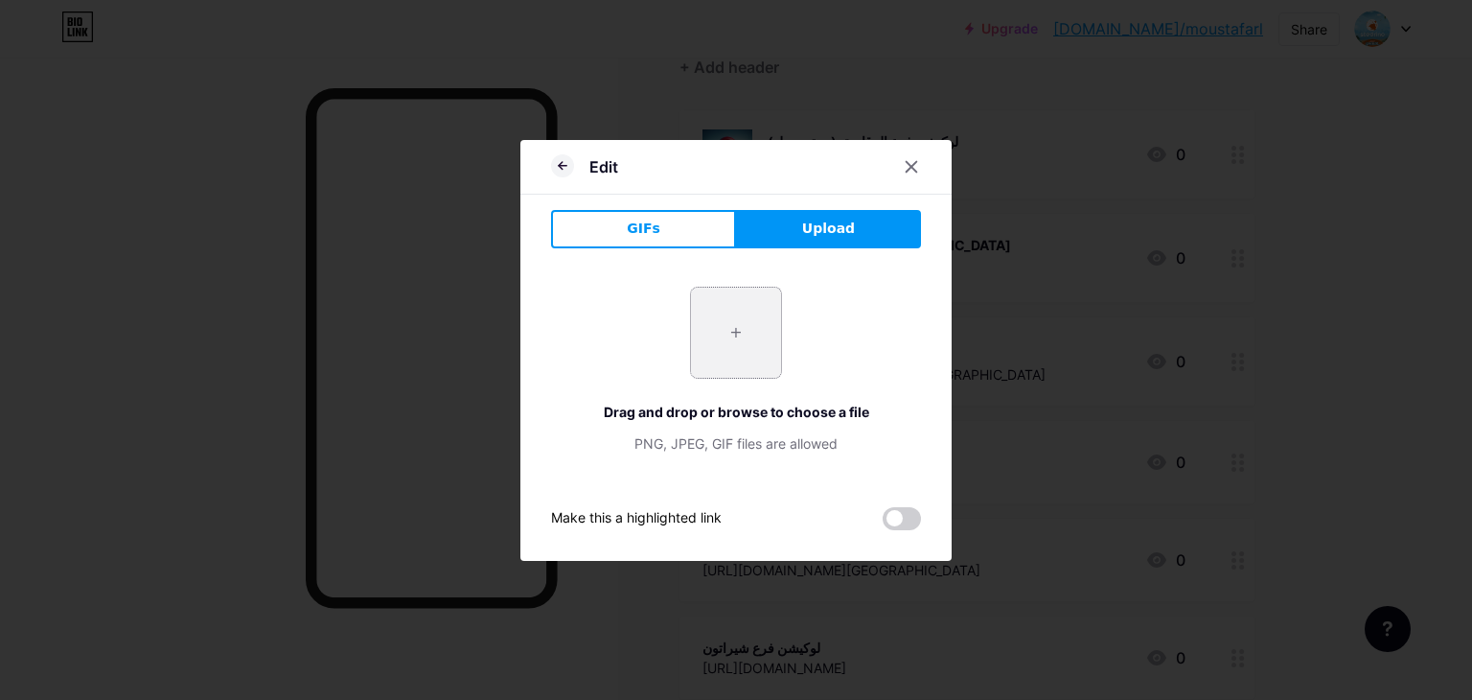
click at [732, 349] on input "file" at bounding box center [736, 333] width 90 height 90
type input "C:\fakepath\red-location-pin-icon-mapping-apps.jpg"
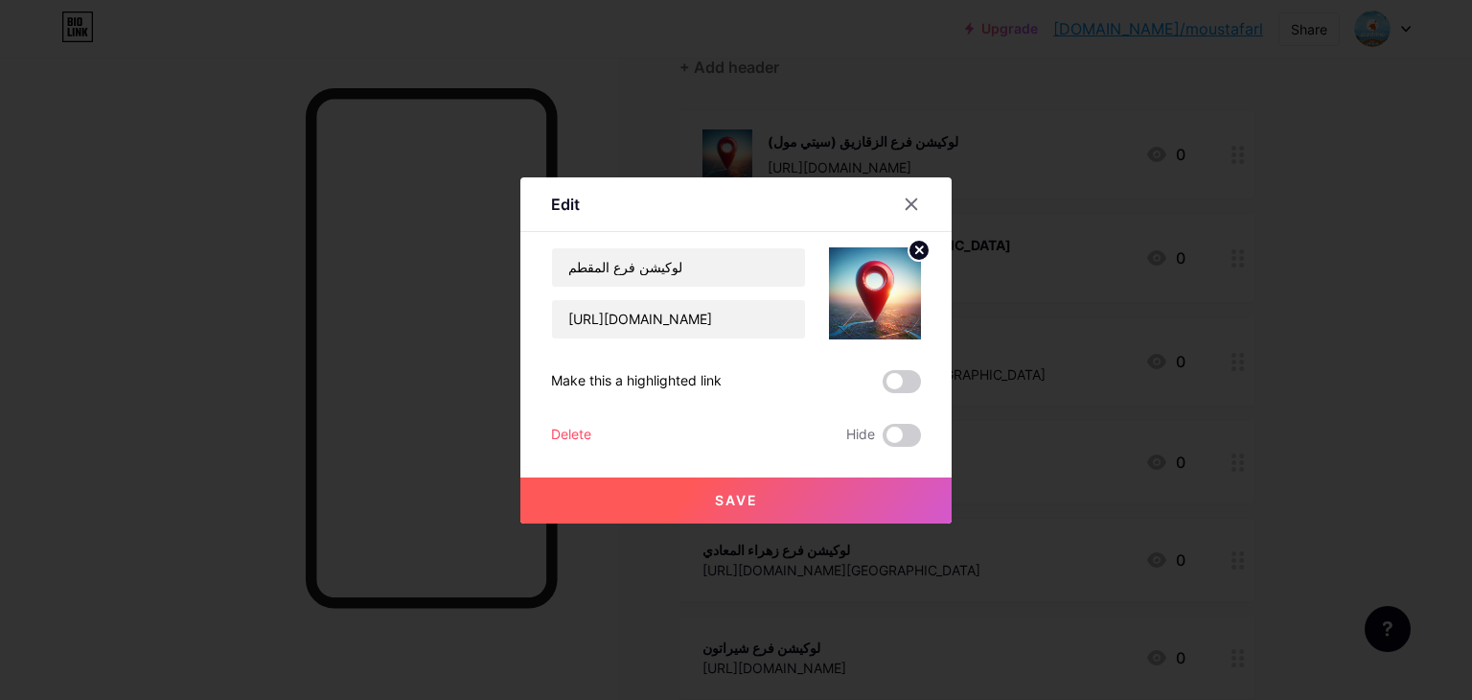
click at [771, 511] on button "Save" at bounding box center [735, 500] width 431 height 46
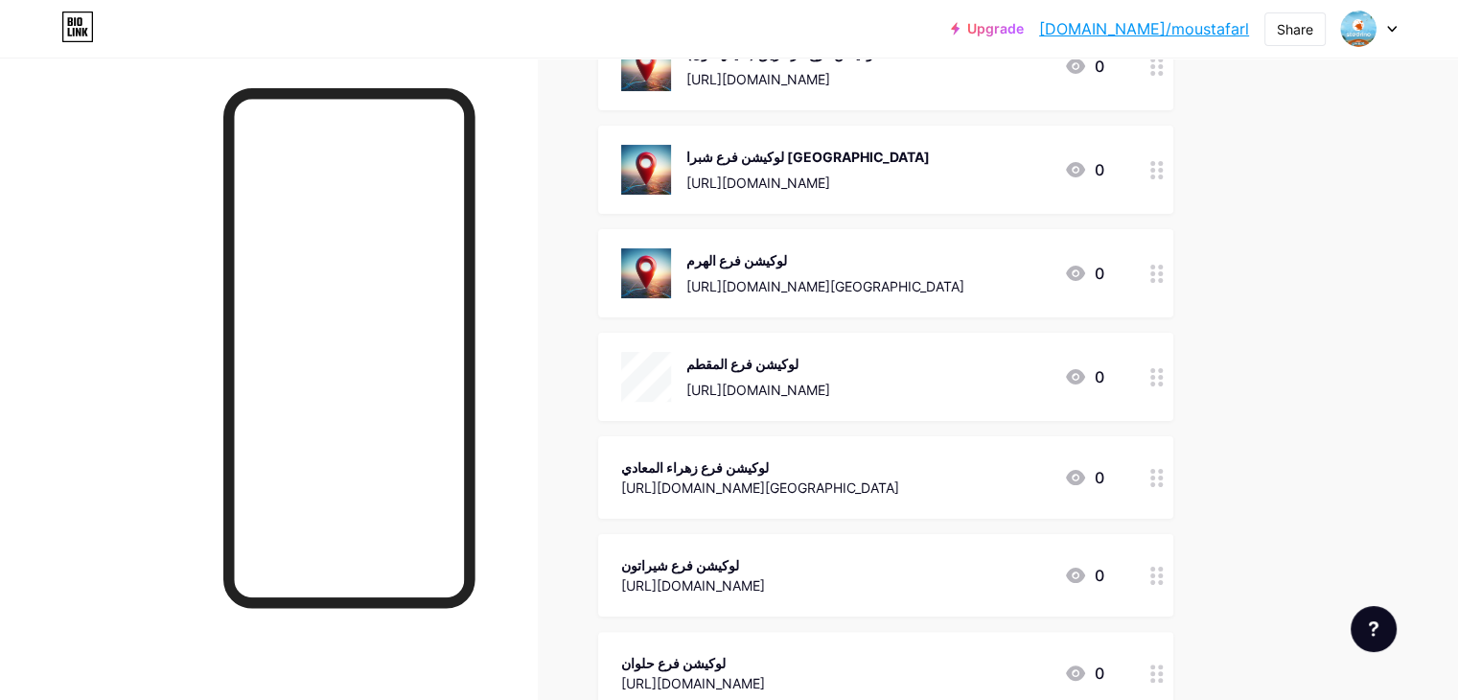
scroll to position [383, 0]
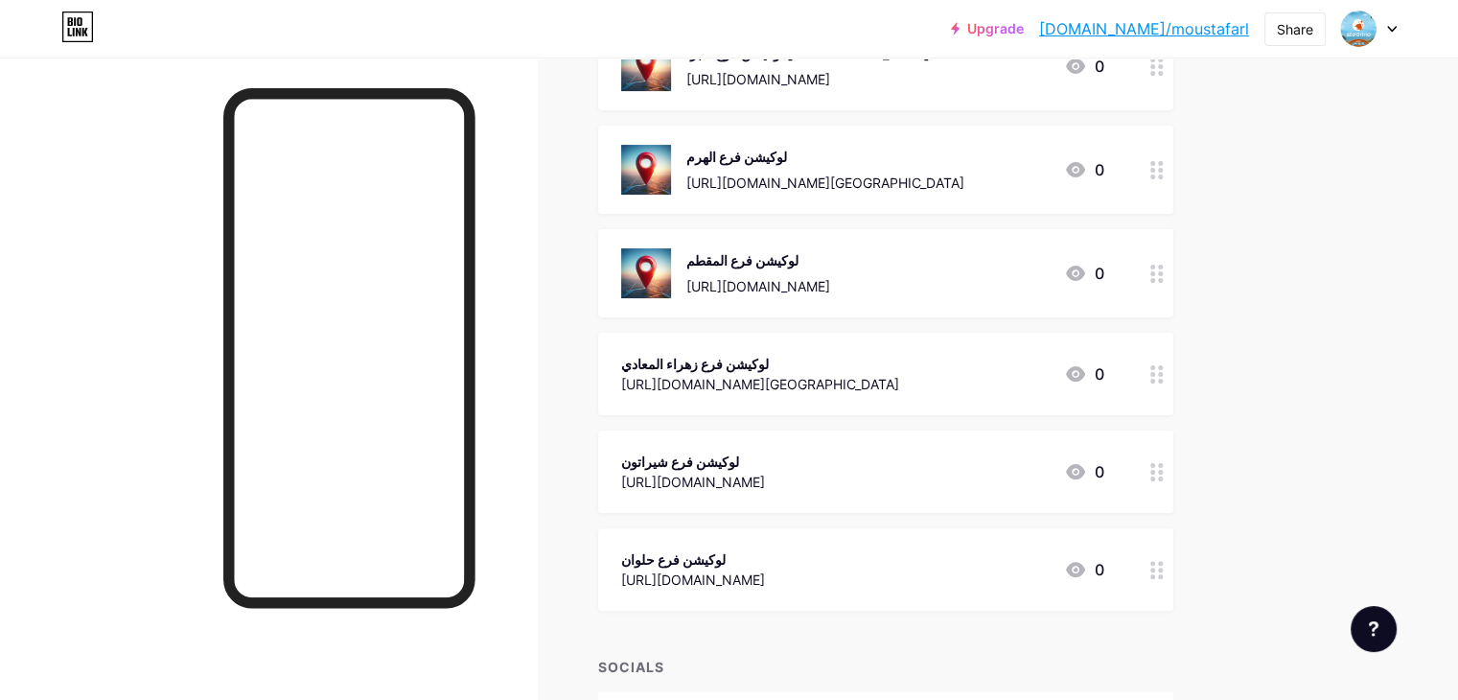
click at [899, 374] on div "[URL][DOMAIN_NAME][GEOGRAPHIC_DATA]" at bounding box center [760, 384] width 278 height 20
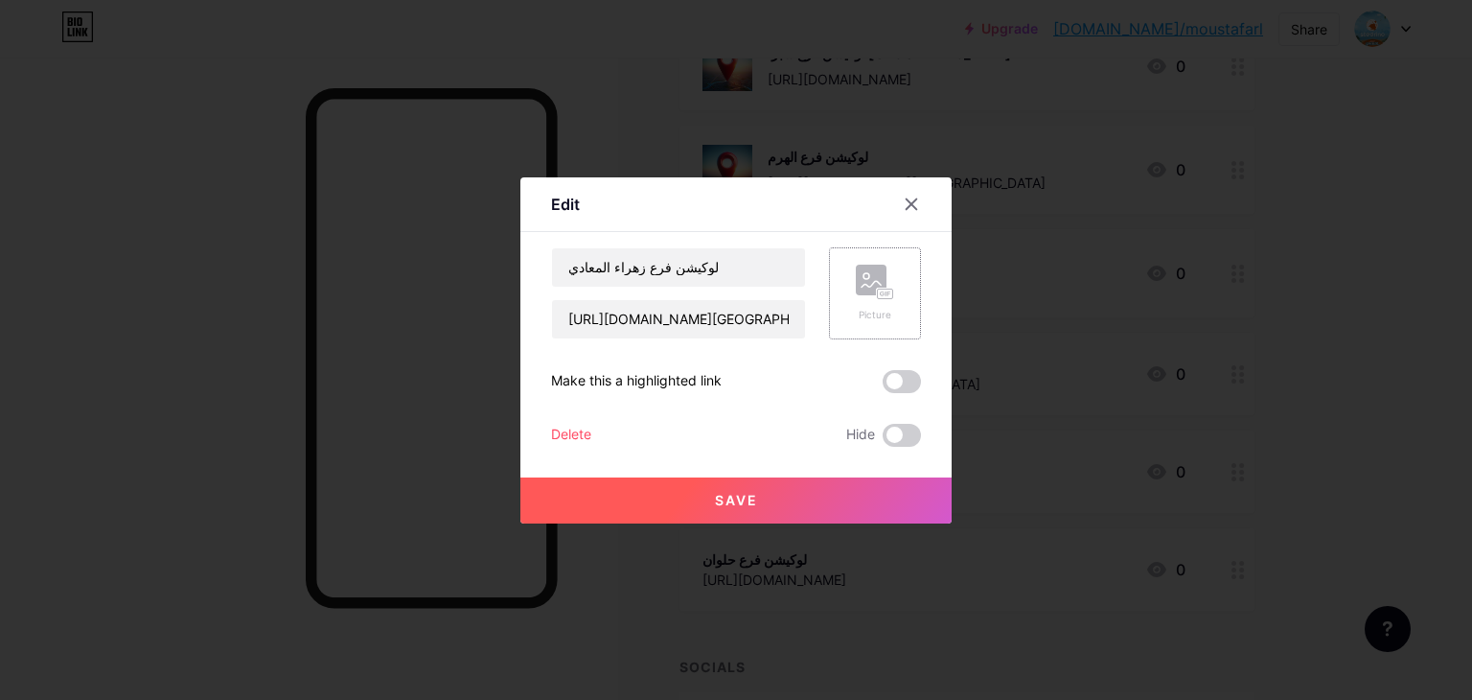
click at [842, 268] on div "Picture" at bounding box center [875, 293] width 92 height 92
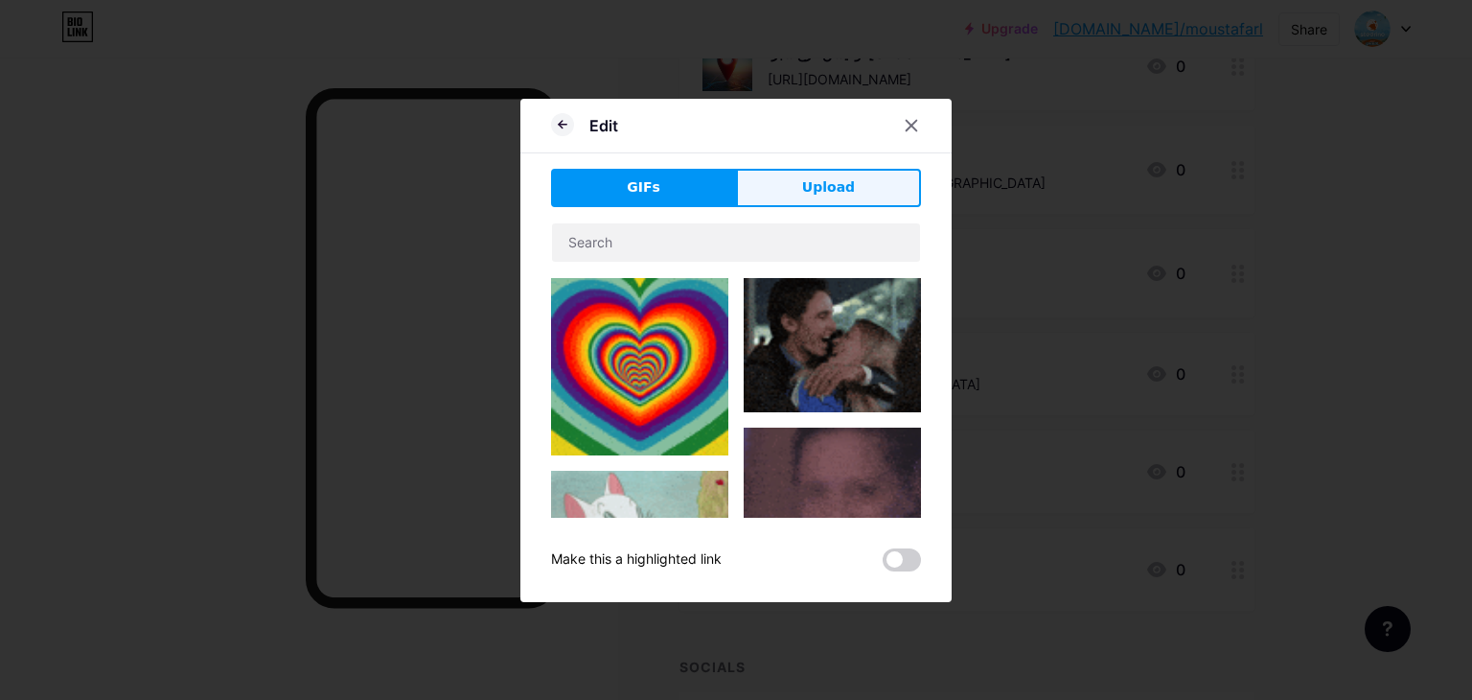
click at [817, 173] on button "Upload" at bounding box center [828, 188] width 185 height 38
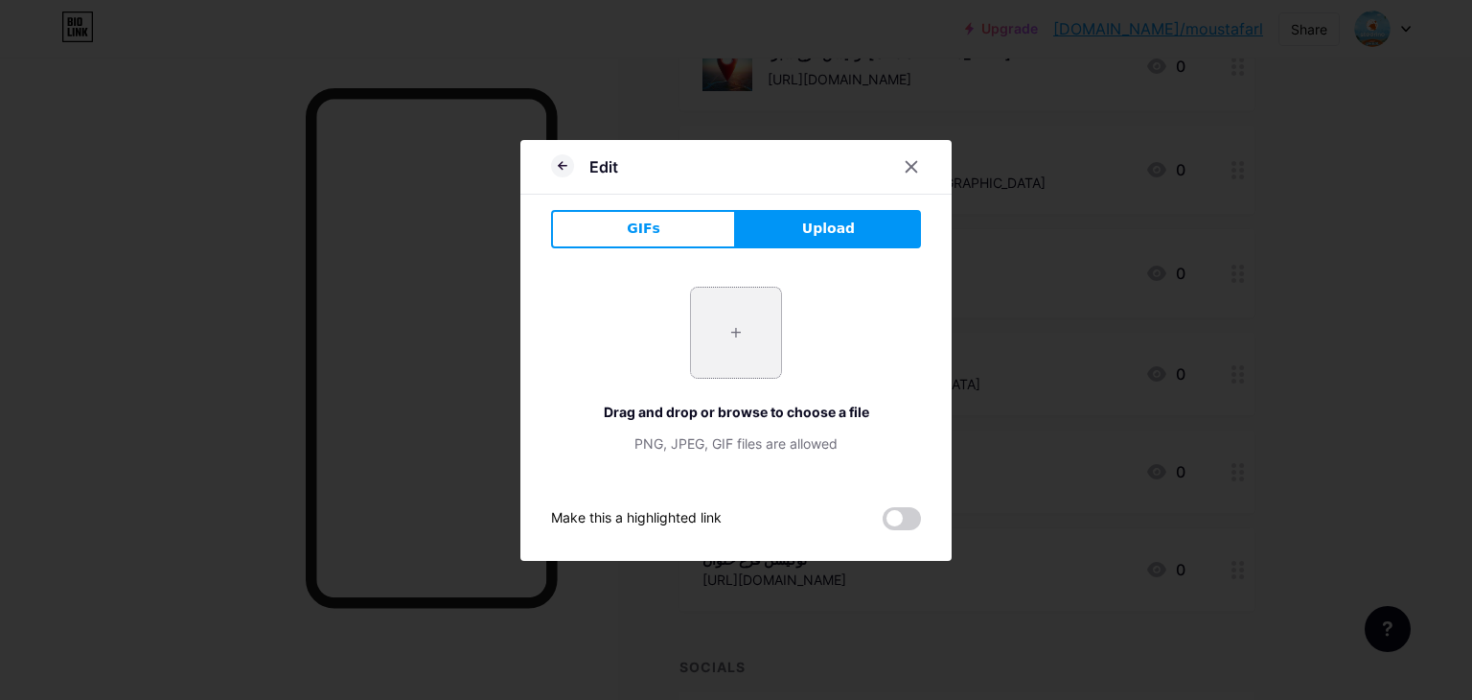
click at [719, 318] on input "file" at bounding box center [736, 333] width 90 height 90
type input "C:\fakepath\red-location-pin-icon-mapping-apps.jpg"
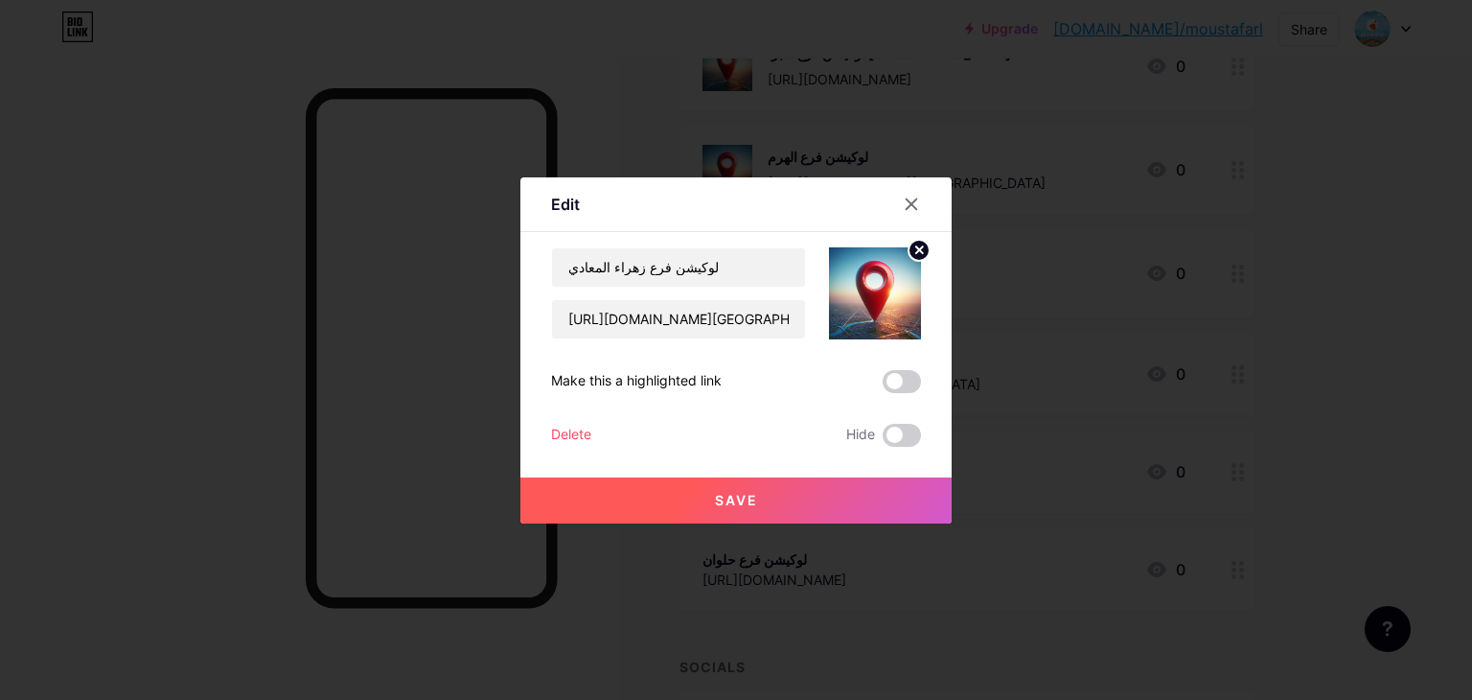
click at [804, 478] on button "Save" at bounding box center [735, 500] width 431 height 46
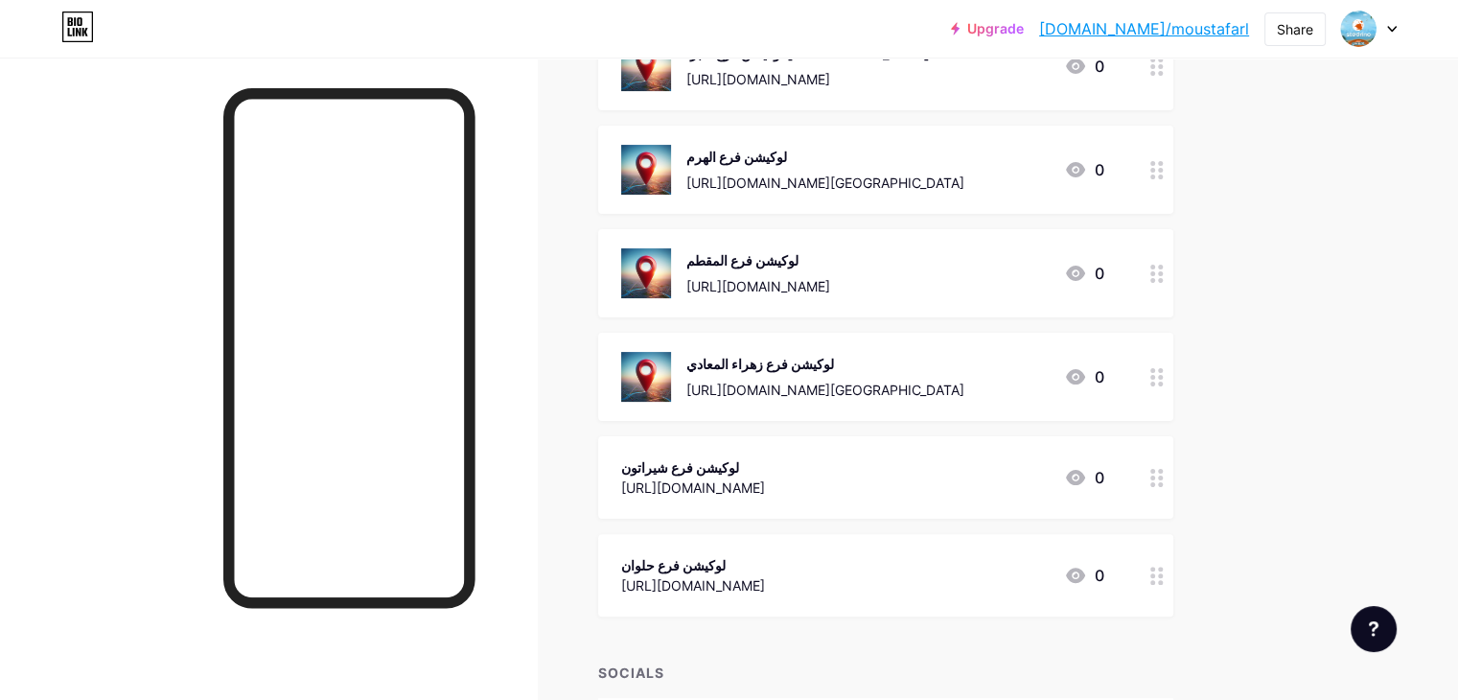
click at [765, 489] on div "[URL][DOMAIN_NAME]" at bounding box center [693, 487] width 144 height 20
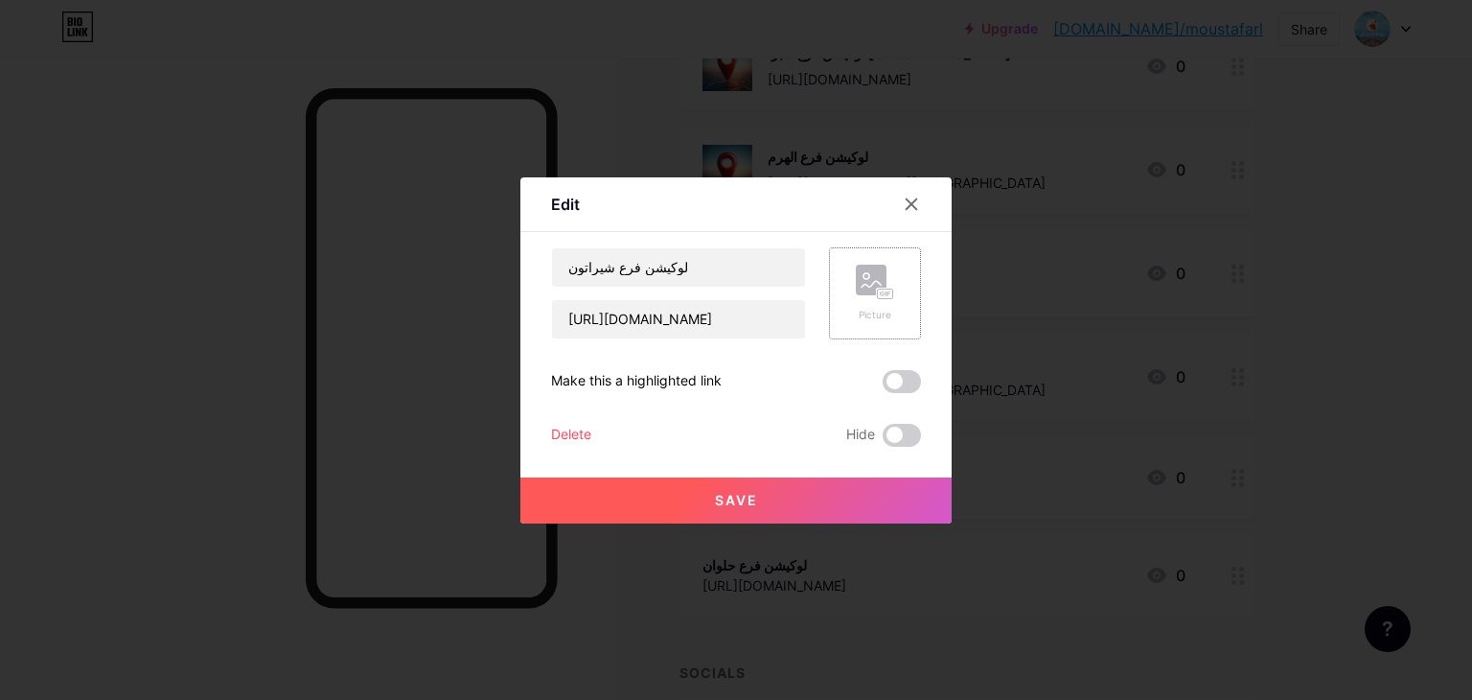
click at [885, 298] on rect at bounding box center [885, 294] width 17 height 12
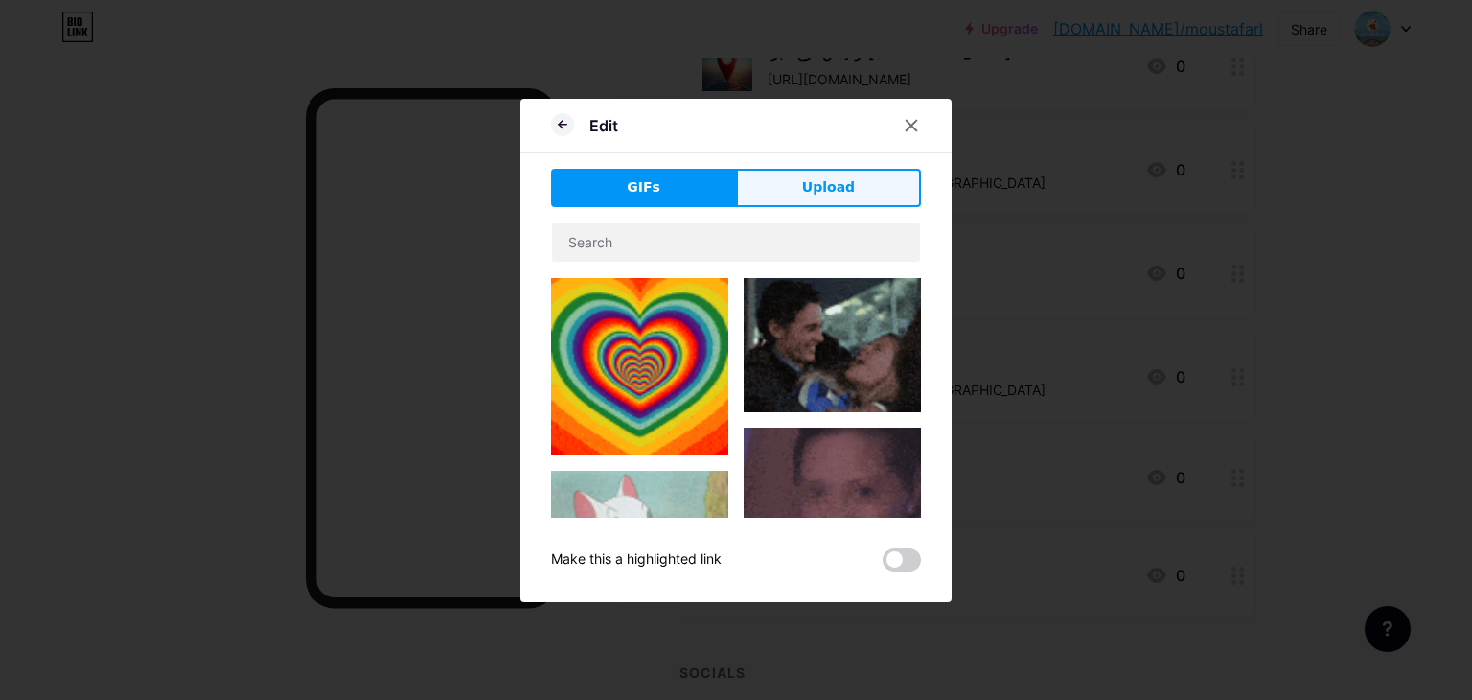
click at [826, 201] on button "Upload" at bounding box center [828, 188] width 185 height 38
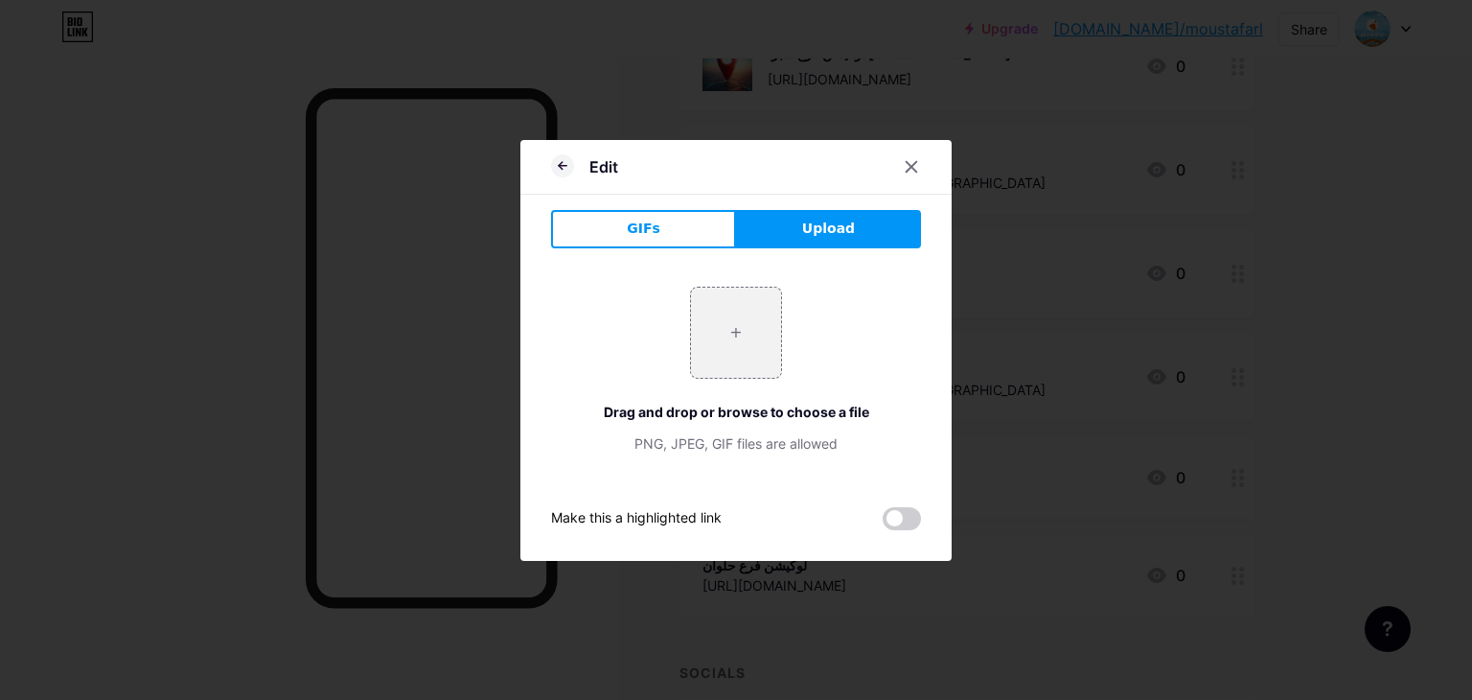
click at [687, 323] on div "+ Drag and drop or browse to choose a file PNG, JPEG, GIF files are allowed" at bounding box center [736, 370] width 370 height 167
click at [740, 302] on input "file" at bounding box center [736, 333] width 90 height 90
type input "C:\fakepath\red-location-pin-icon-mapping-apps.jpg"
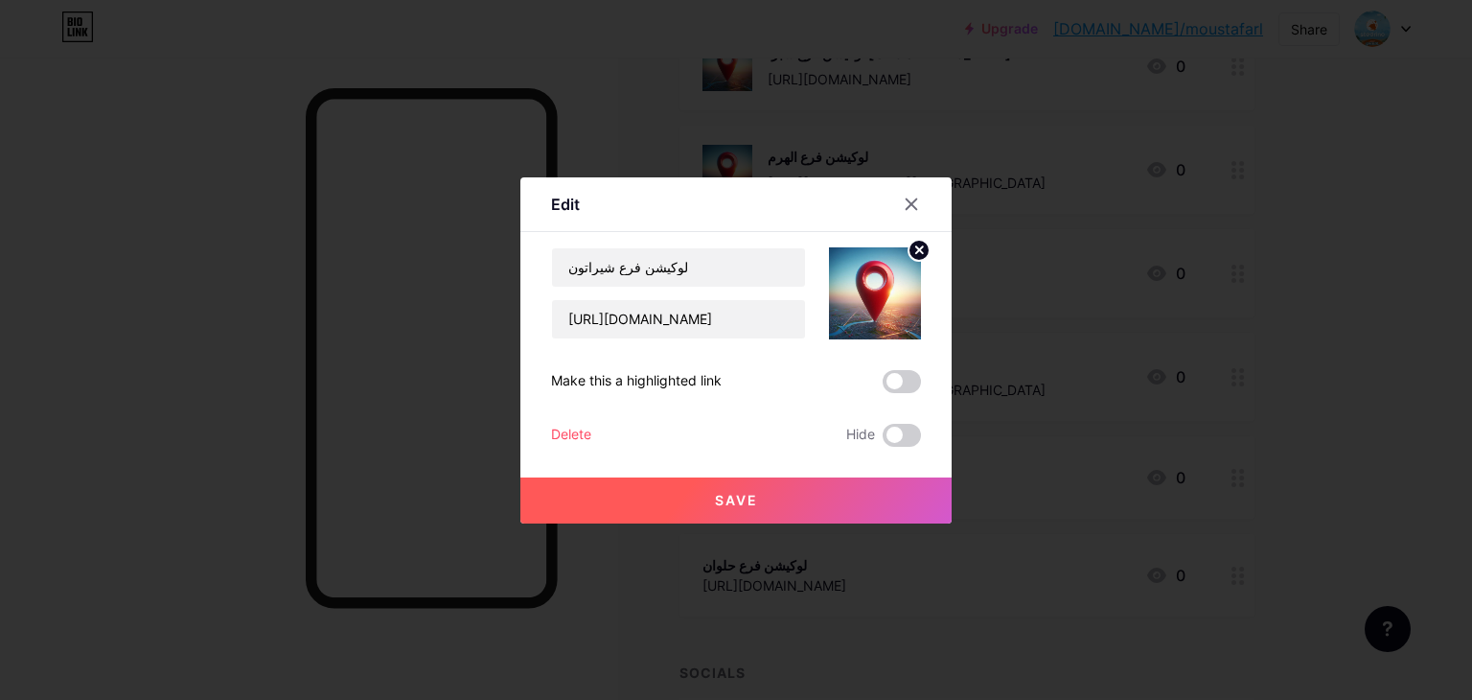
click at [745, 516] on button "Save" at bounding box center [735, 500] width 431 height 46
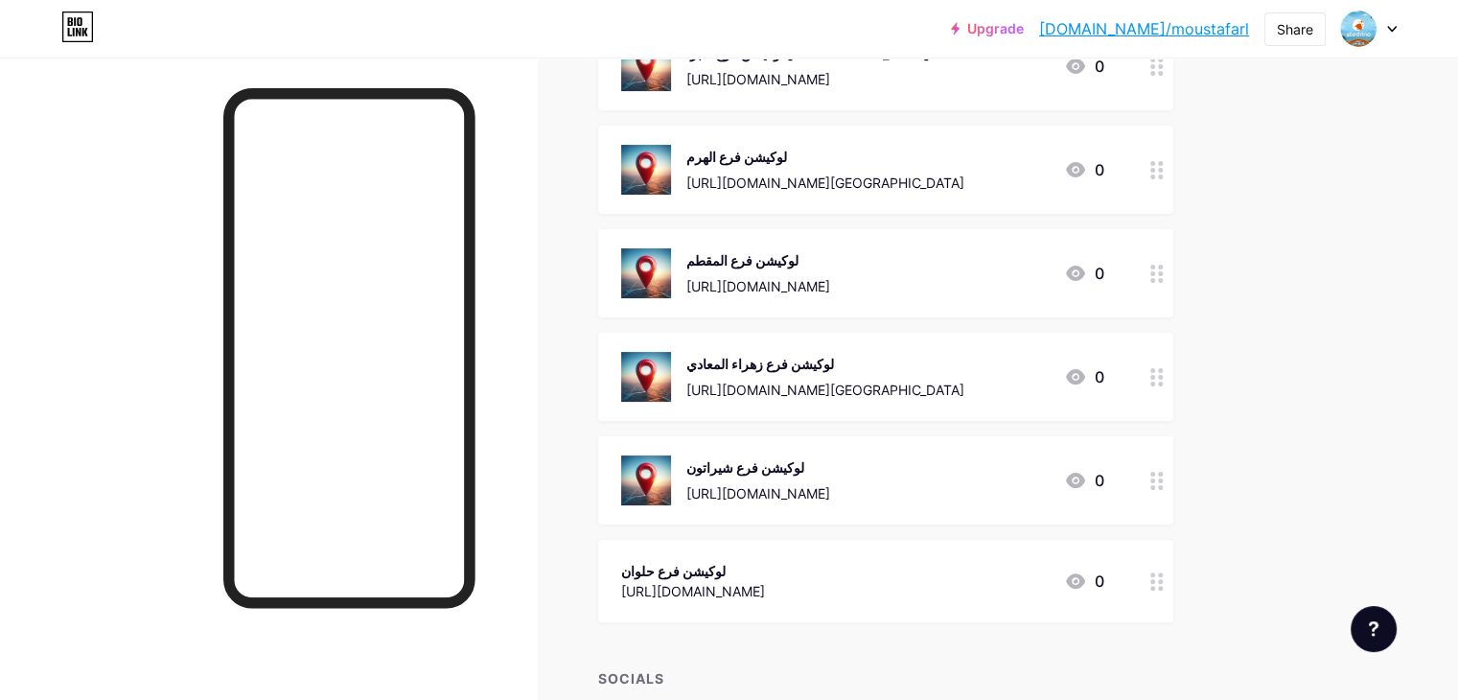
click at [765, 559] on div "لوكيشن فرع حلوان [URL][DOMAIN_NAME]" at bounding box center [693, 581] width 144 height 44
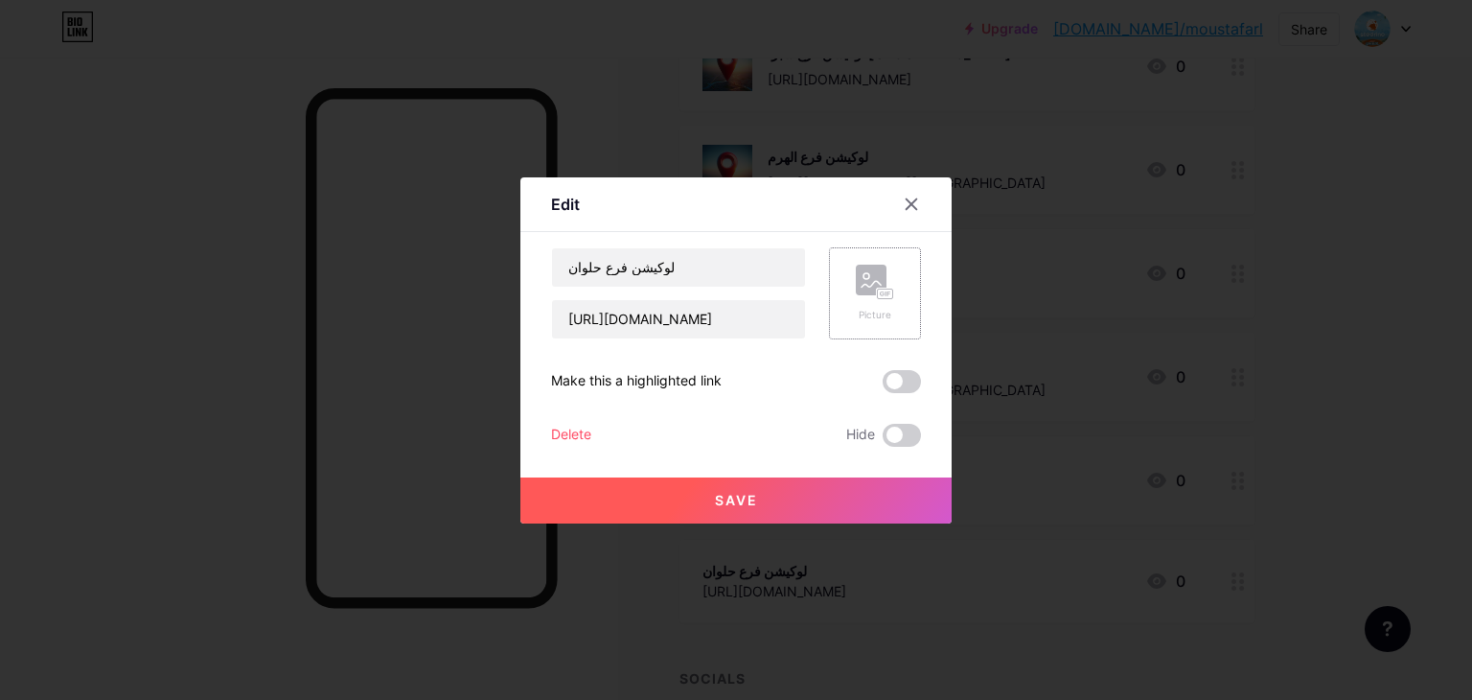
click at [866, 293] on rect at bounding box center [871, 280] width 31 height 31
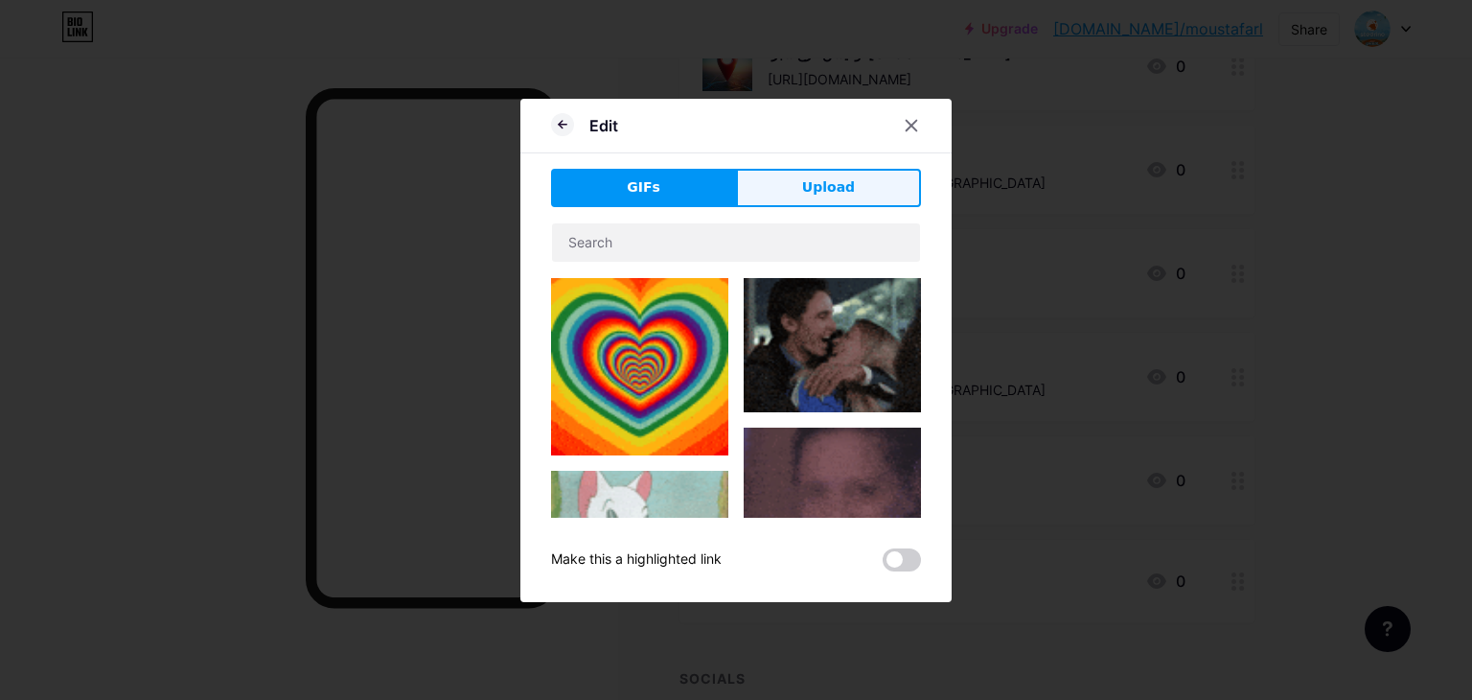
click at [794, 172] on button "Upload" at bounding box center [828, 188] width 185 height 38
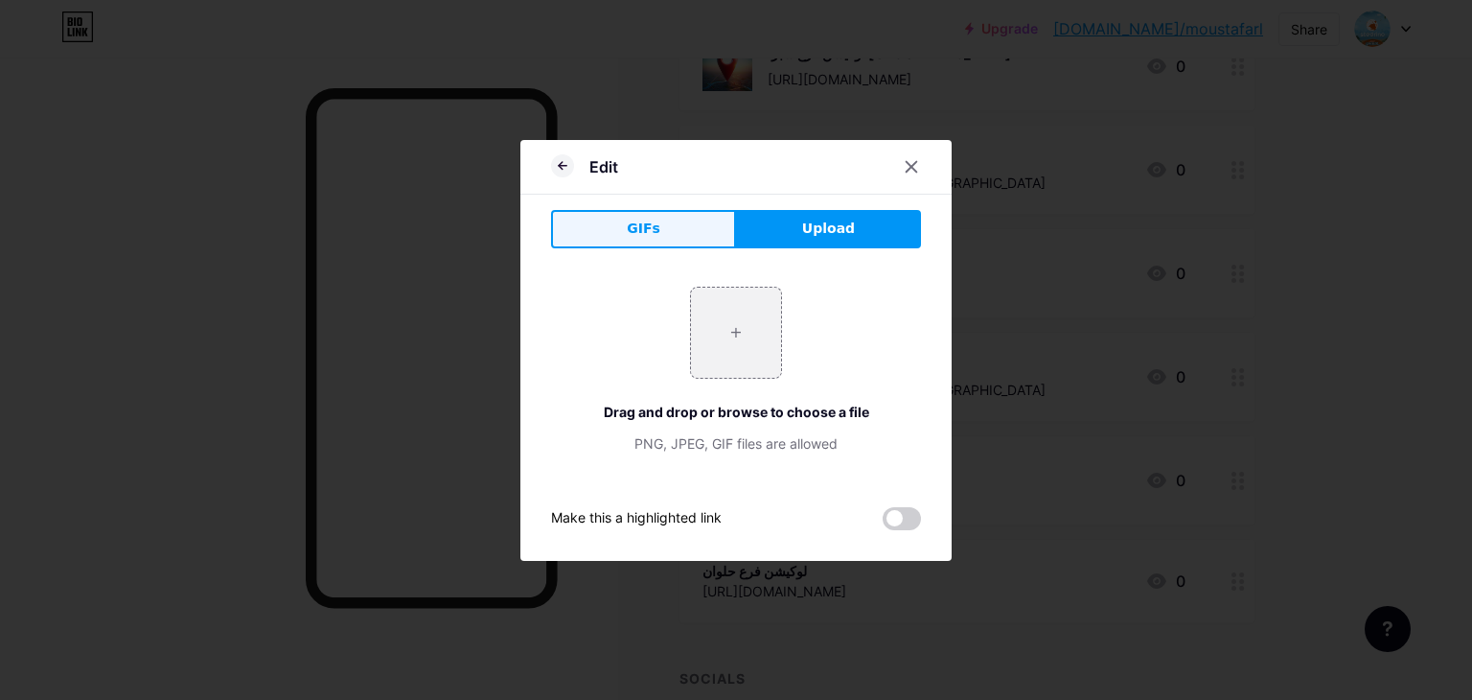
click at [573, 234] on button "GIFs" at bounding box center [643, 229] width 185 height 38
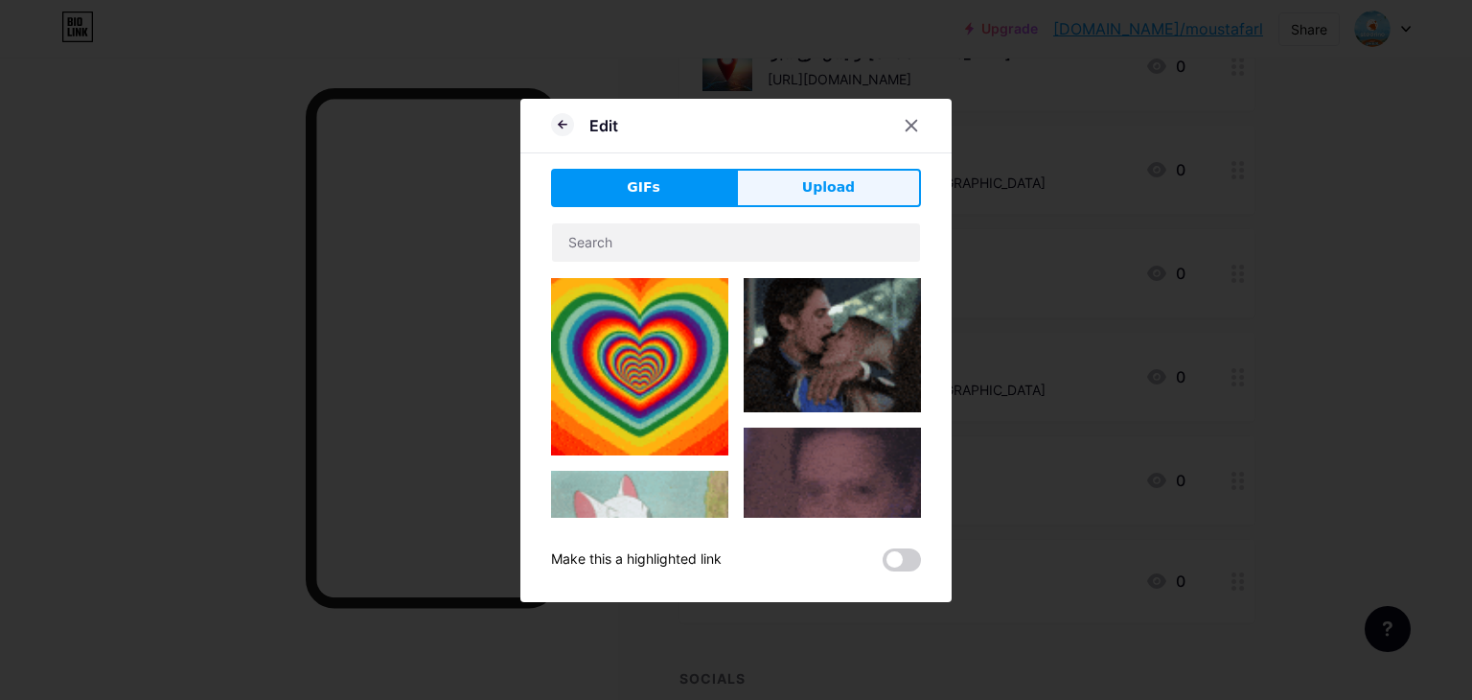
click at [773, 193] on button "Upload" at bounding box center [828, 188] width 185 height 38
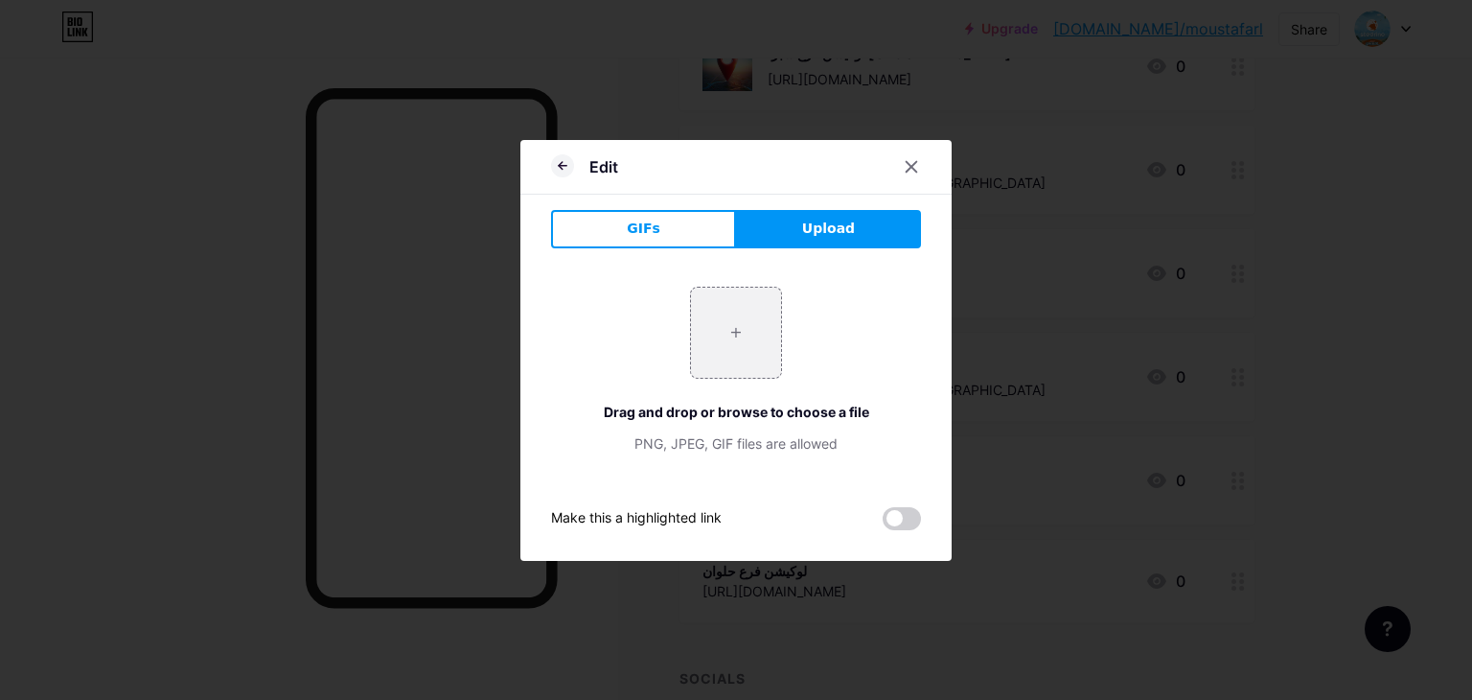
click at [923, 264] on div "Edit GIFs Upload Content YouTube Play YouTube video without leaving your page. …" at bounding box center [735, 350] width 431 height 421
click at [712, 320] on input "file" at bounding box center [736, 333] width 90 height 90
type input "C:\fakepath\red-location-pin-icon-mapping-apps.jpg"
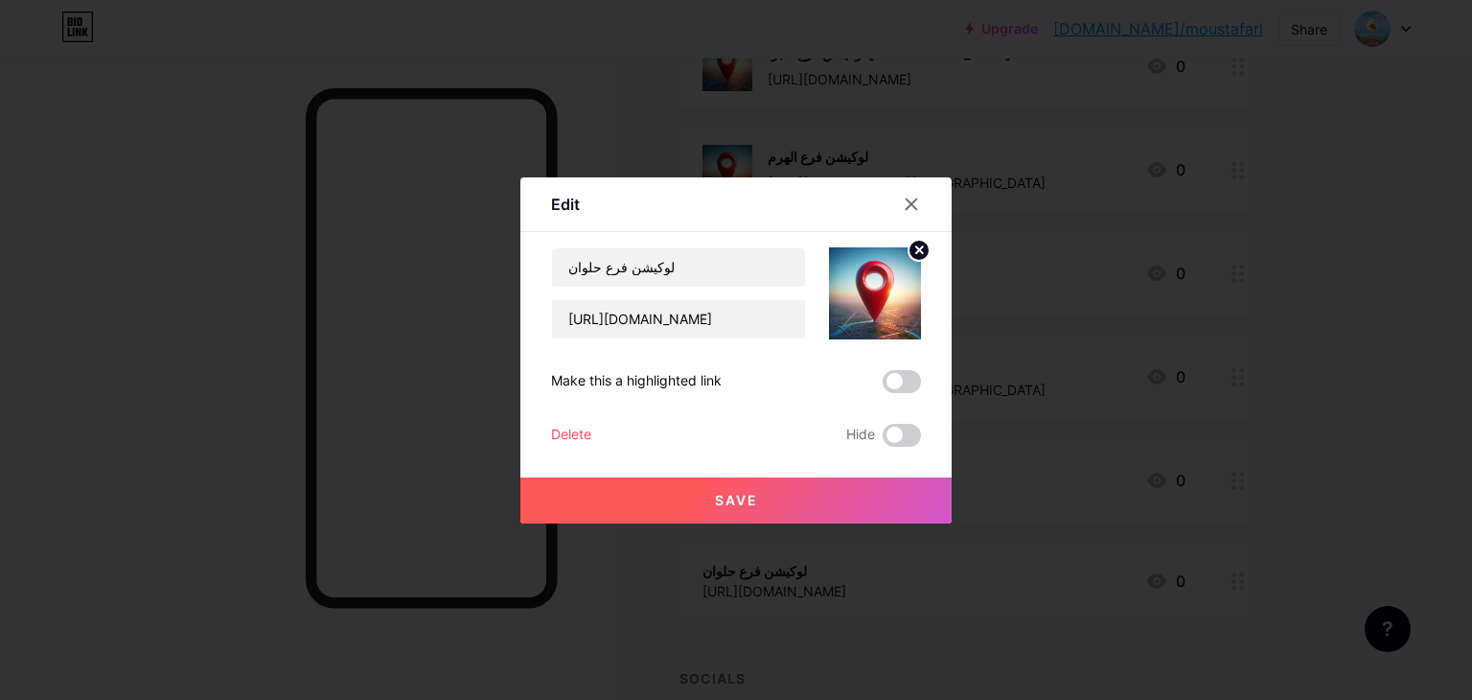
click at [806, 505] on button "Save" at bounding box center [735, 500] width 431 height 46
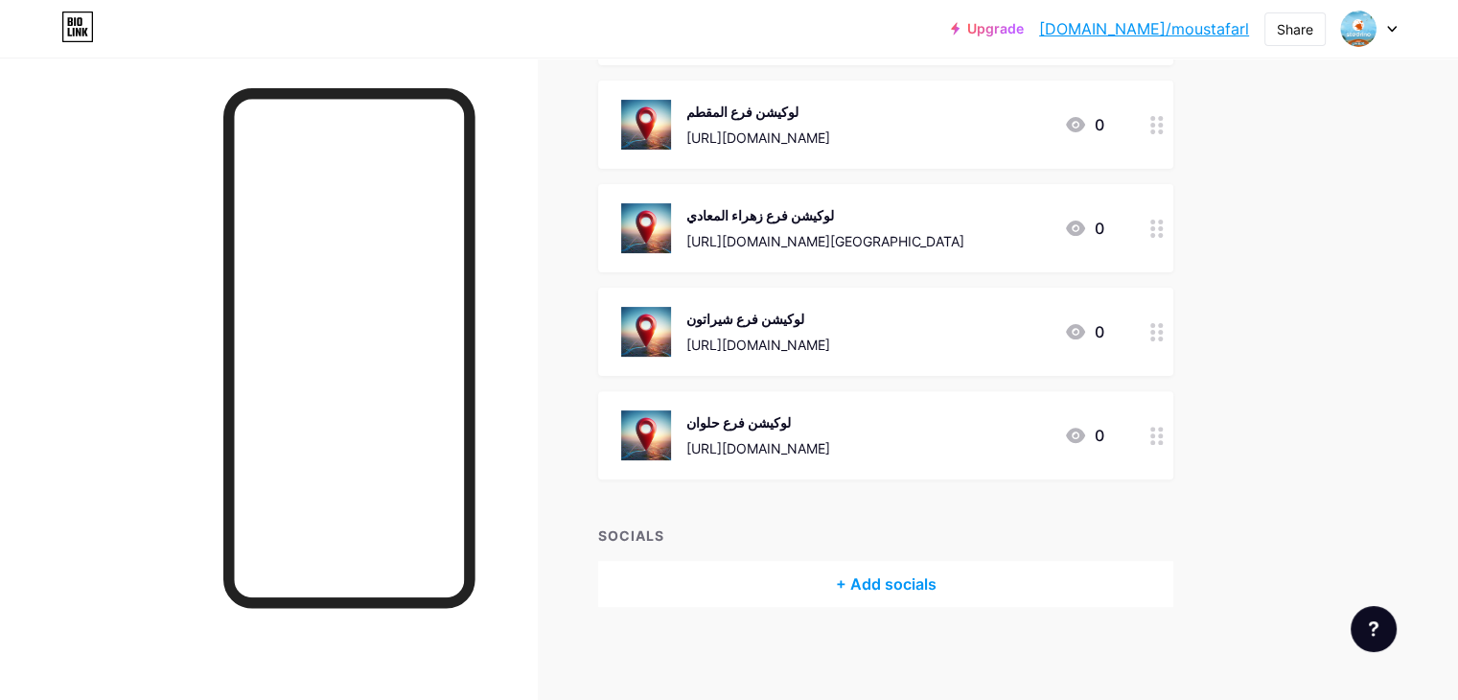
scroll to position [533, 0]
click at [1200, 25] on link "[DOMAIN_NAME]/moustafarl" at bounding box center [1144, 28] width 210 height 23
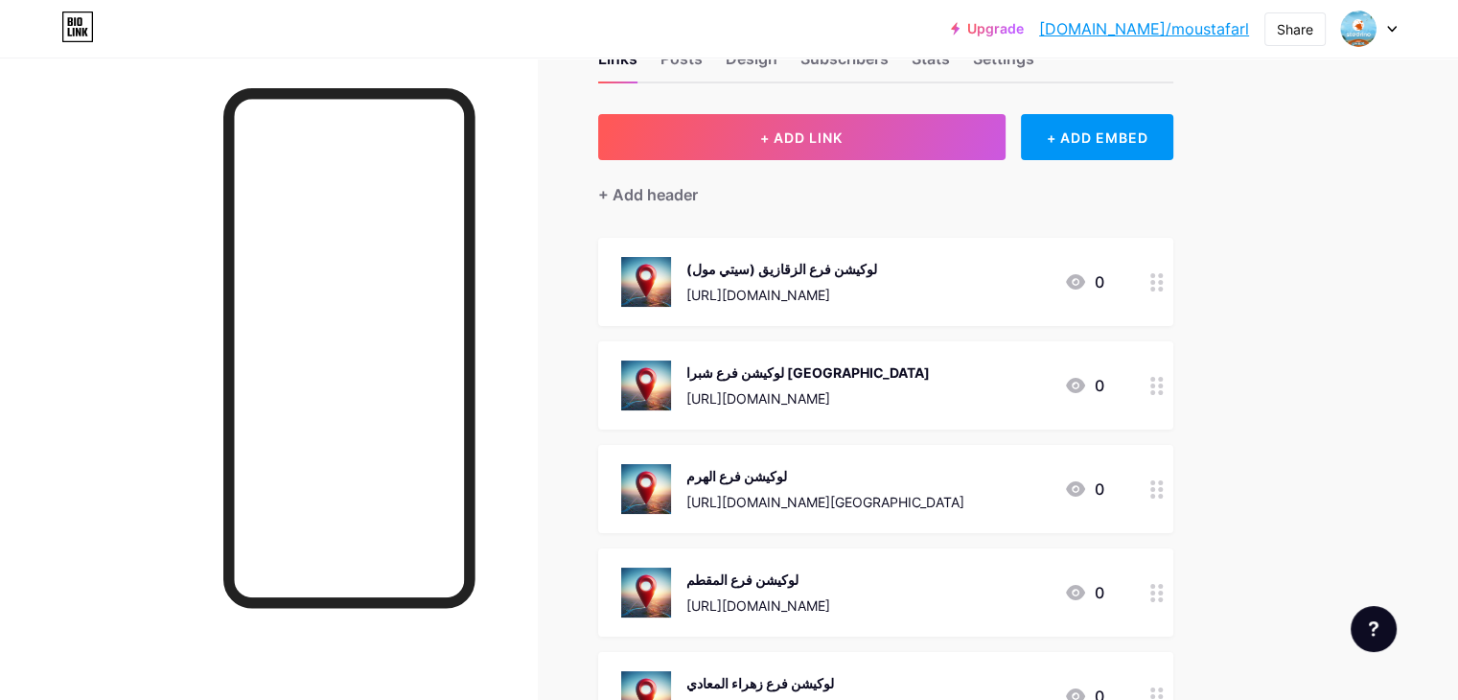
scroll to position [0, 0]
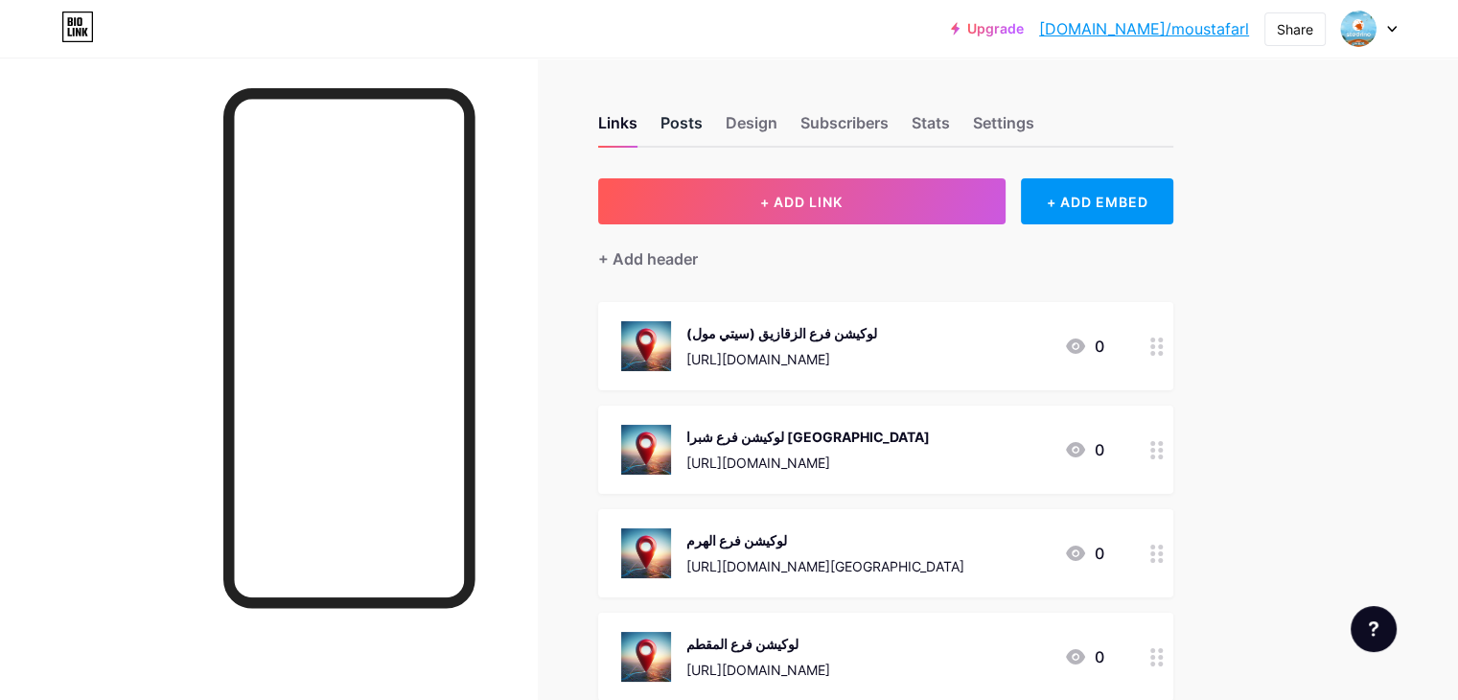
click at [703, 124] on div "Posts" at bounding box center [681, 128] width 42 height 35
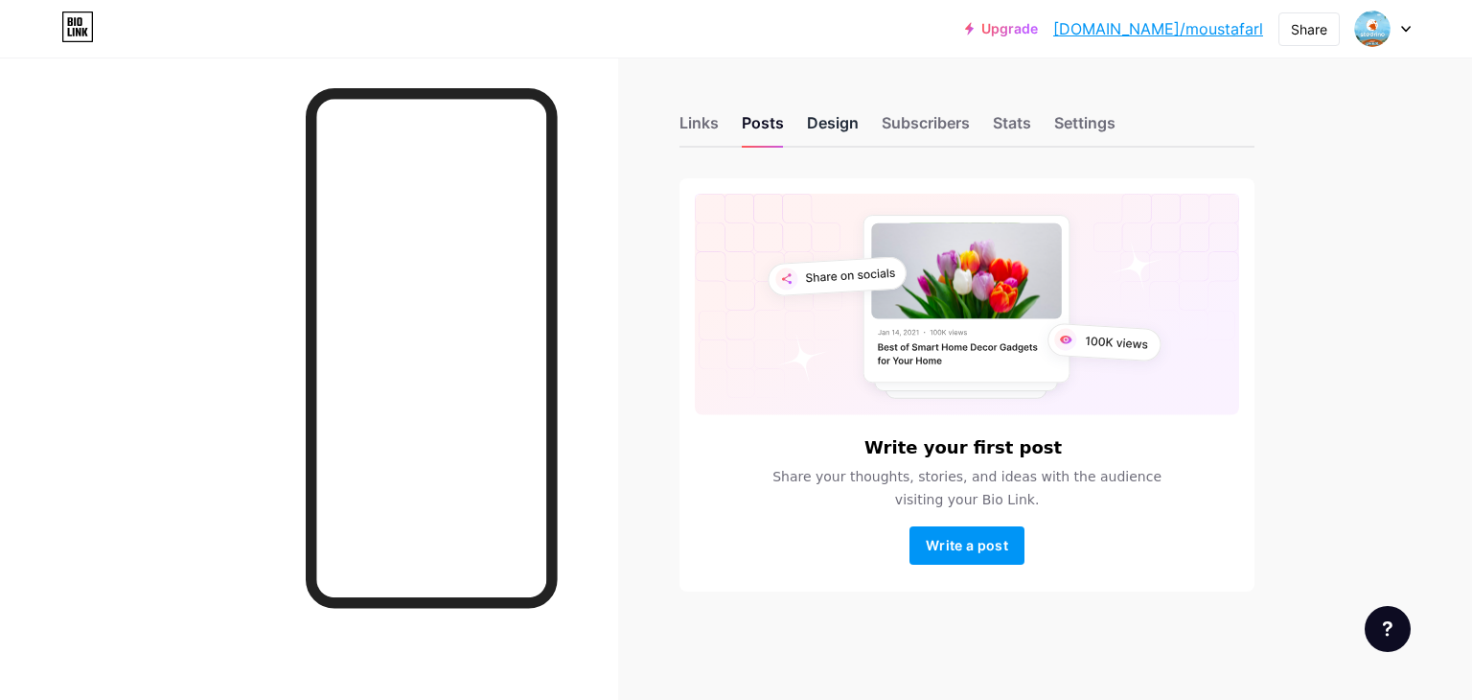
click at [814, 122] on div "Design" at bounding box center [833, 128] width 52 height 35
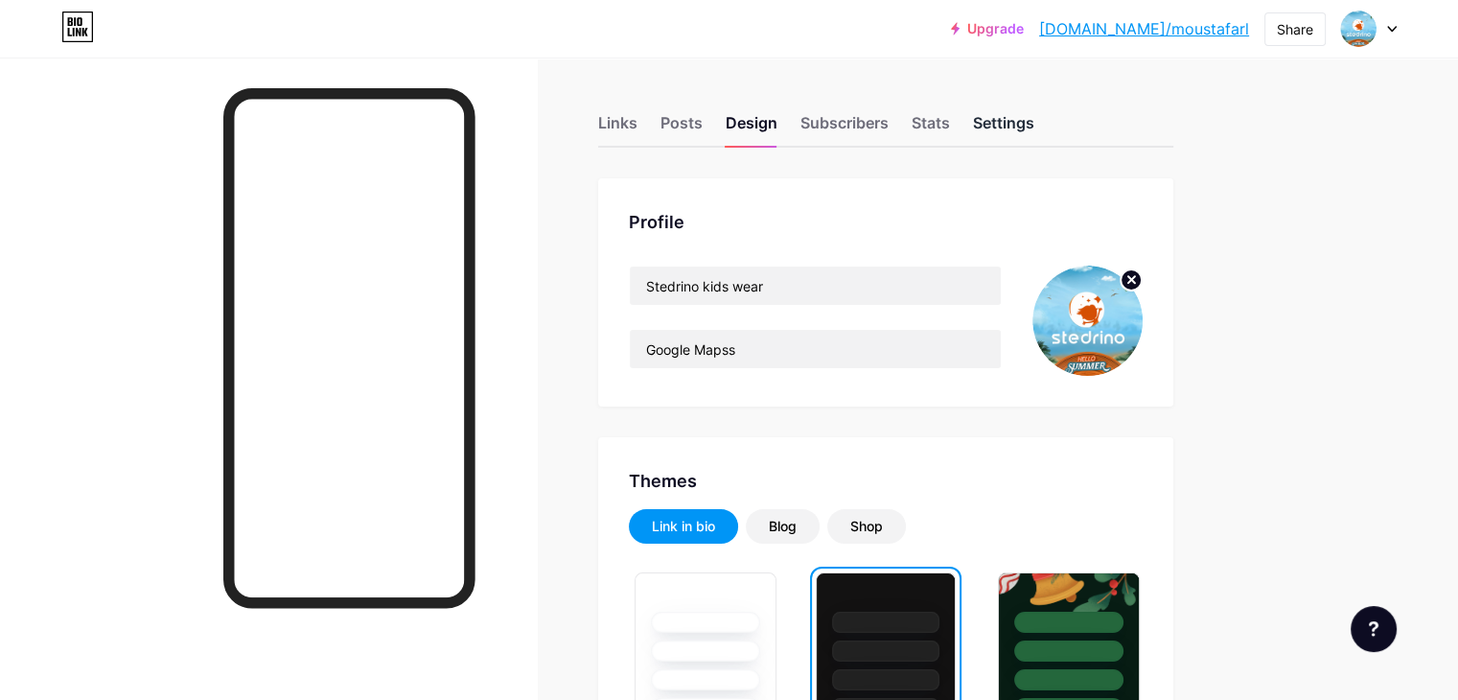
click at [1034, 119] on div "Settings" at bounding box center [1003, 128] width 61 height 35
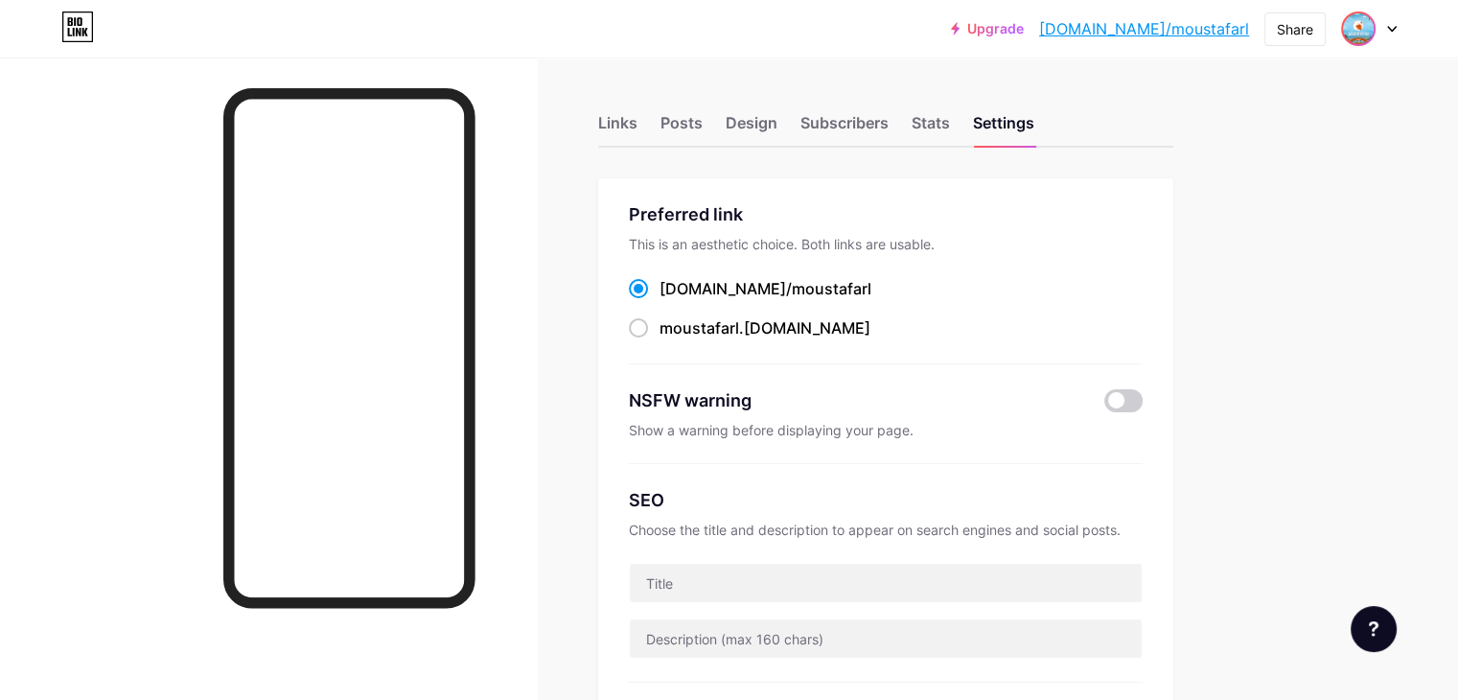
click at [1374, 26] on div at bounding box center [1358, 29] width 35 height 35
click at [1280, 216] on link "Account settings" at bounding box center [1277, 218] width 238 height 52
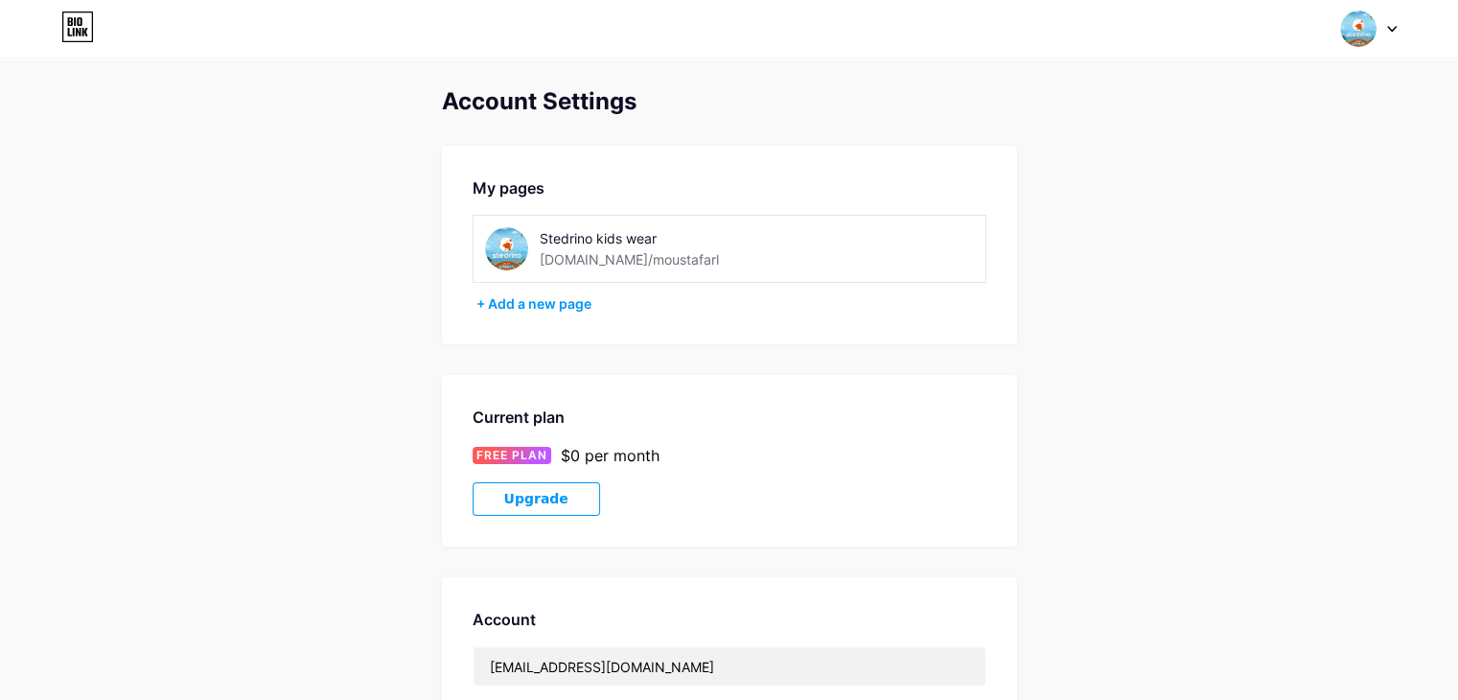
click at [656, 243] on div "Stedrino kids wear" at bounding box center [675, 238] width 271 height 20
click at [546, 298] on div "+ Add a new page" at bounding box center [731, 303] width 510 height 19
click at [628, 241] on div "Stedrino kids wear" at bounding box center [675, 238] width 271 height 20
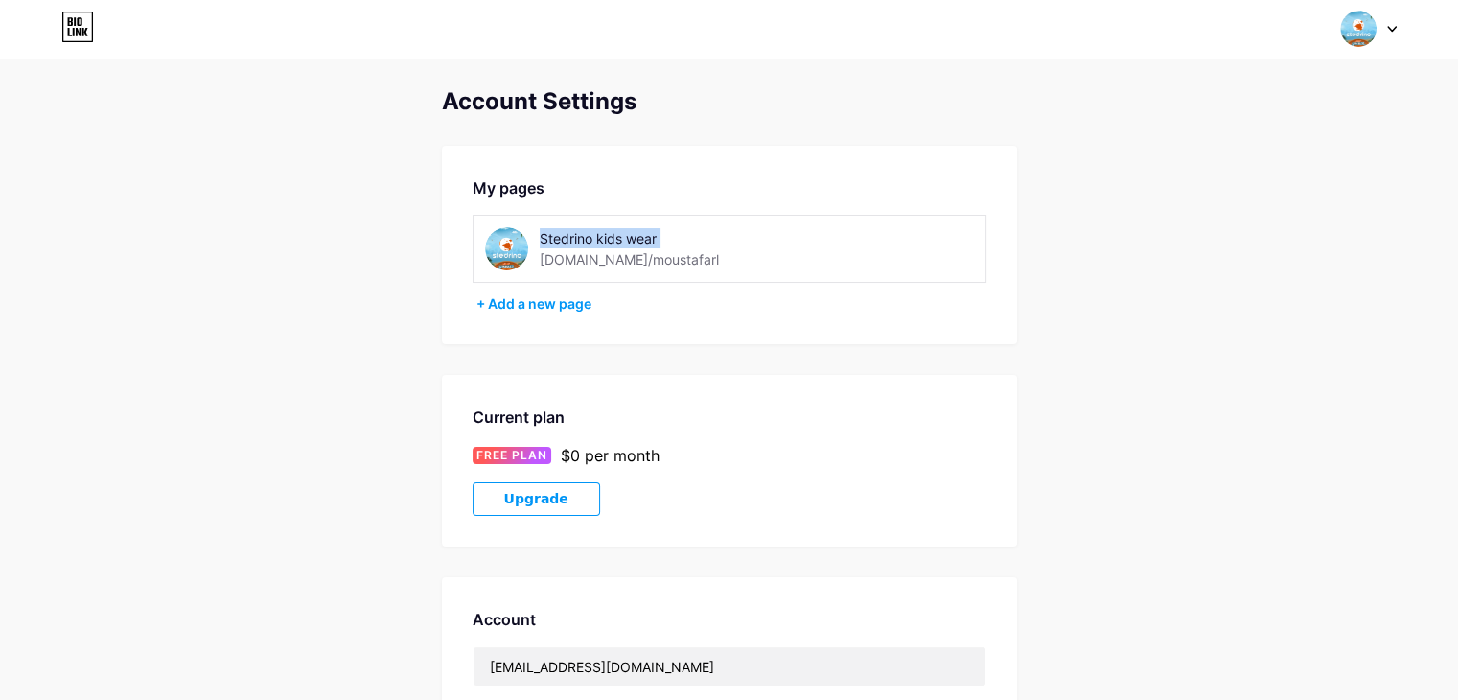
click at [628, 241] on div "Stedrino kids wear" at bounding box center [675, 238] width 271 height 20
click at [629, 255] on div "[DOMAIN_NAME]/moustafarl" at bounding box center [629, 259] width 179 height 20
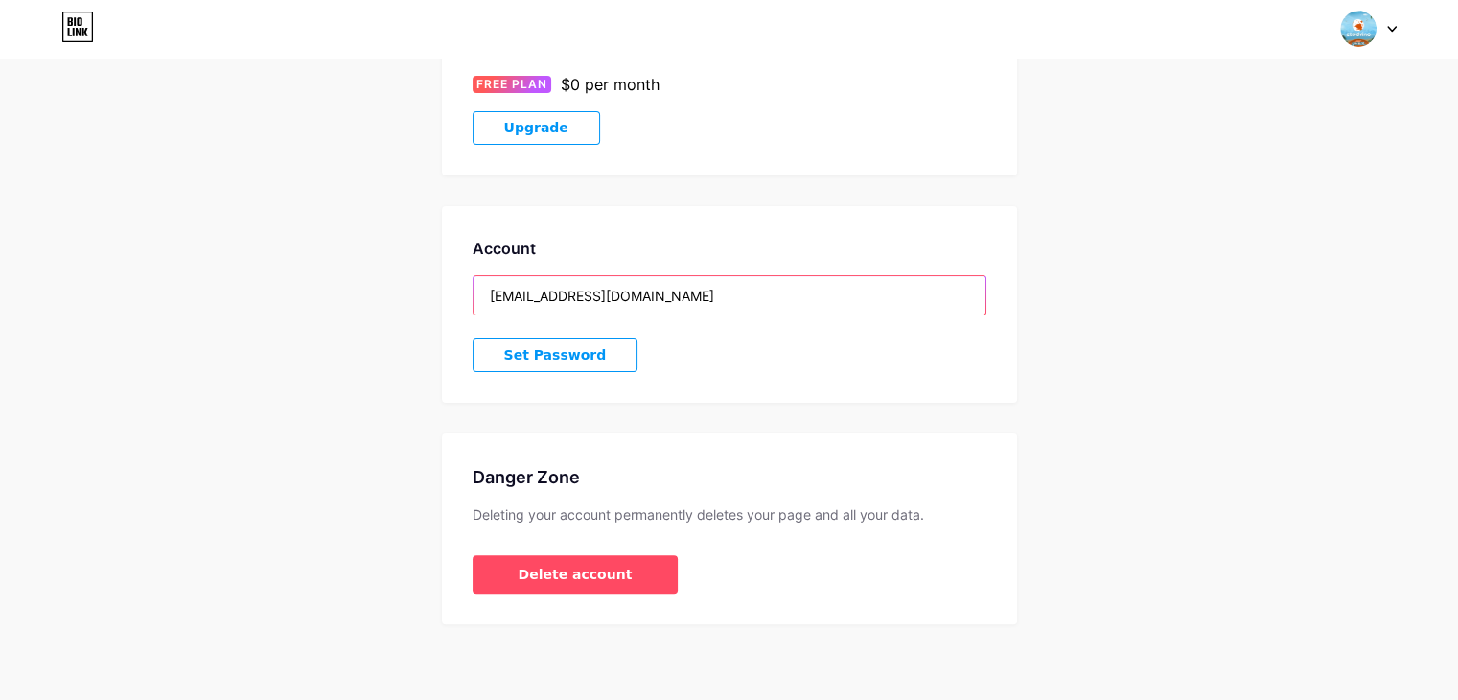
click at [647, 300] on input "[EMAIL_ADDRESS][DOMAIN_NAME]" at bounding box center [729, 295] width 512 height 38
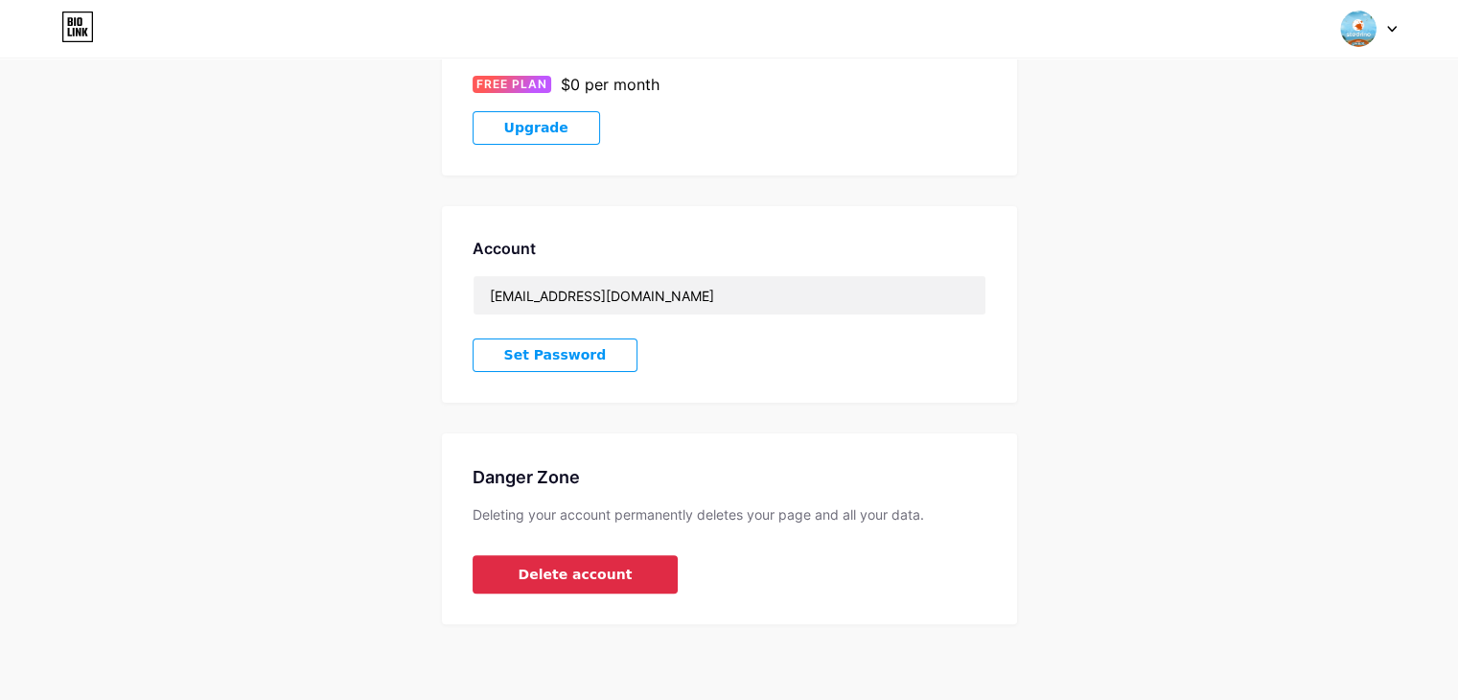
click at [577, 578] on span "Delete account" at bounding box center [576, 575] width 114 height 20
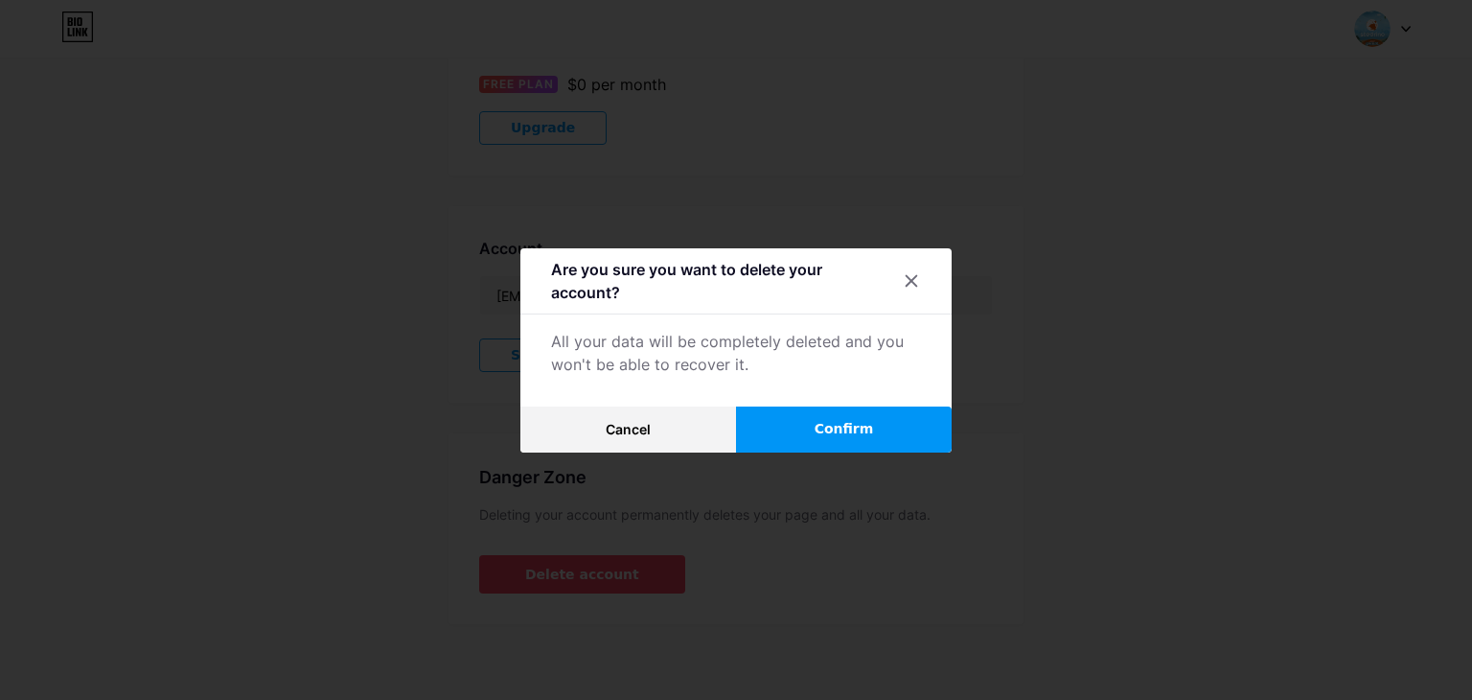
click at [851, 438] on button "Confirm" at bounding box center [844, 429] width 216 height 46
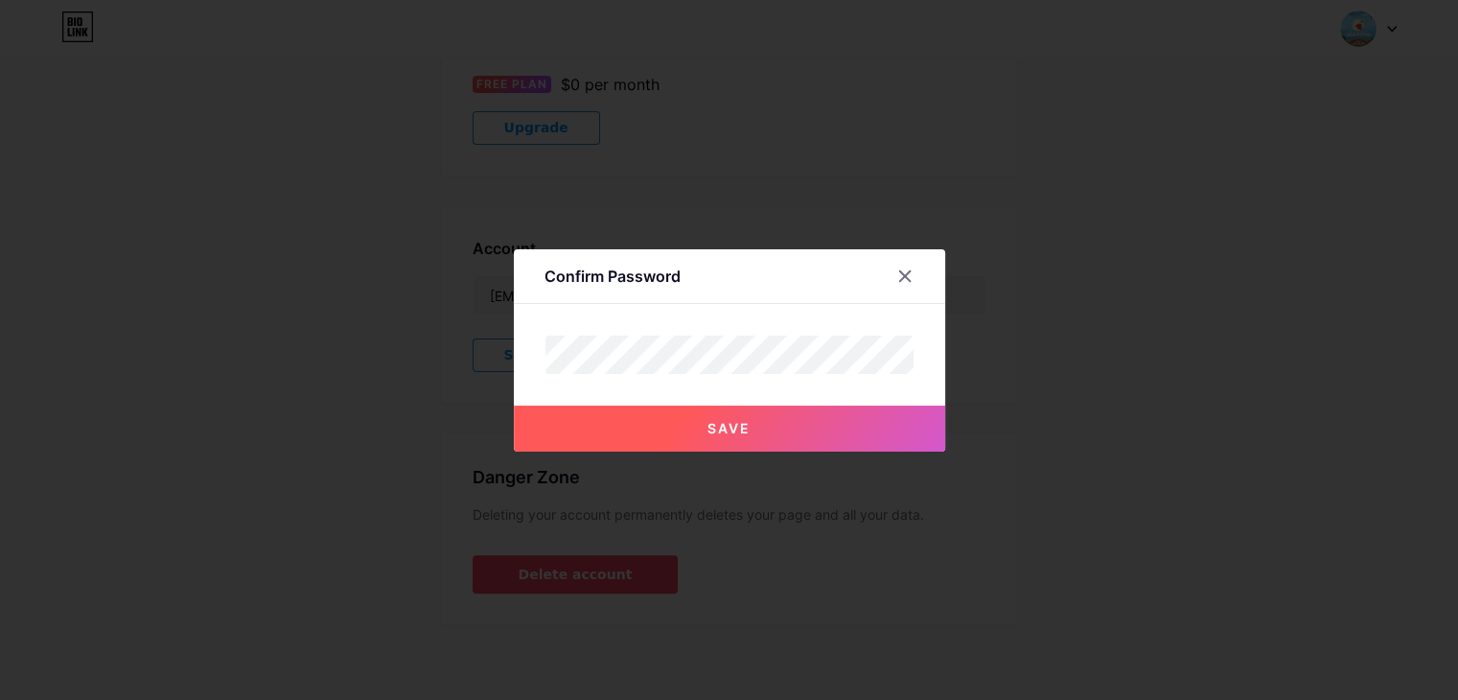
click at [757, 434] on button "Save" at bounding box center [729, 428] width 431 height 46
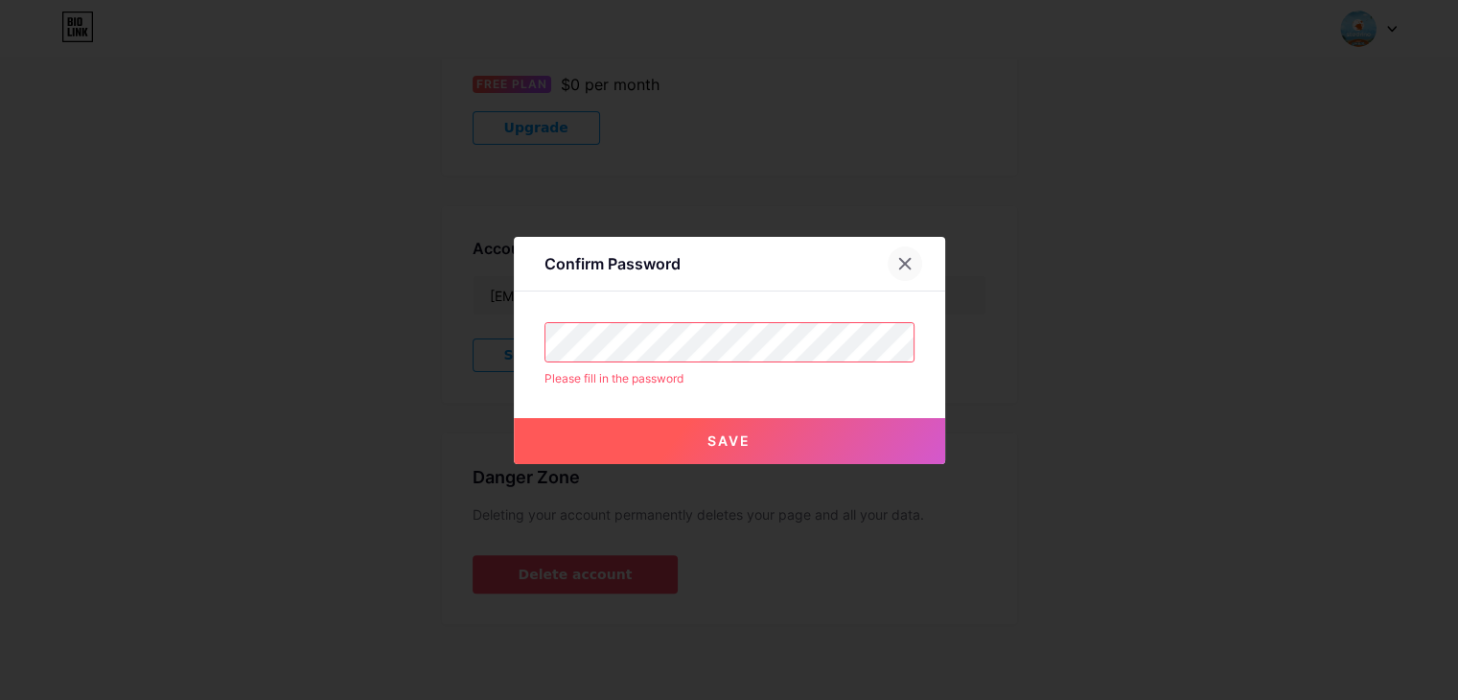
click at [912, 265] on icon at bounding box center [904, 263] width 15 height 15
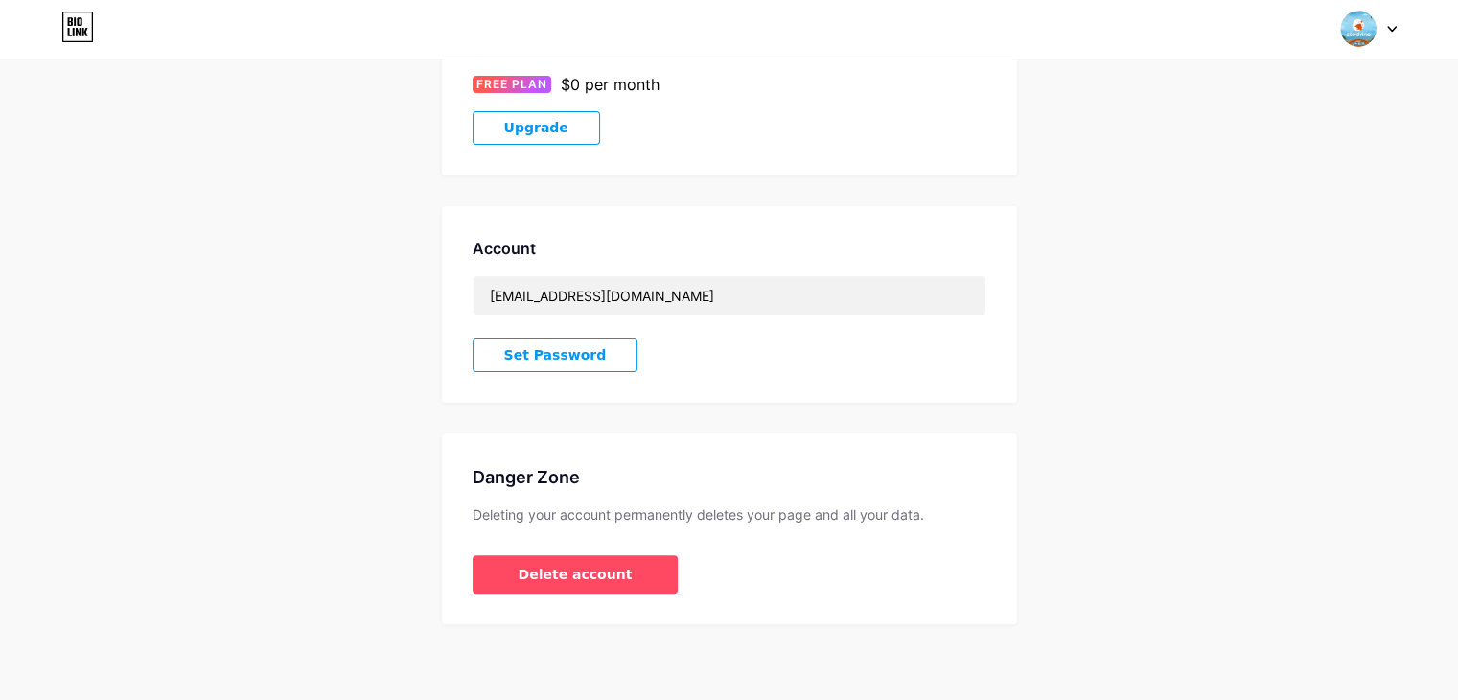
scroll to position [0, 0]
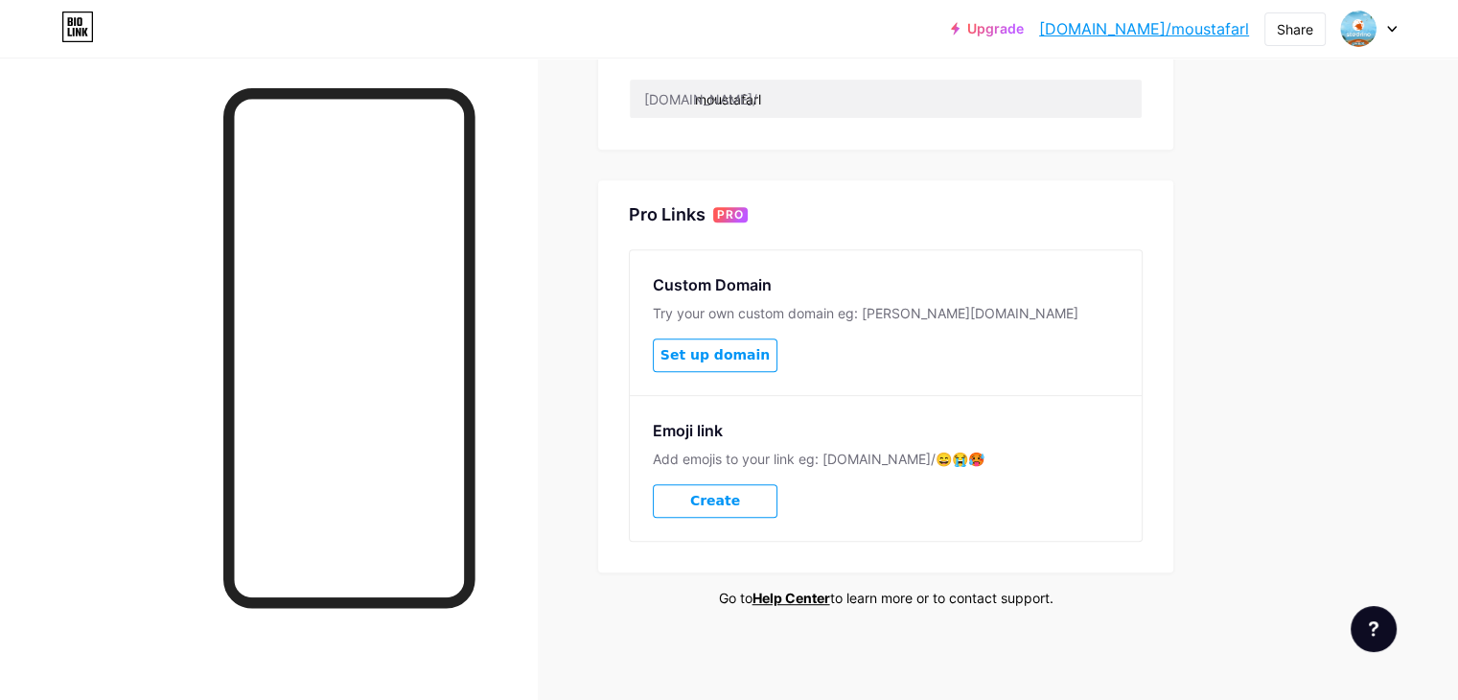
scroll to position [716, 0]
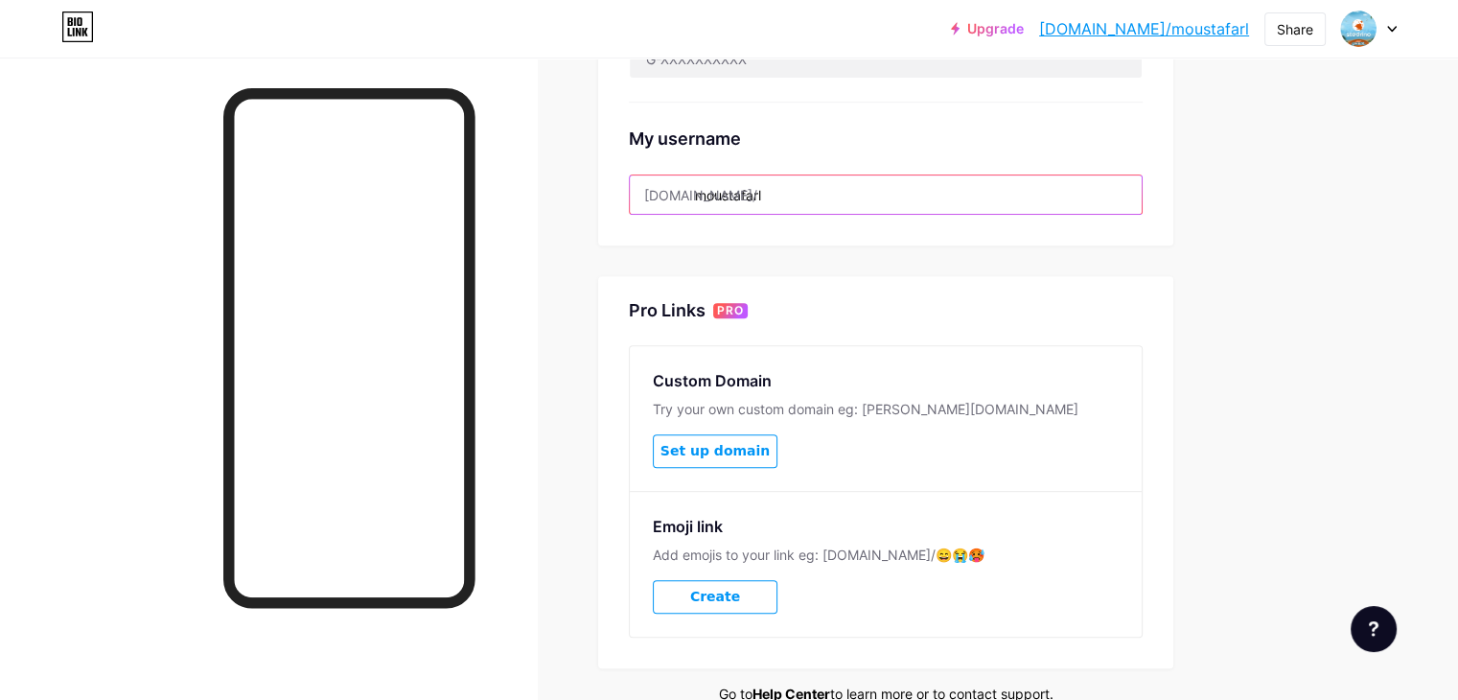
click at [932, 187] on input "moustafarl" at bounding box center [886, 194] width 512 height 38
drag, startPoint x: 782, startPoint y: 191, endPoint x: 895, endPoint y: 199, distance: 113.4
click at [895, 199] on input "moustafarl" at bounding box center [886, 194] width 512 height 38
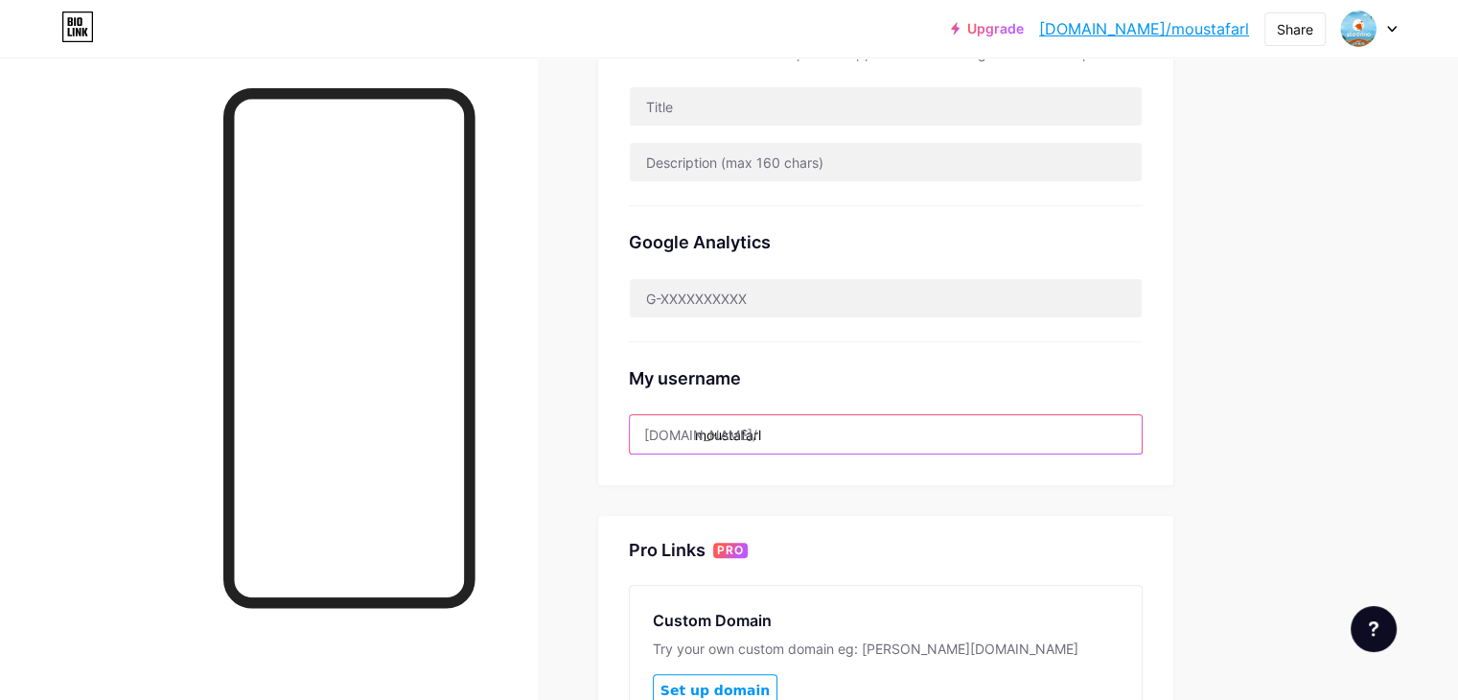
scroll to position [428, 0]
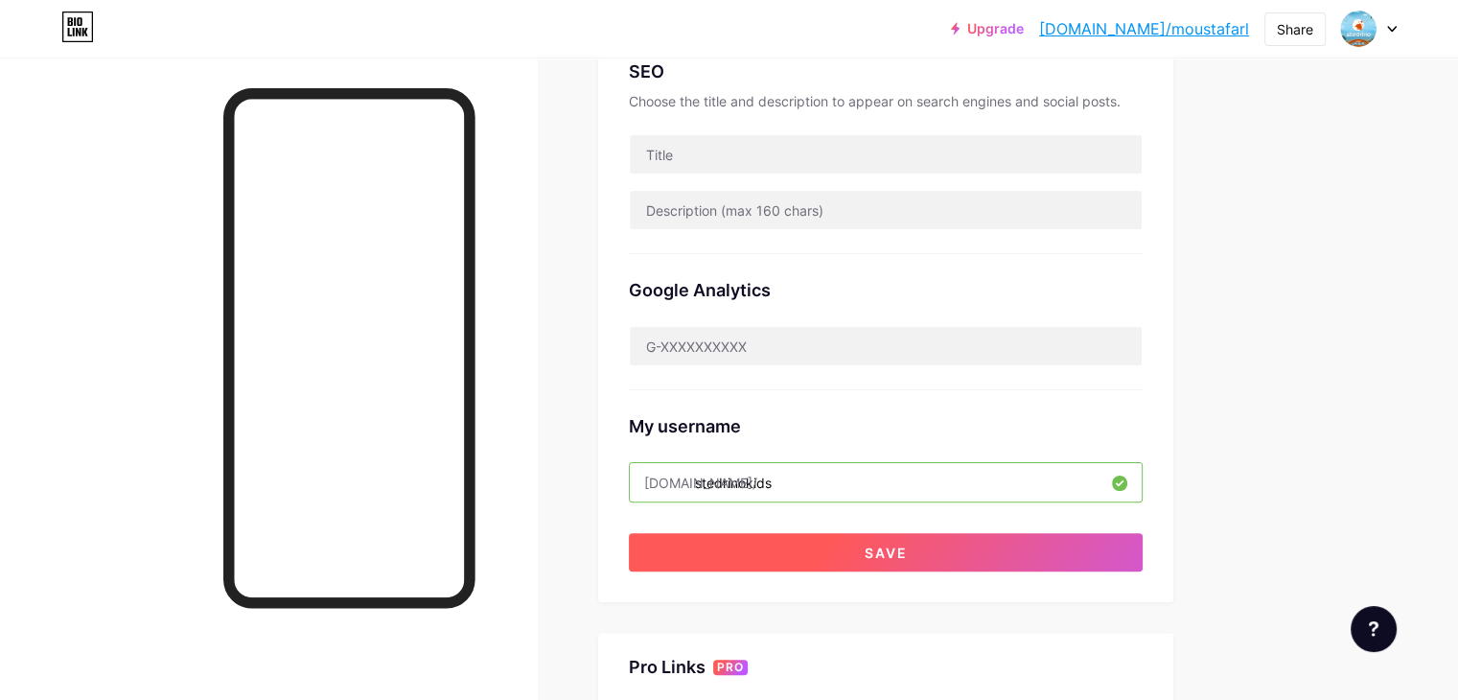
type input "stedrinokids"
click at [1027, 545] on button "Save" at bounding box center [886, 552] width 514 height 38
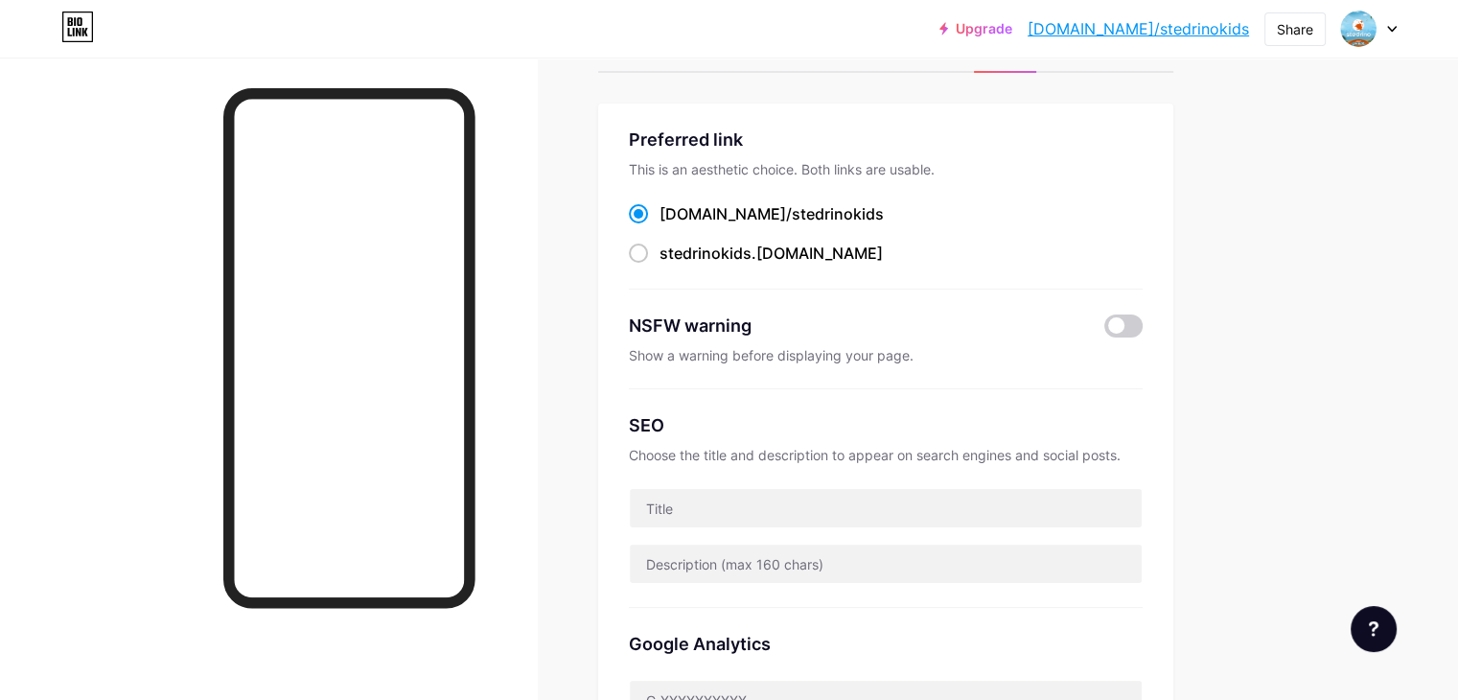
scroll to position [0, 0]
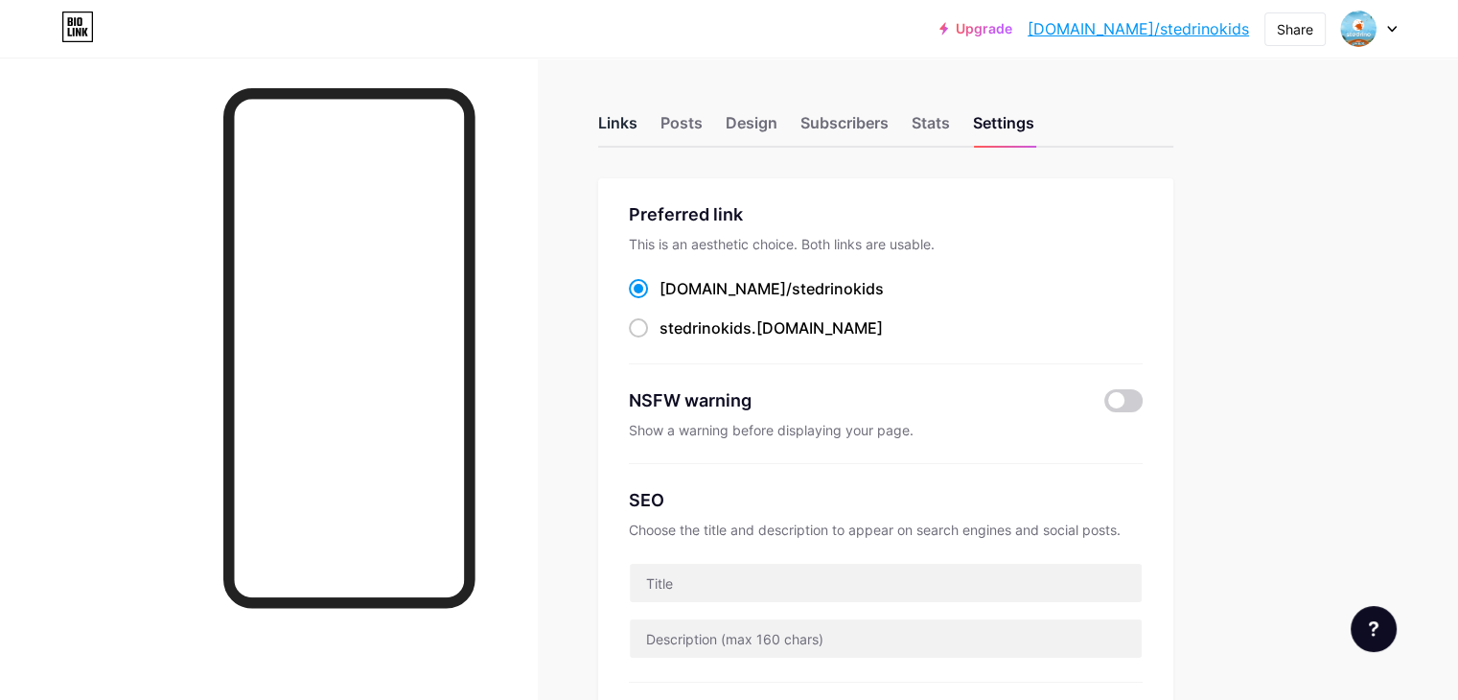
click at [637, 120] on div "Links" at bounding box center [617, 128] width 39 height 35
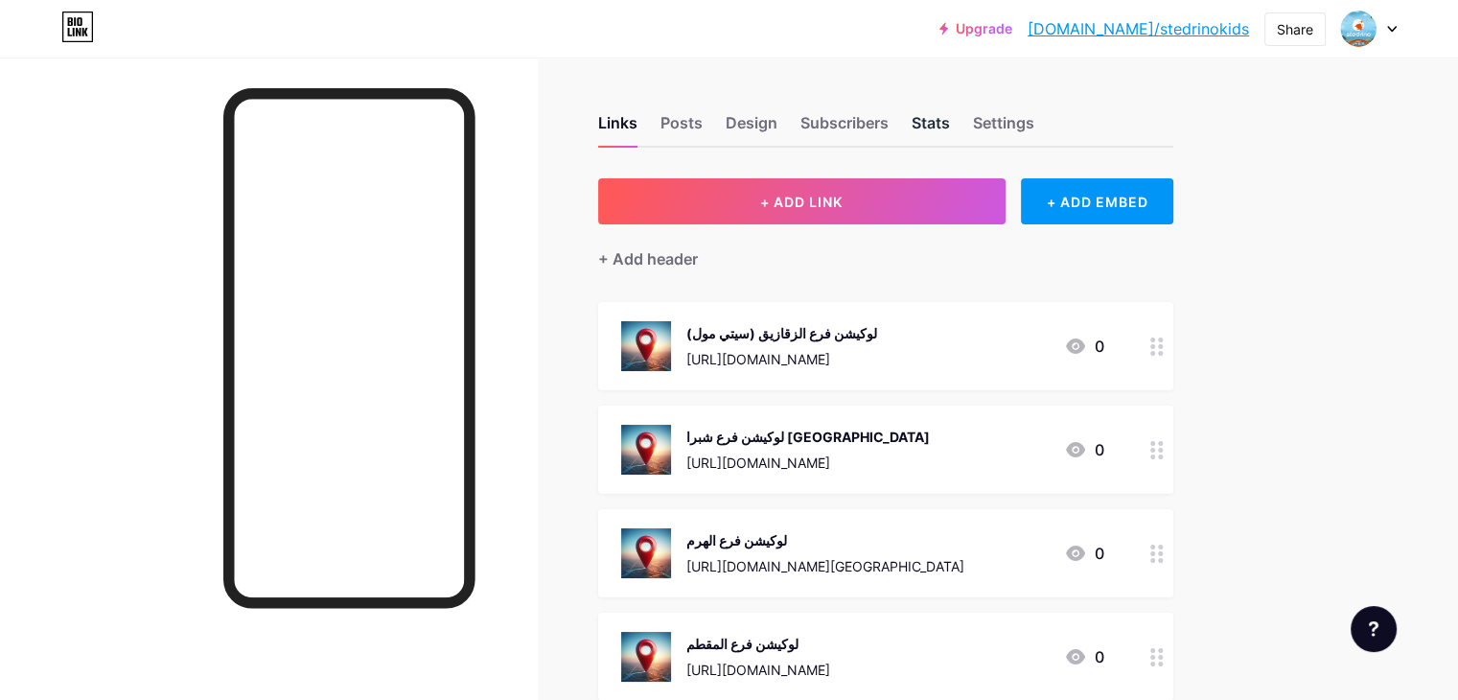
click at [950, 116] on div "Stats" at bounding box center [930, 128] width 38 height 35
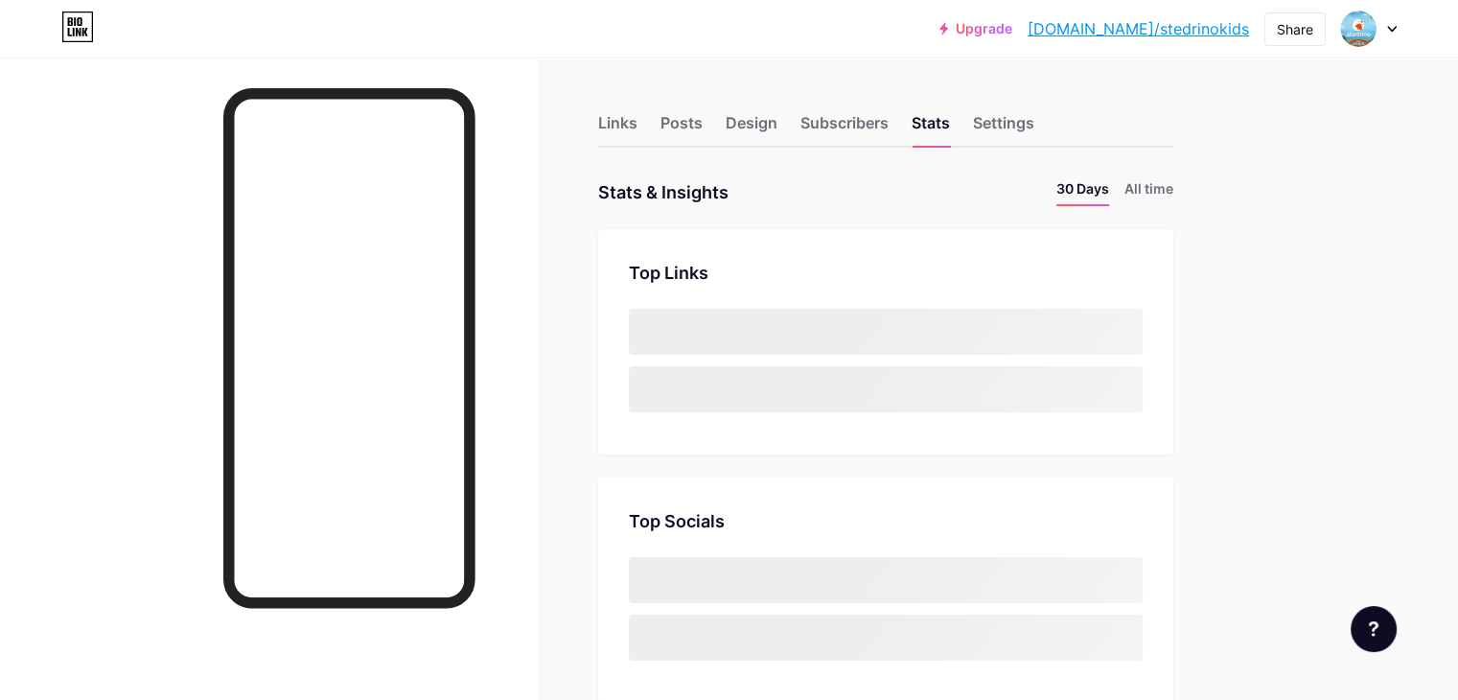
scroll to position [699, 1457]
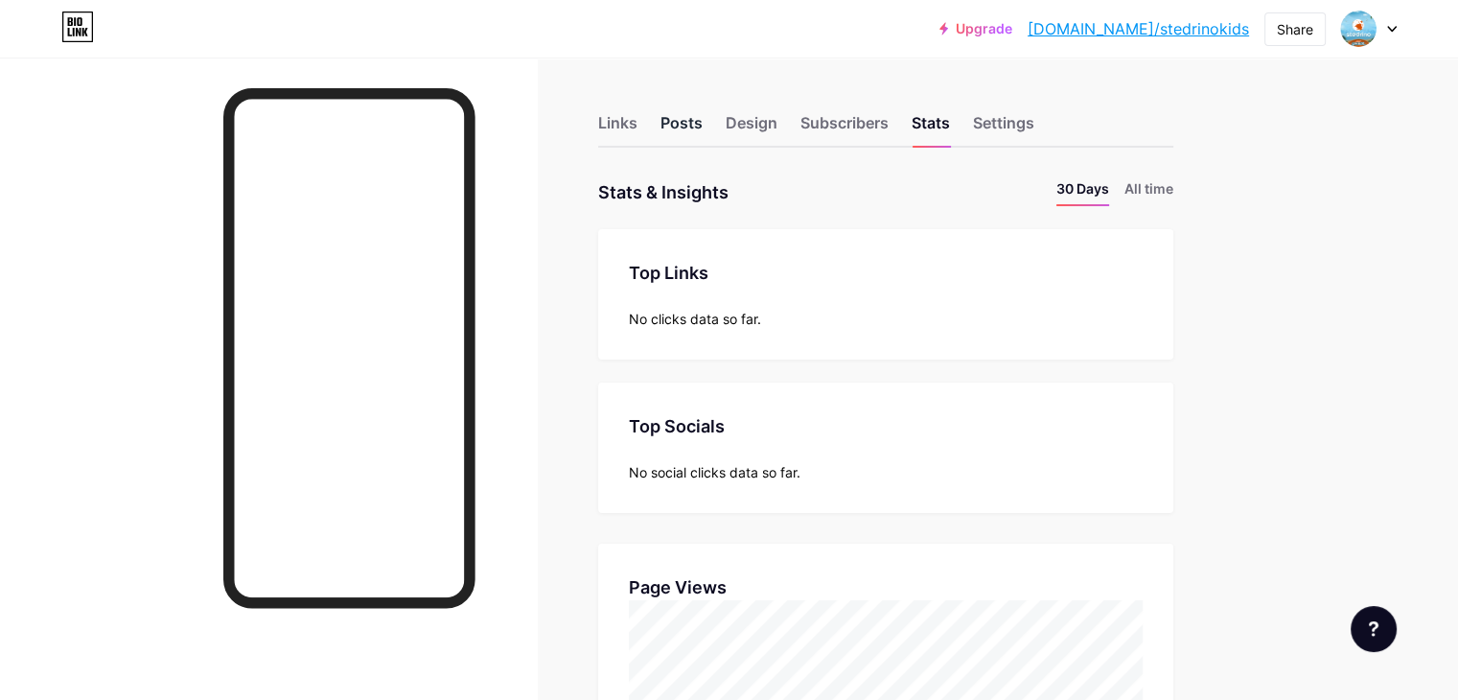
click at [703, 119] on div "Posts" at bounding box center [681, 128] width 42 height 35
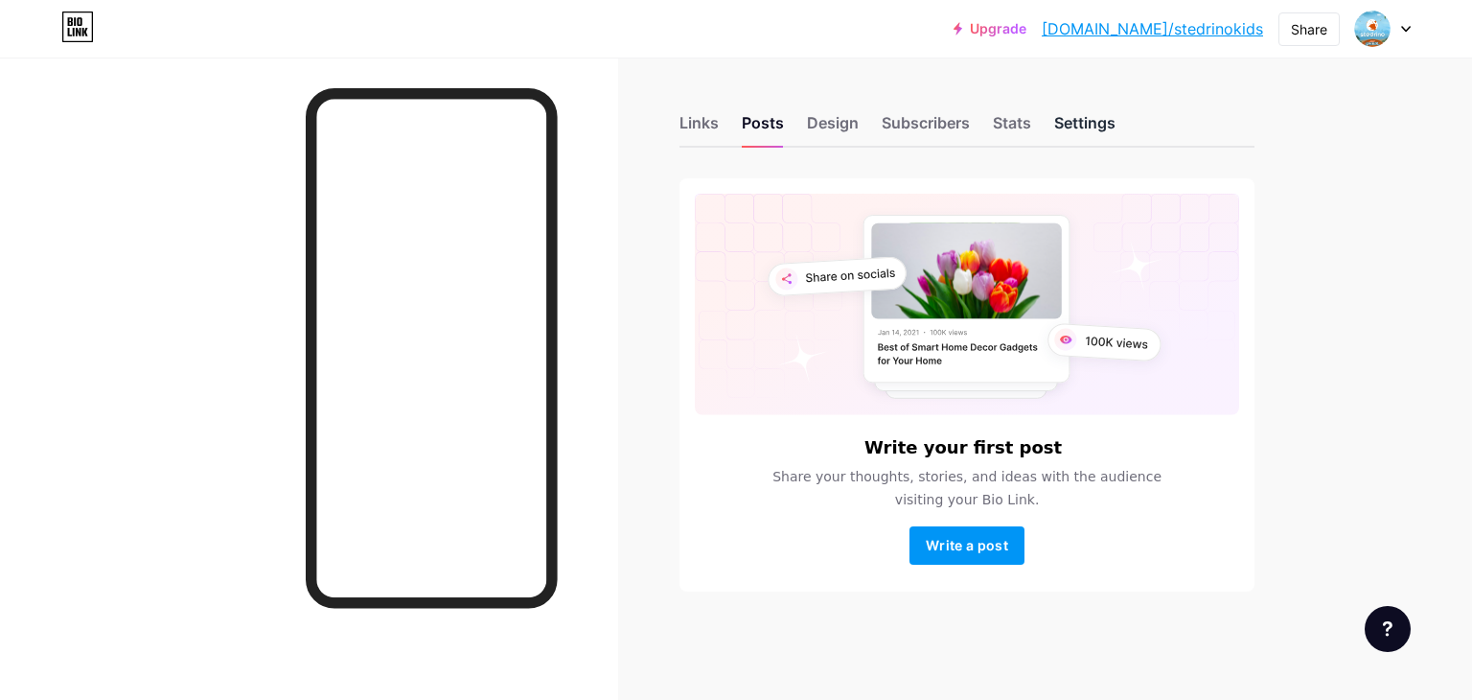
click at [1097, 116] on div "Settings" at bounding box center [1084, 128] width 61 height 35
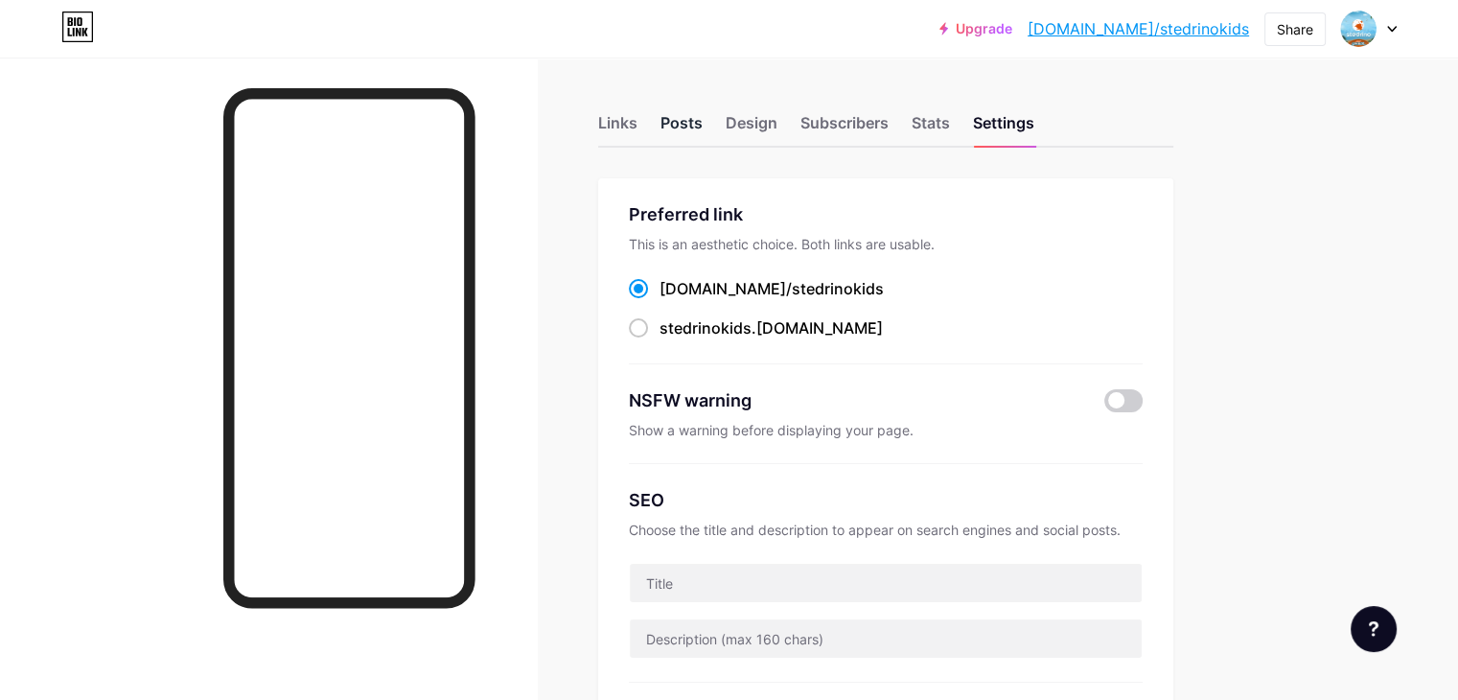
click at [703, 124] on div "Posts" at bounding box center [681, 128] width 42 height 35
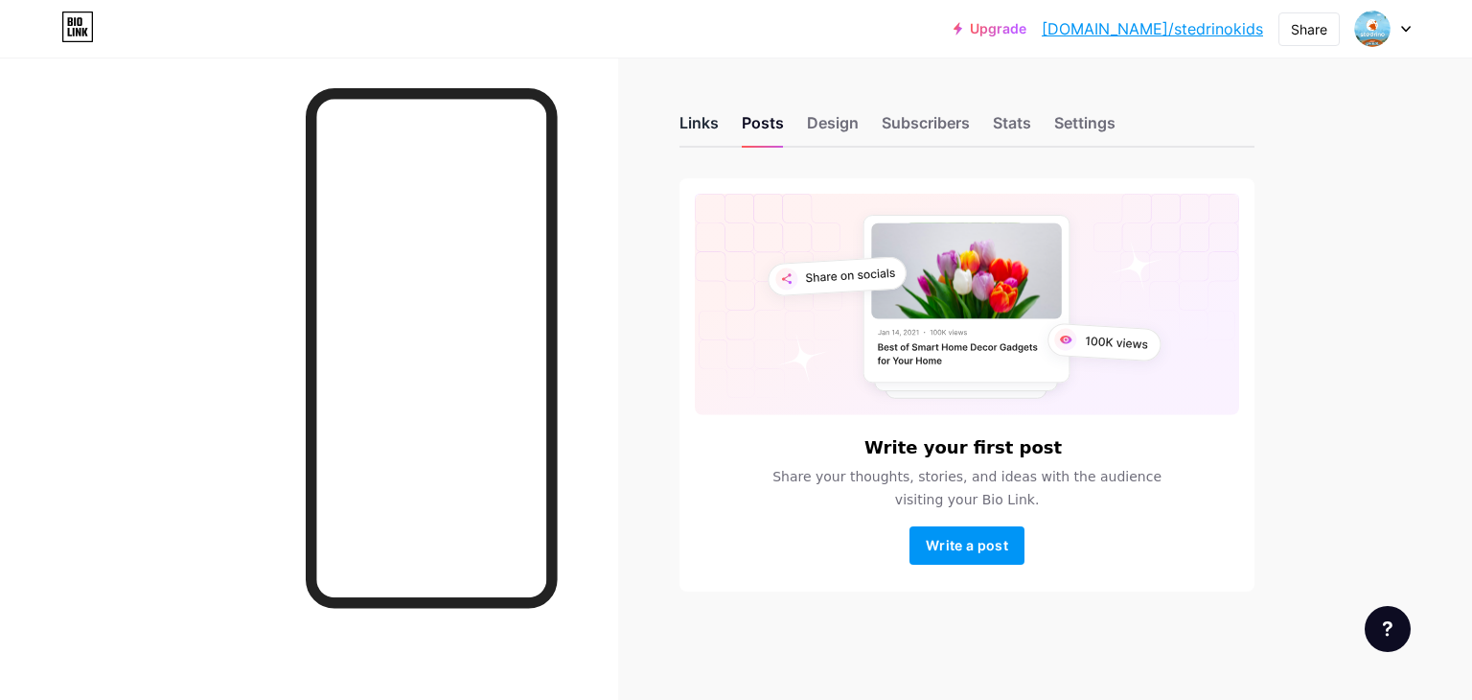
drag, startPoint x: 689, startPoint y: 131, endPoint x: 708, endPoint y: 127, distance: 19.8
click at [690, 131] on div "Links" at bounding box center [699, 128] width 39 height 35
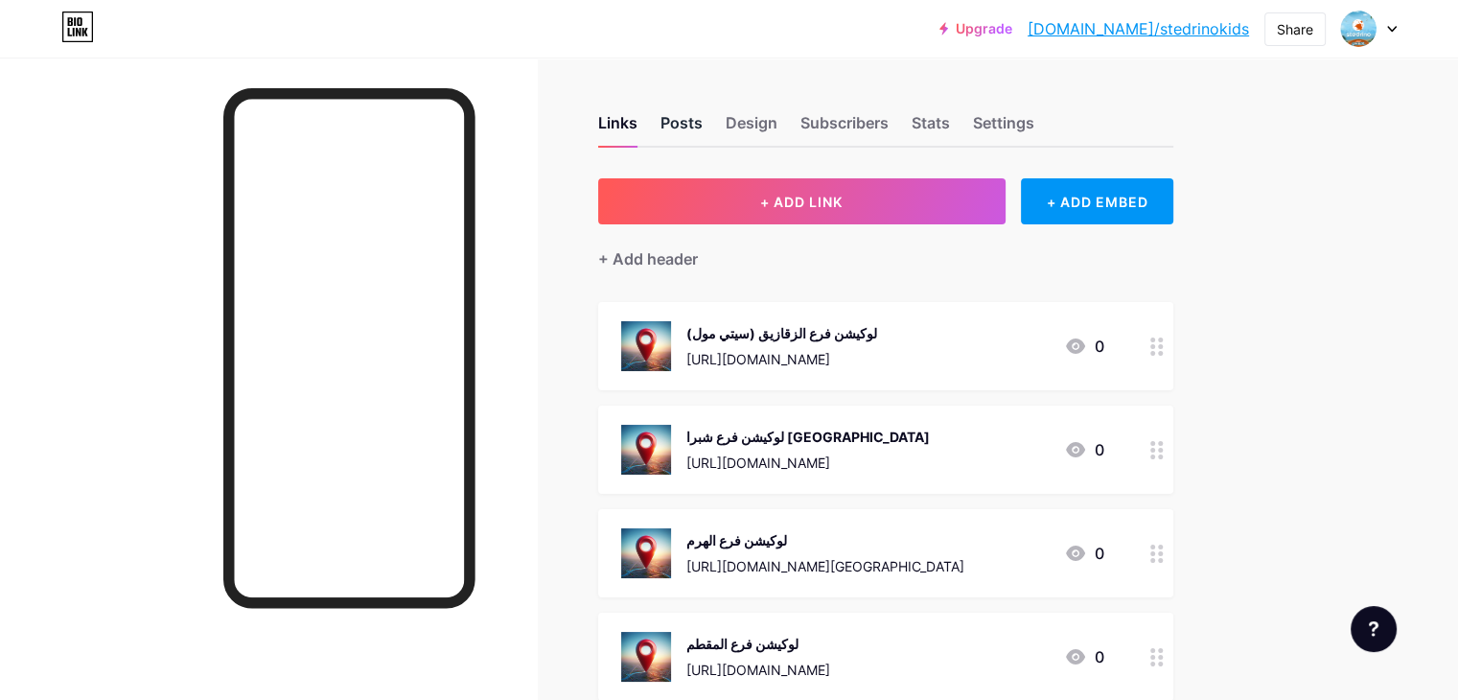
click at [703, 122] on div "Posts" at bounding box center [681, 128] width 42 height 35
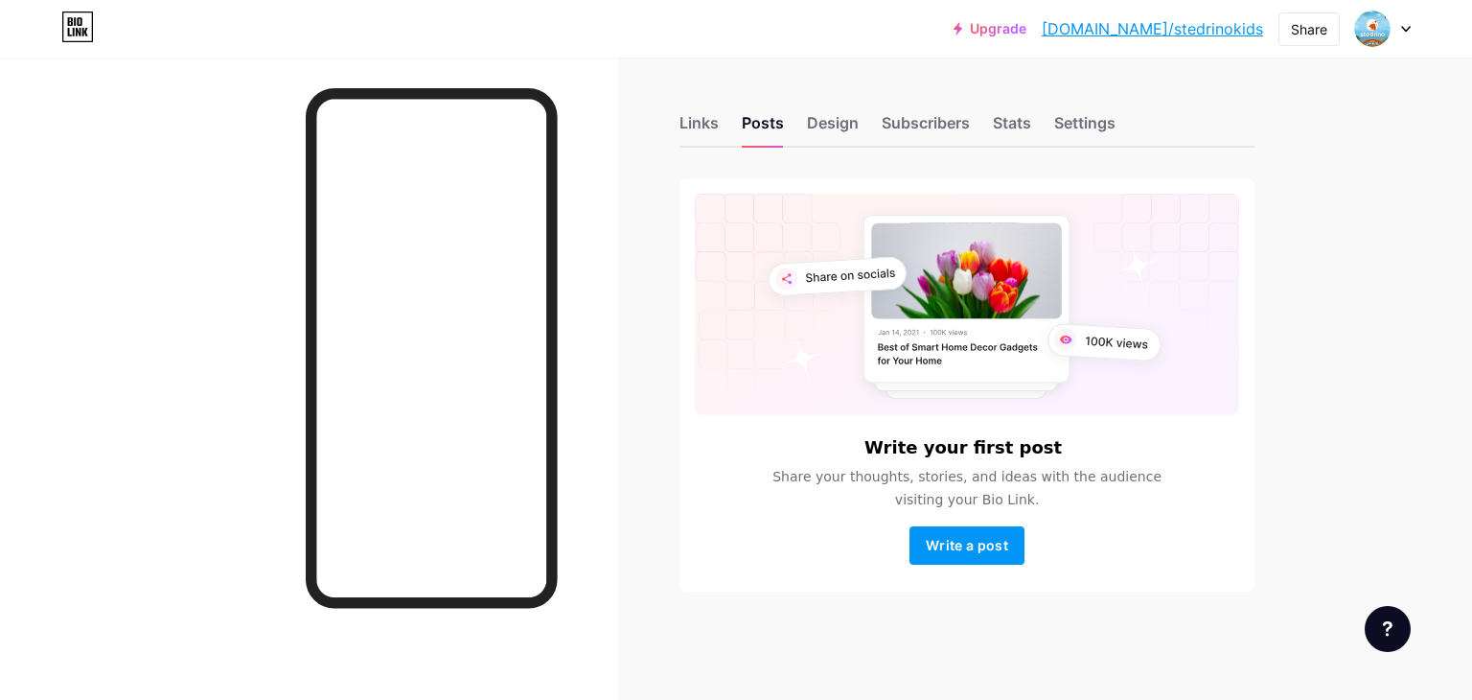
click at [718, 108] on div "Links Posts Design Subscribers Stats Settings" at bounding box center [967, 114] width 575 height 67
click at [710, 114] on div "Links" at bounding box center [699, 128] width 39 height 35
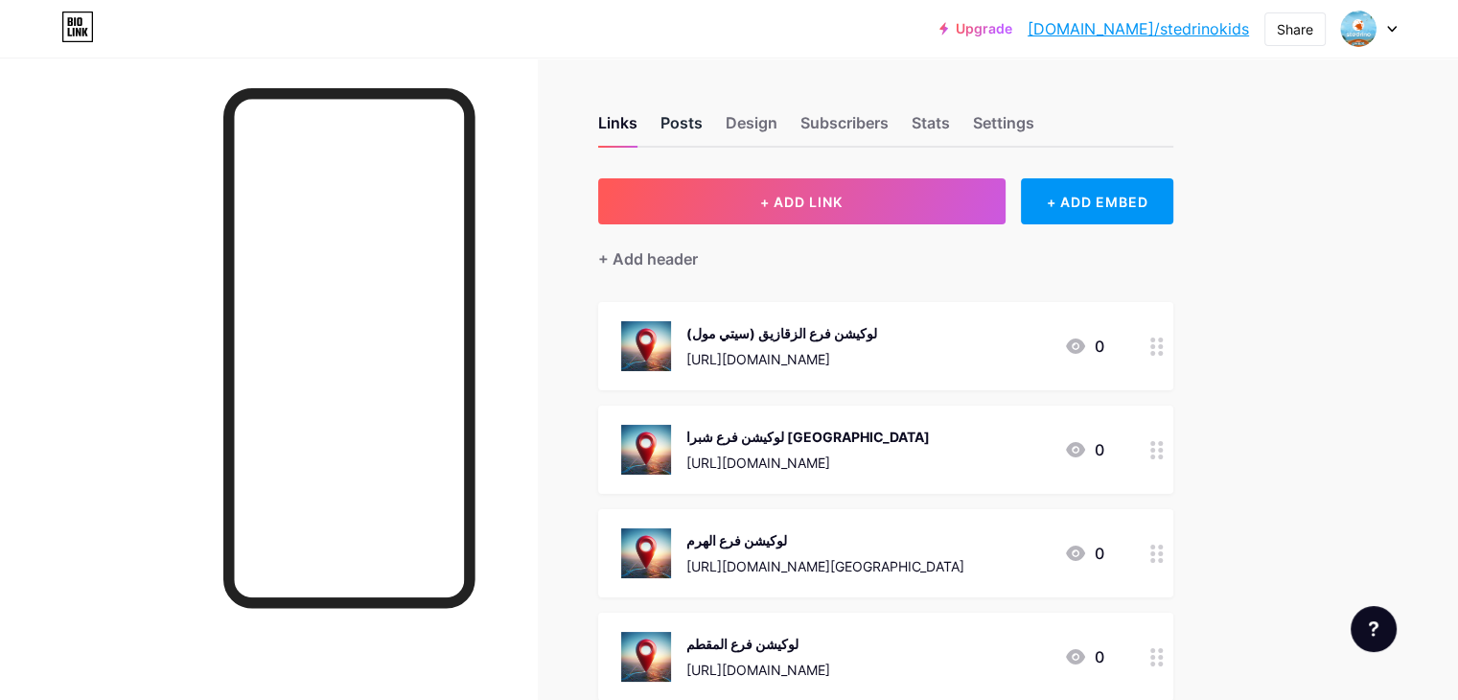
click at [703, 120] on div "Posts" at bounding box center [681, 128] width 42 height 35
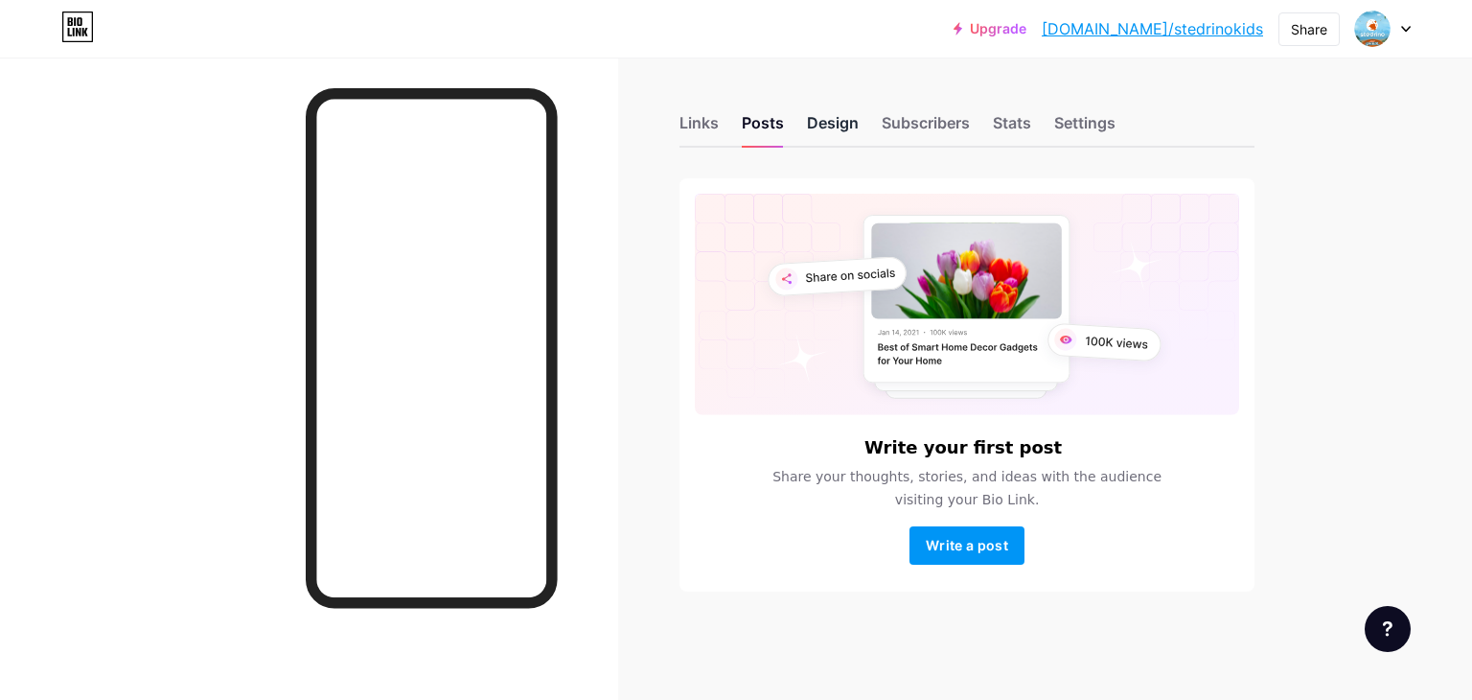
click at [834, 120] on div "Design" at bounding box center [833, 128] width 52 height 35
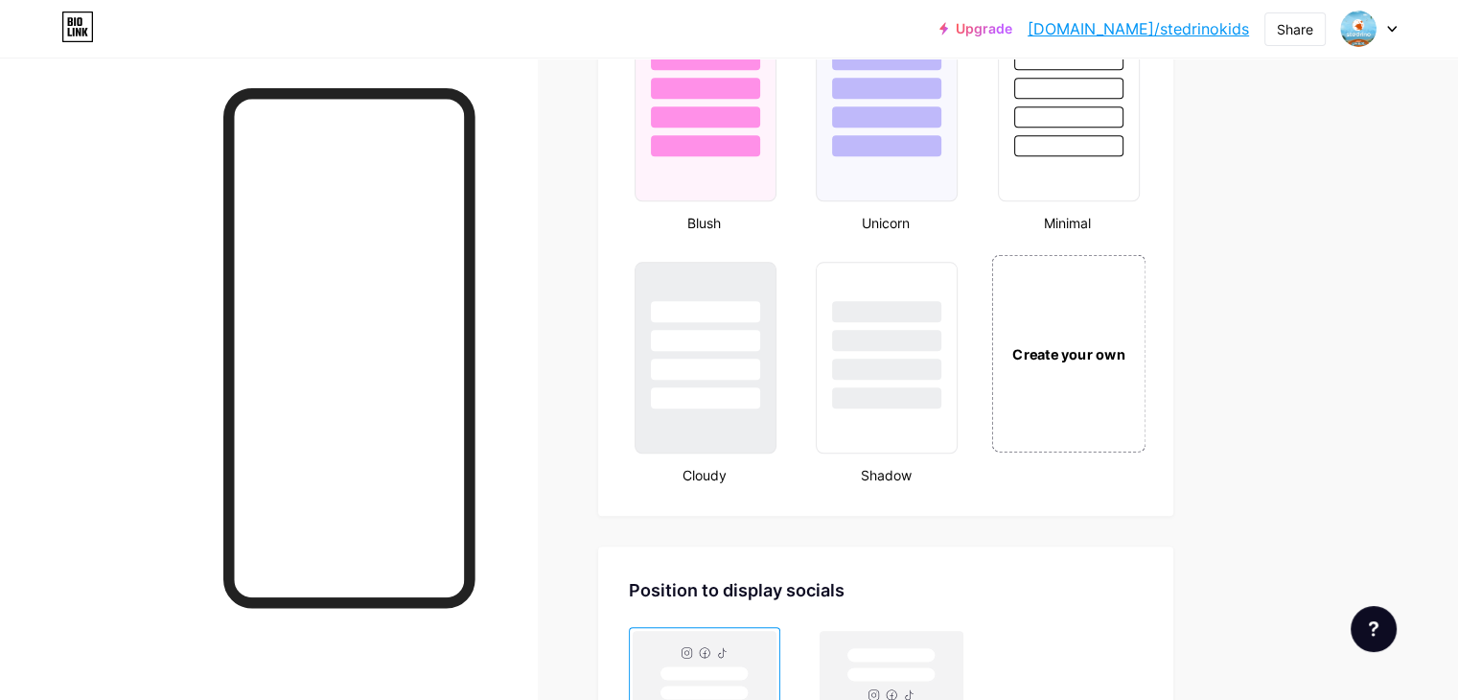
scroll to position [2109, 0]
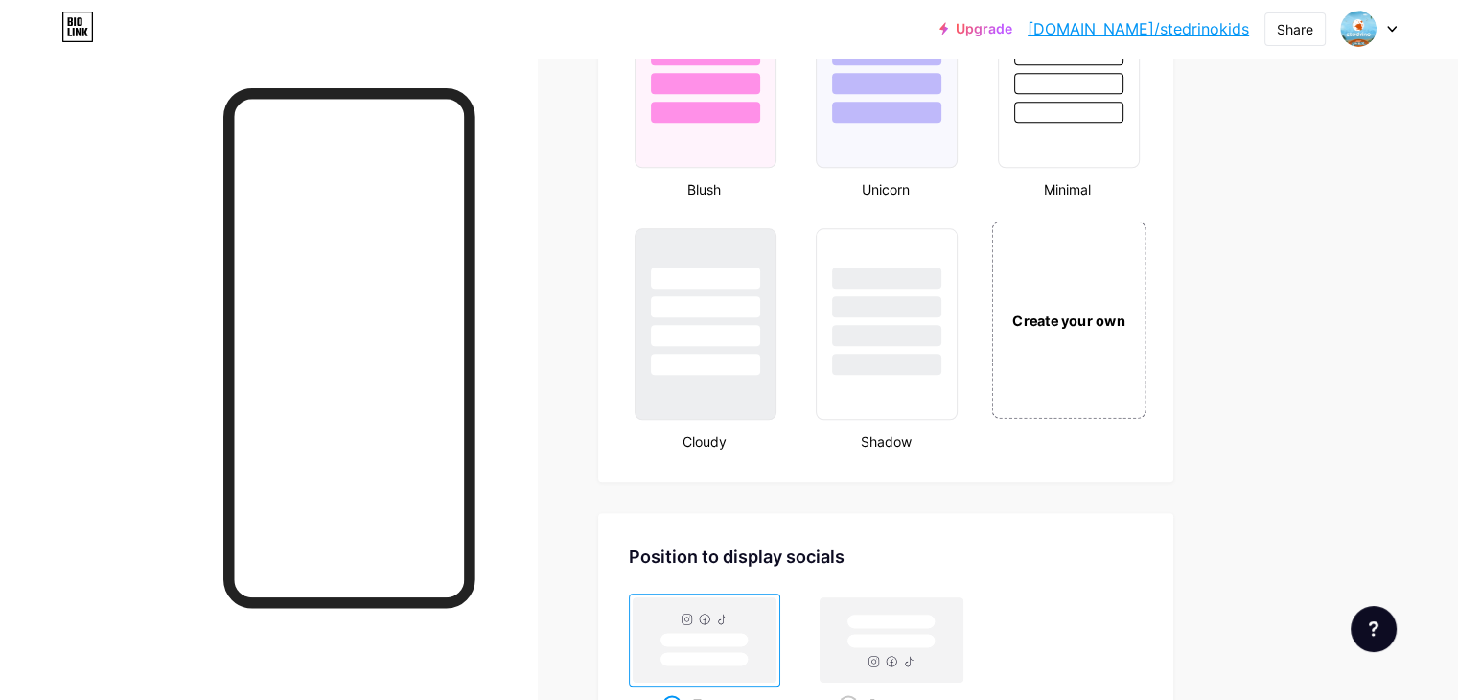
click at [1147, 426] on div "Create your own" at bounding box center [1068, 337] width 158 height 236
click at [1142, 417] on div "Create your own" at bounding box center [1067, 336] width 150 height 229
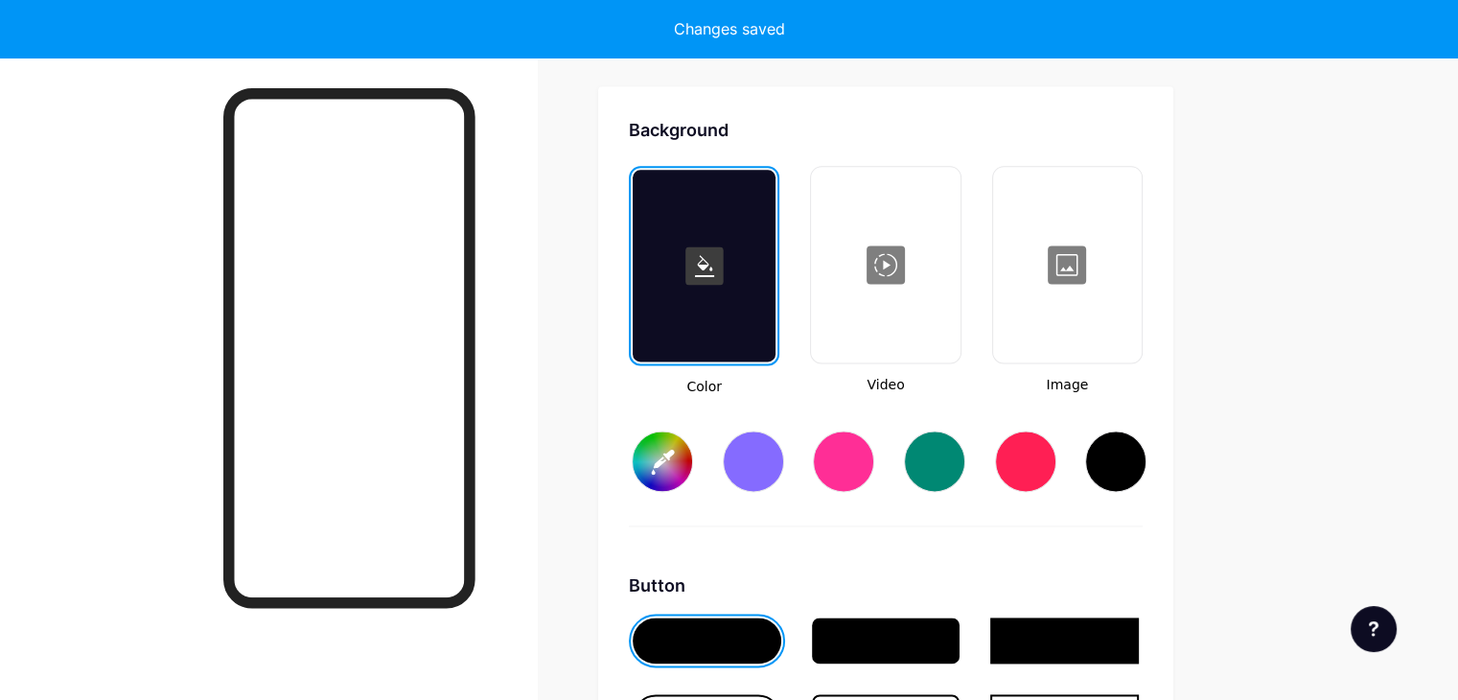
scroll to position [2538, 0]
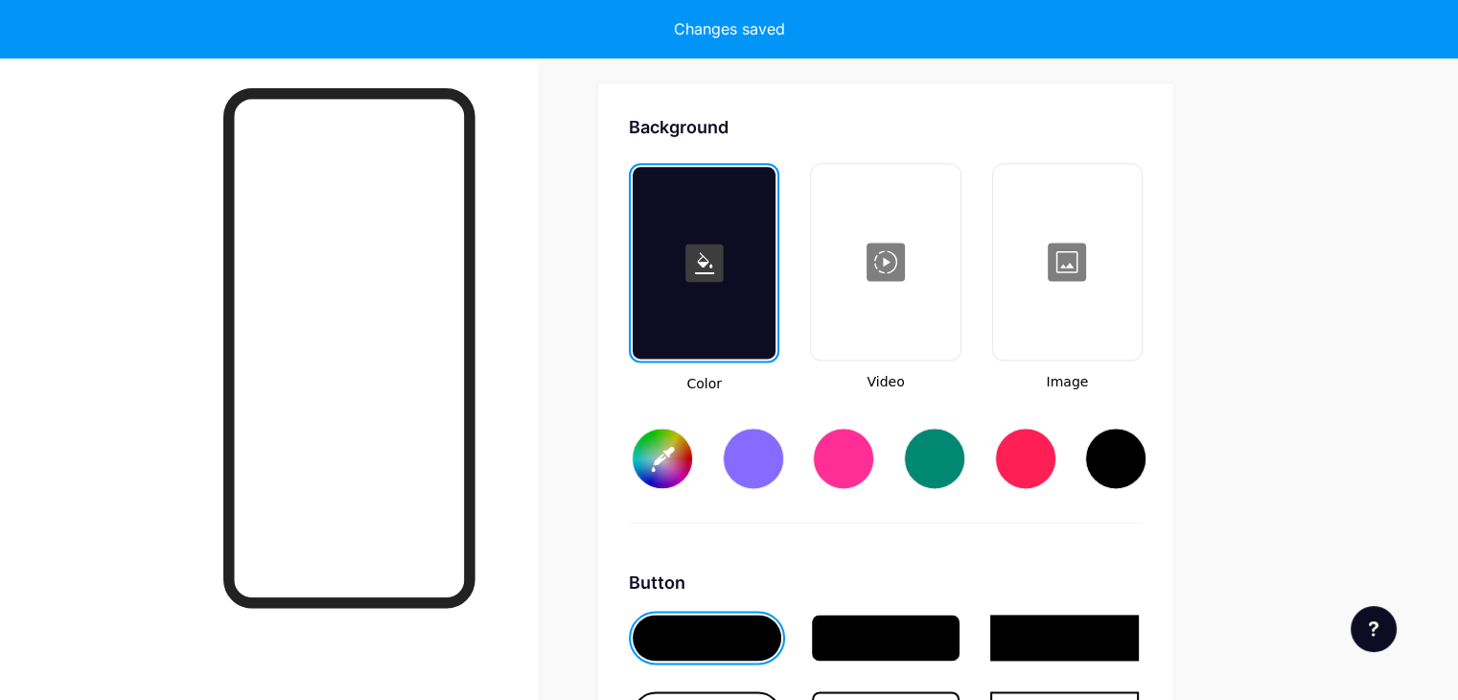
type input "#ffffff"
type input "#000000"
type input "#ffffff"
click at [1117, 263] on div at bounding box center [1067, 262] width 145 height 192
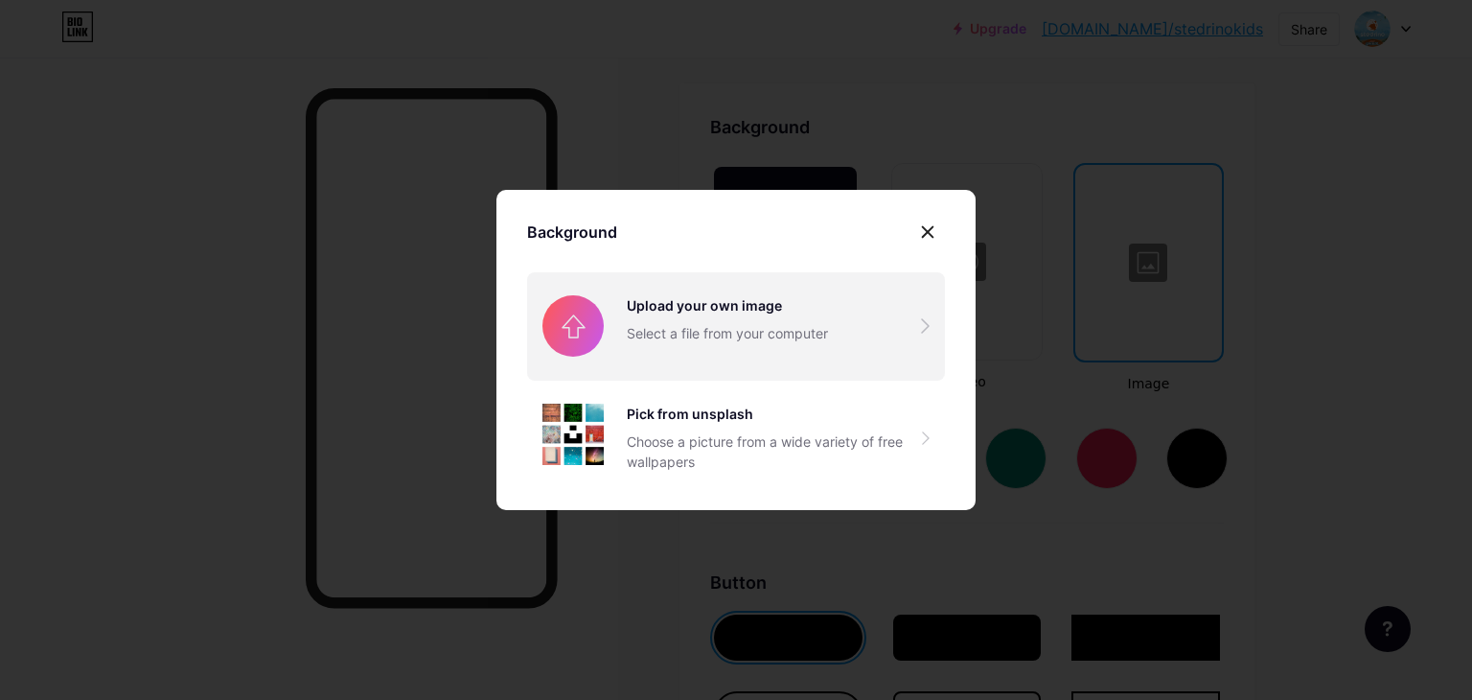
click at [721, 321] on input "file" at bounding box center [736, 325] width 418 height 107
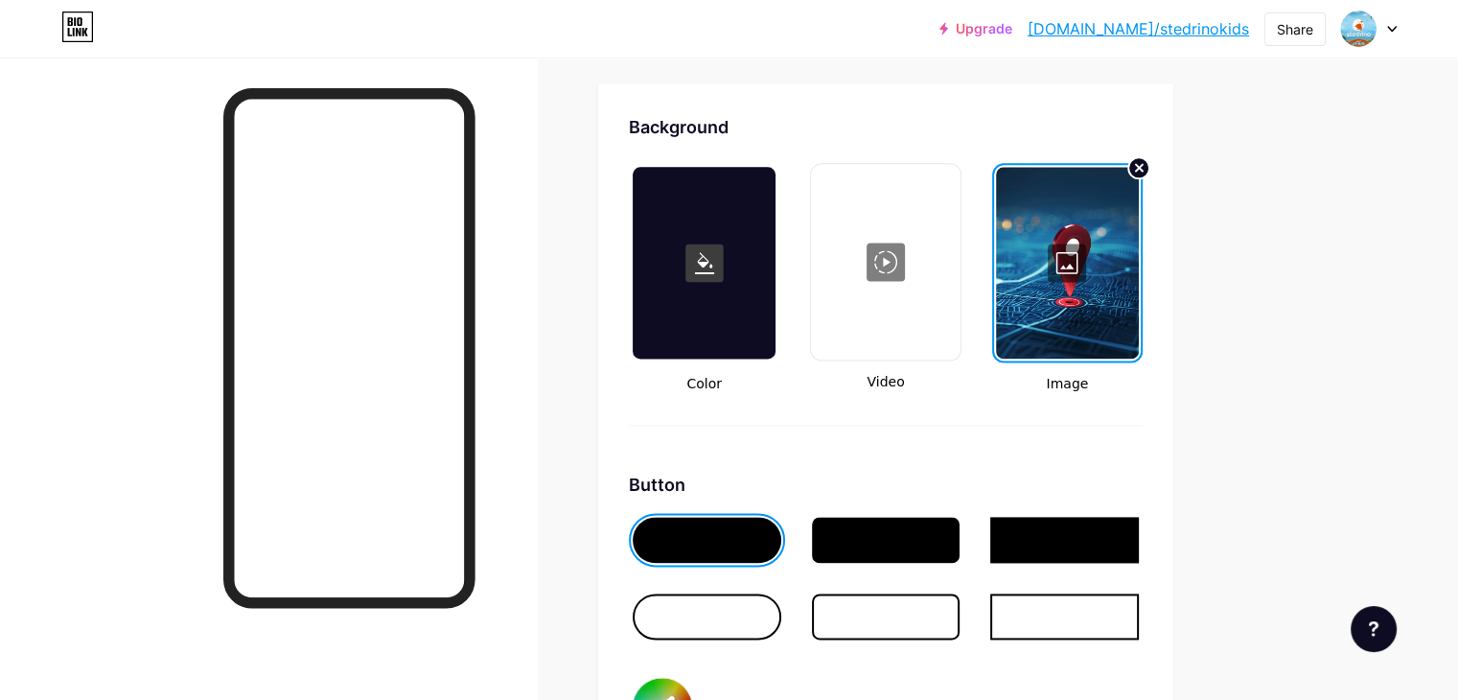
click at [1139, 292] on div at bounding box center [1067, 263] width 143 height 192
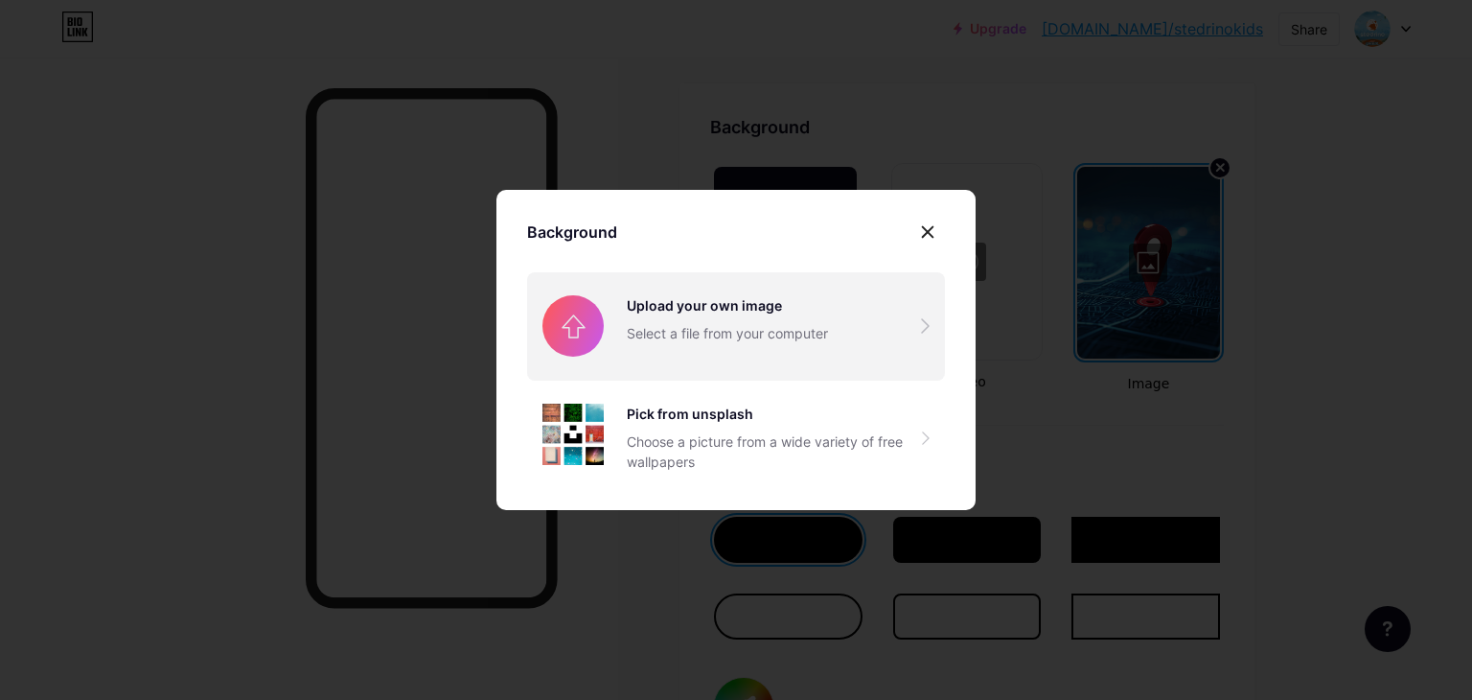
click at [746, 324] on input "file" at bounding box center [736, 325] width 418 height 107
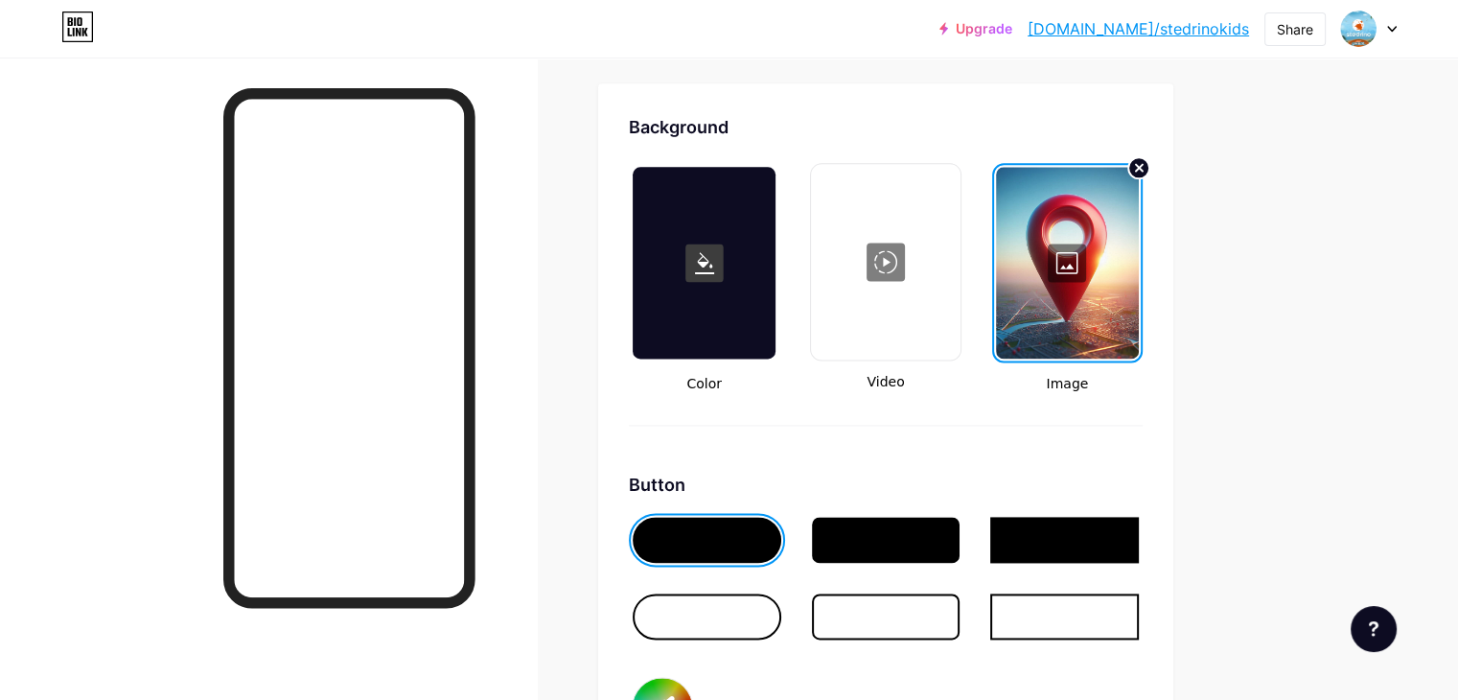
click at [1139, 257] on div at bounding box center [1067, 263] width 143 height 192
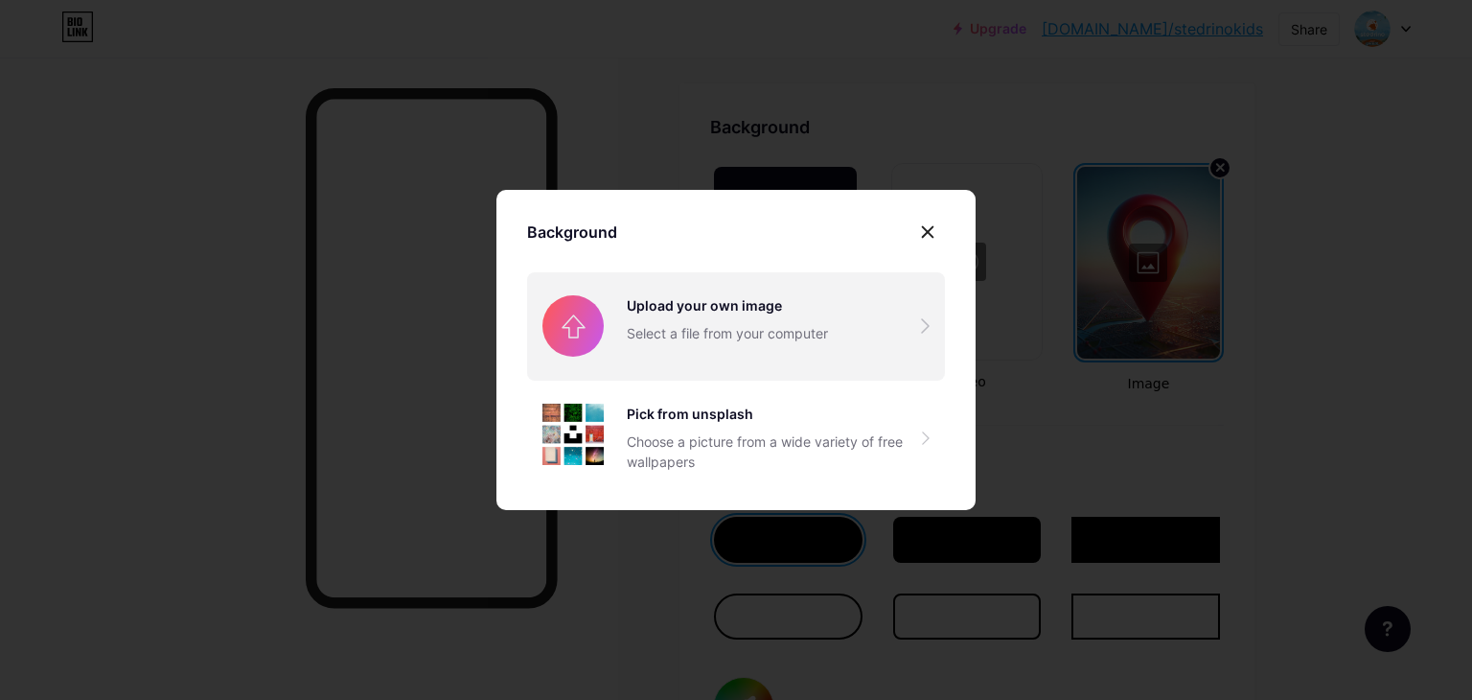
click at [800, 327] on input "file" at bounding box center [736, 325] width 418 height 107
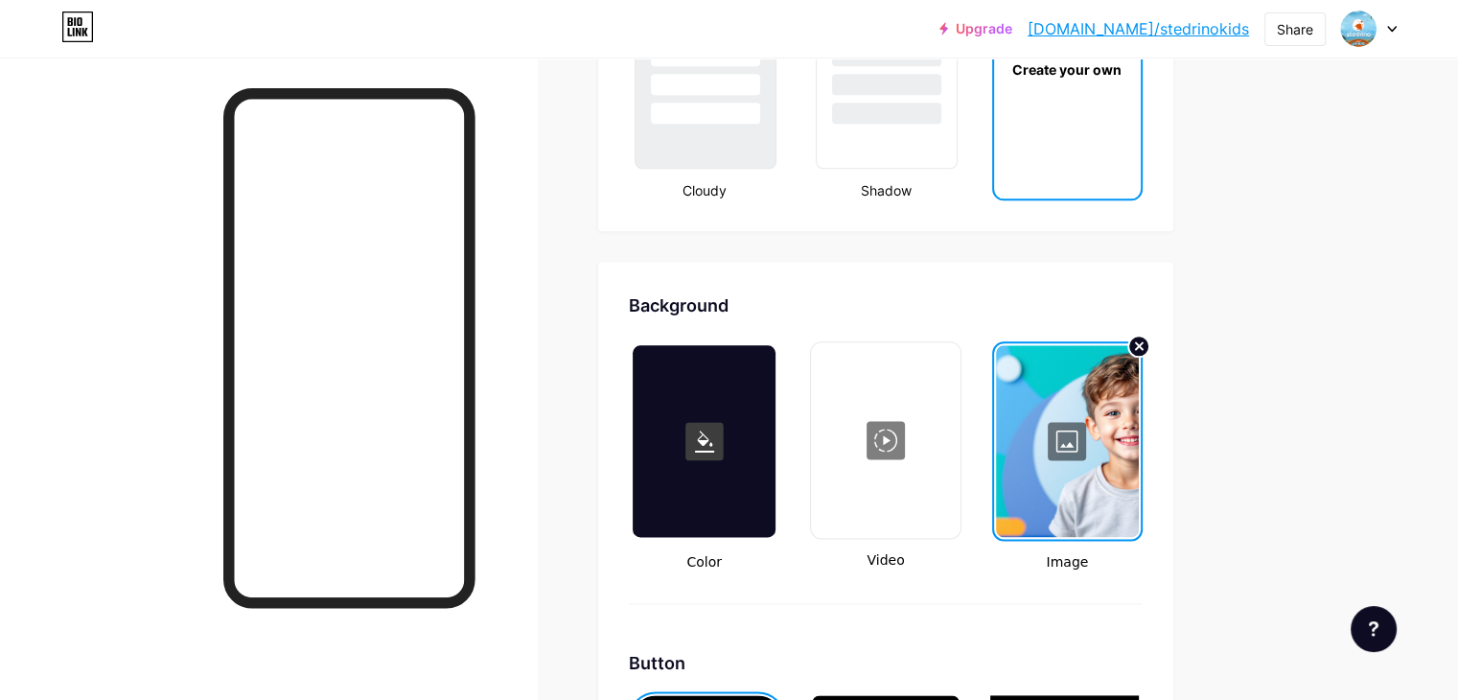
scroll to position [2346, 0]
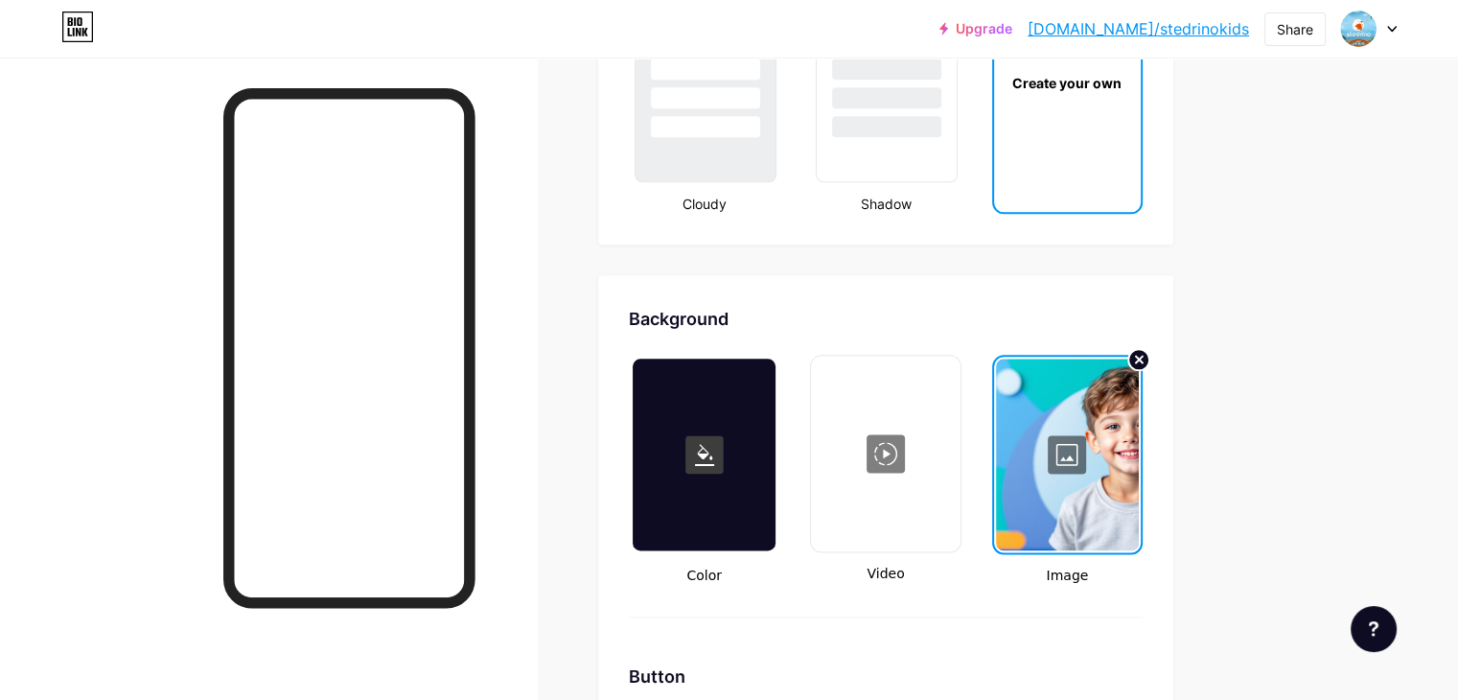
click at [1173, 32] on link "[DOMAIN_NAME]/stedrinokids" at bounding box center [1137, 28] width 221 height 23
click at [1294, 32] on div "Share" at bounding box center [1295, 29] width 36 height 20
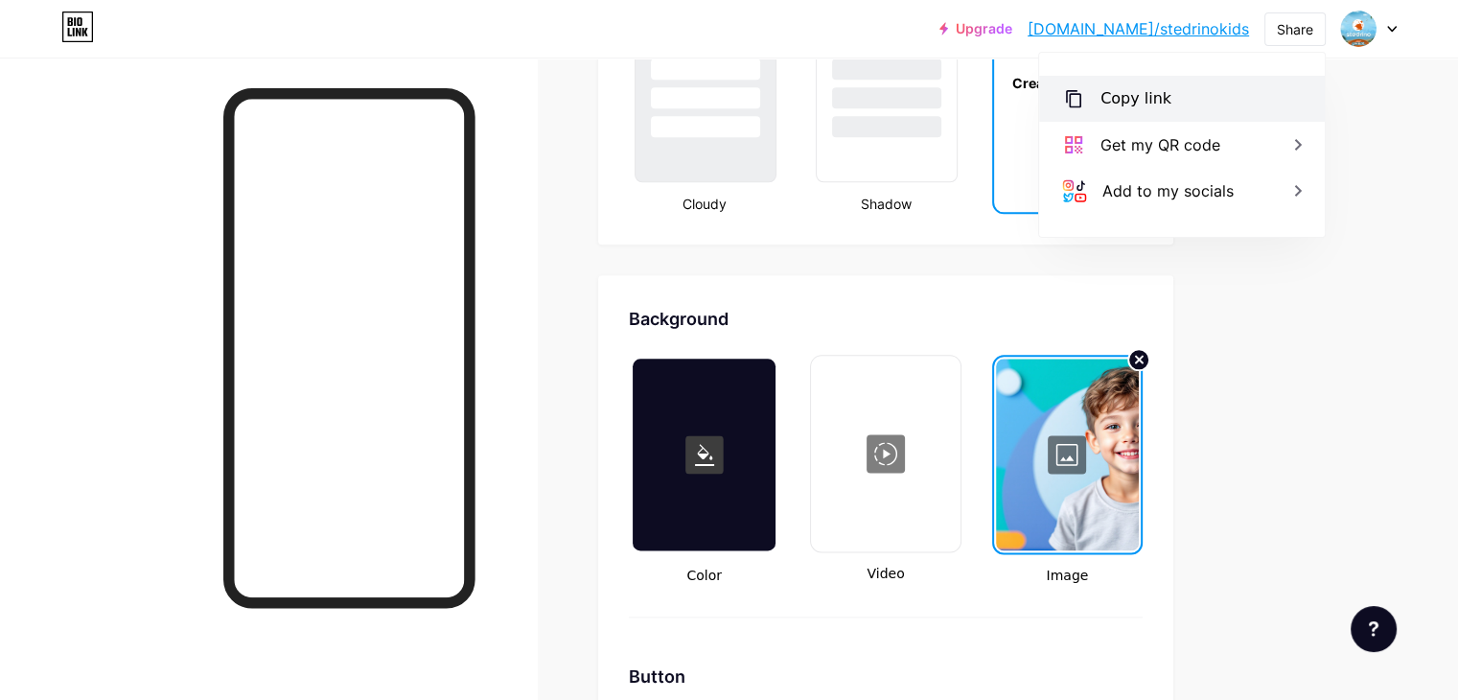
click at [1200, 106] on div "Copy link" at bounding box center [1182, 99] width 286 height 46
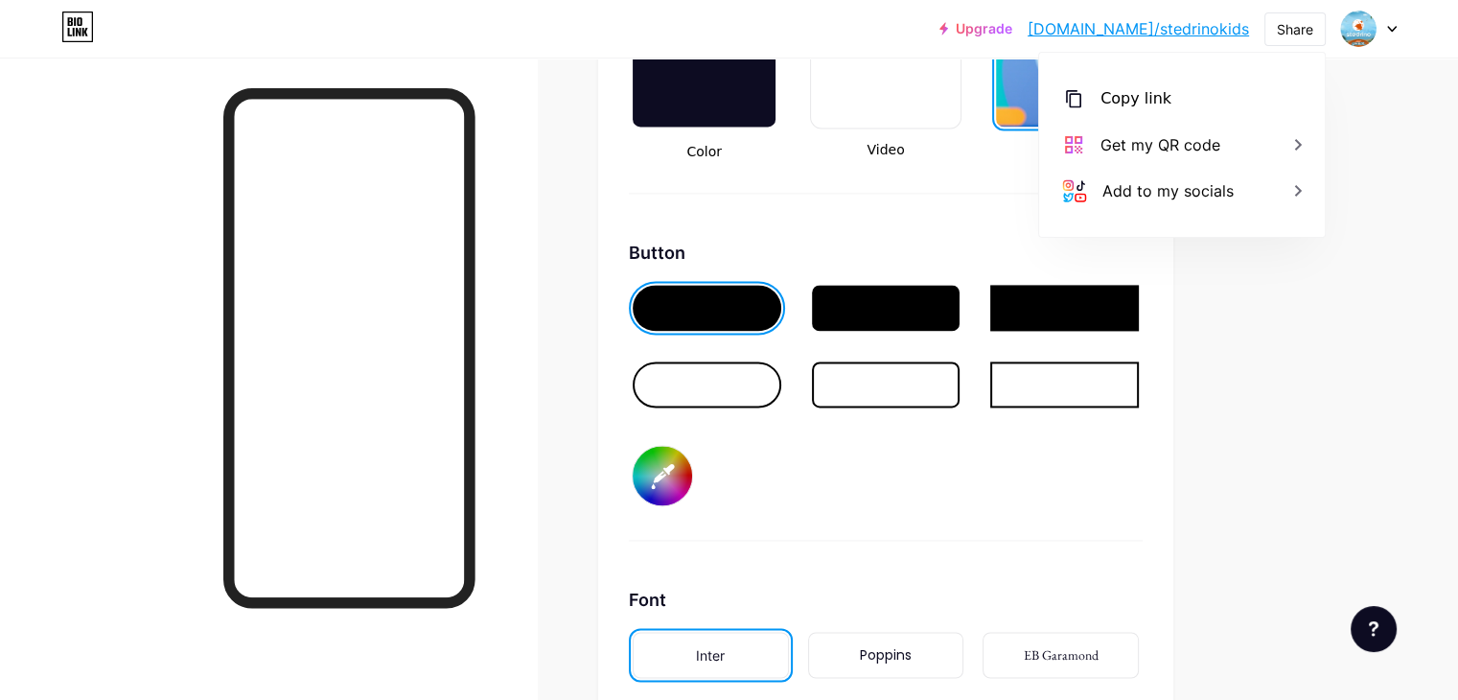
scroll to position [2730, 0]
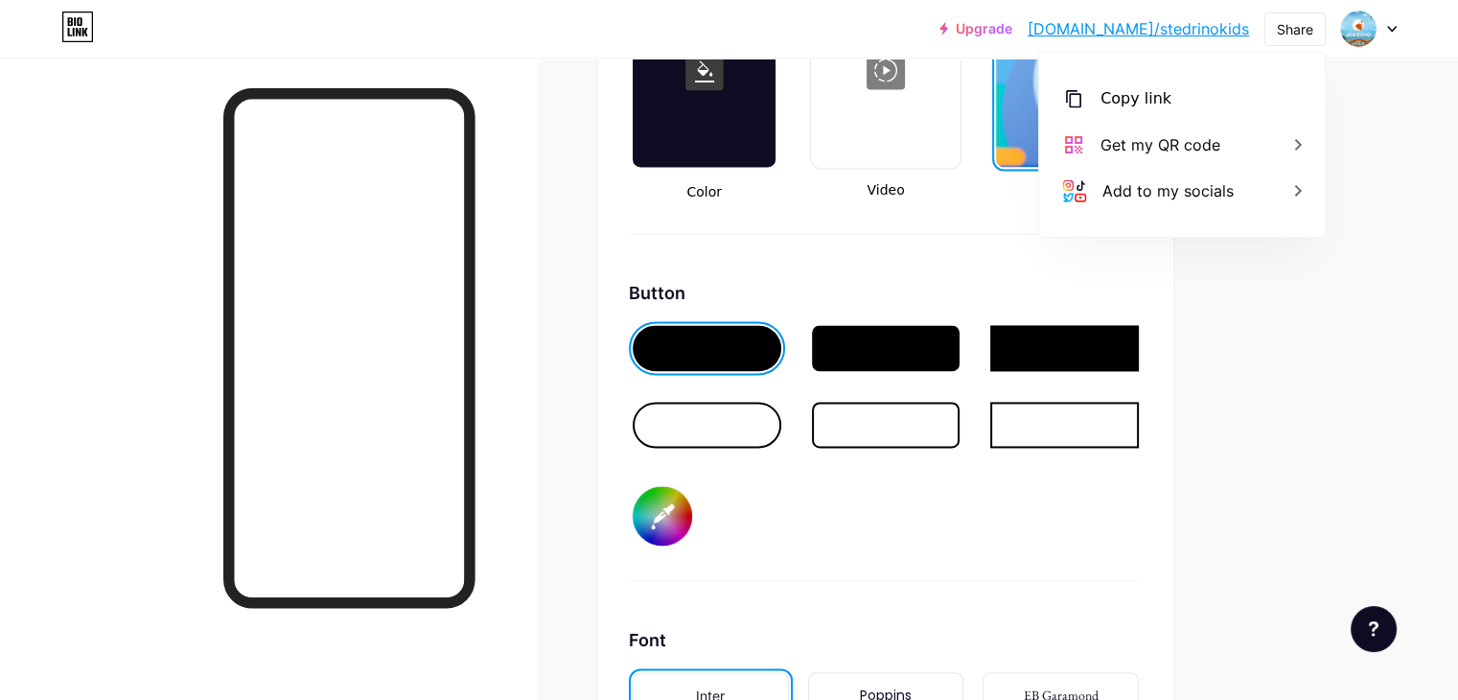
click at [692, 518] on input "#000000" at bounding box center [662, 515] width 59 height 59
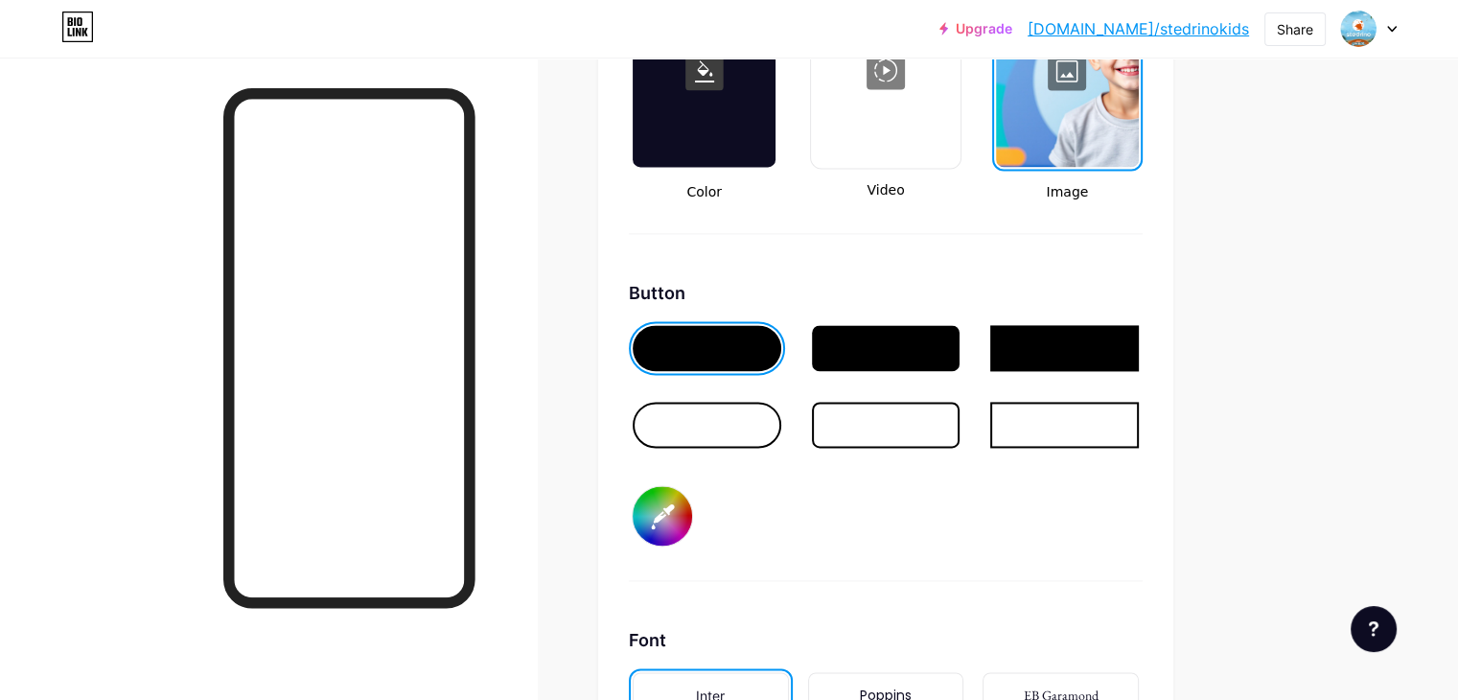
type input "#004161"
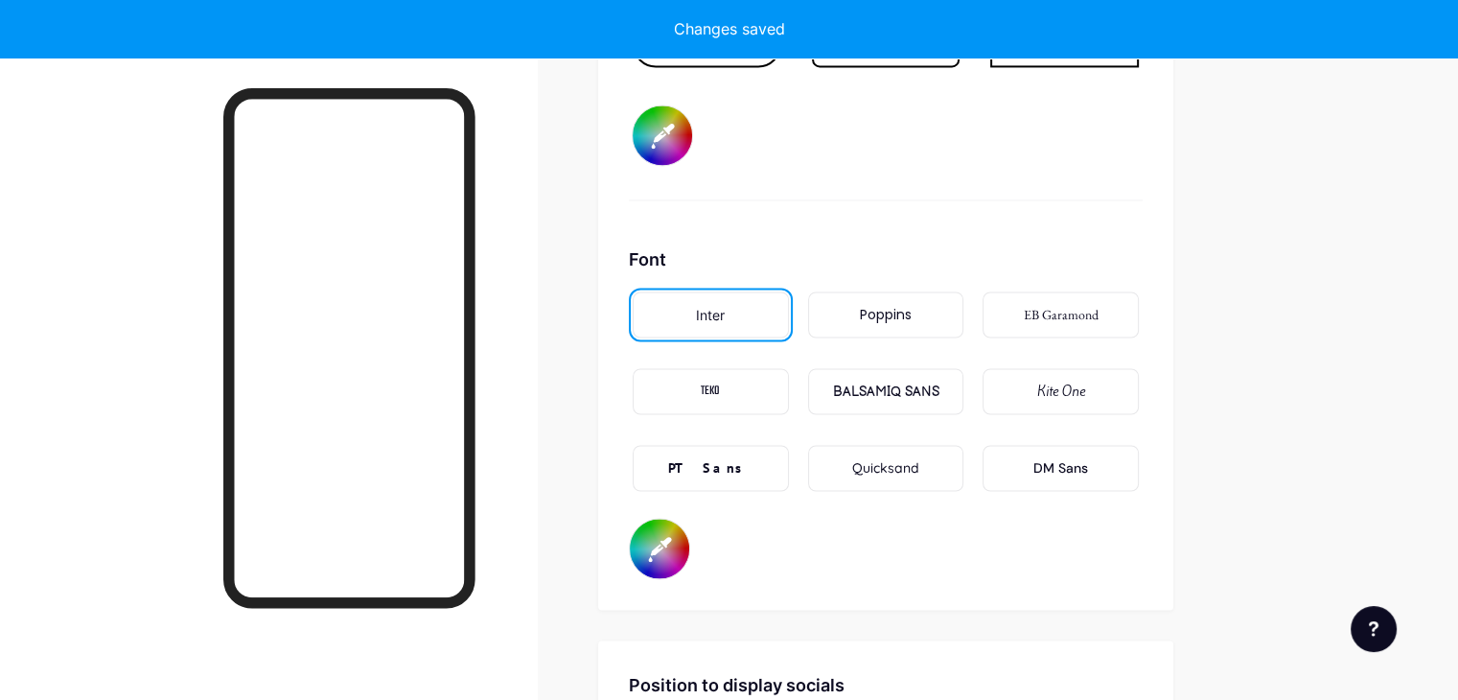
scroll to position [3113, 0]
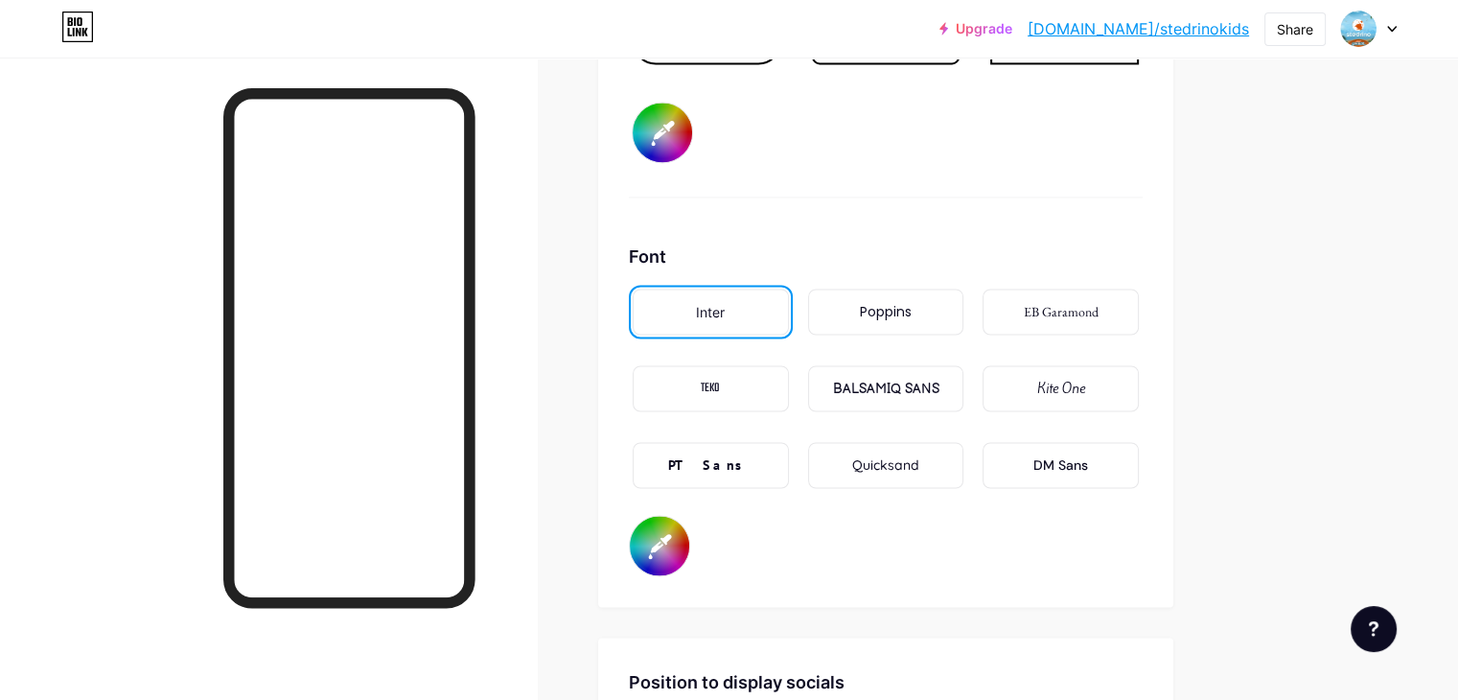
click at [689, 548] on input "#000000" at bounding box center [659, 545] width 59 height 59
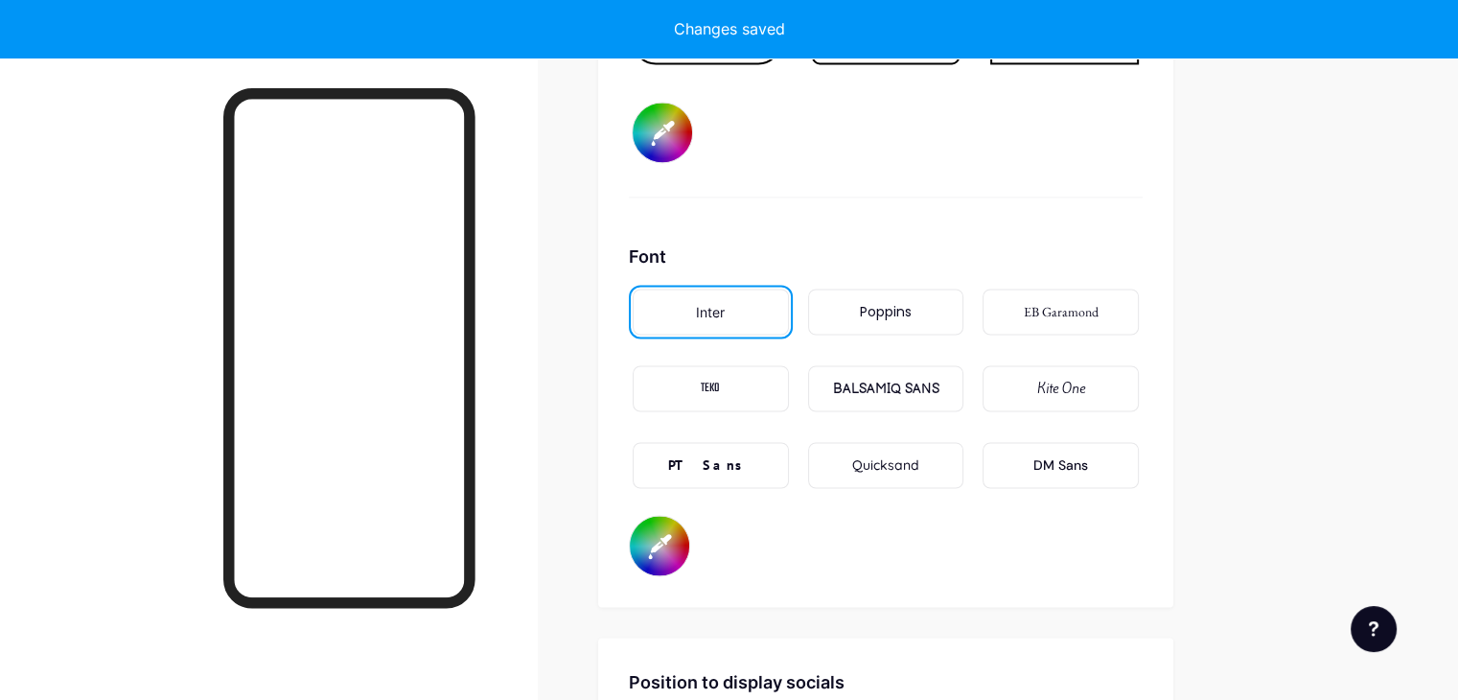
type input "#ffffff"
